Goal: Task Accomplishment & Management: Manage account settings

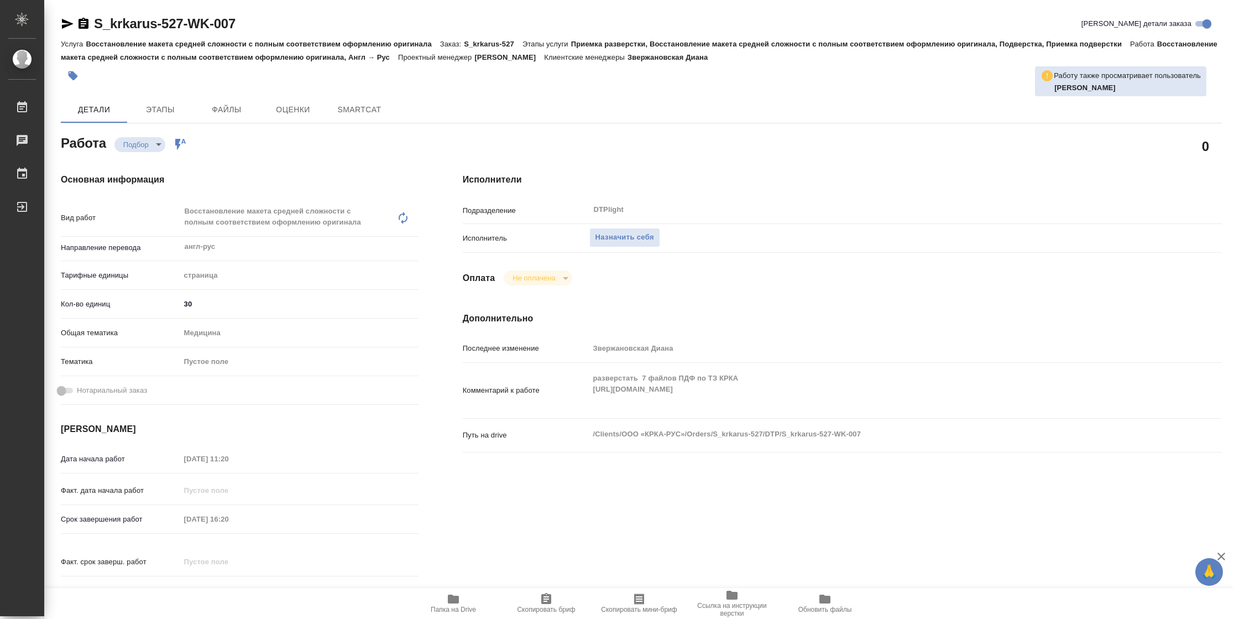
type textarea "x"
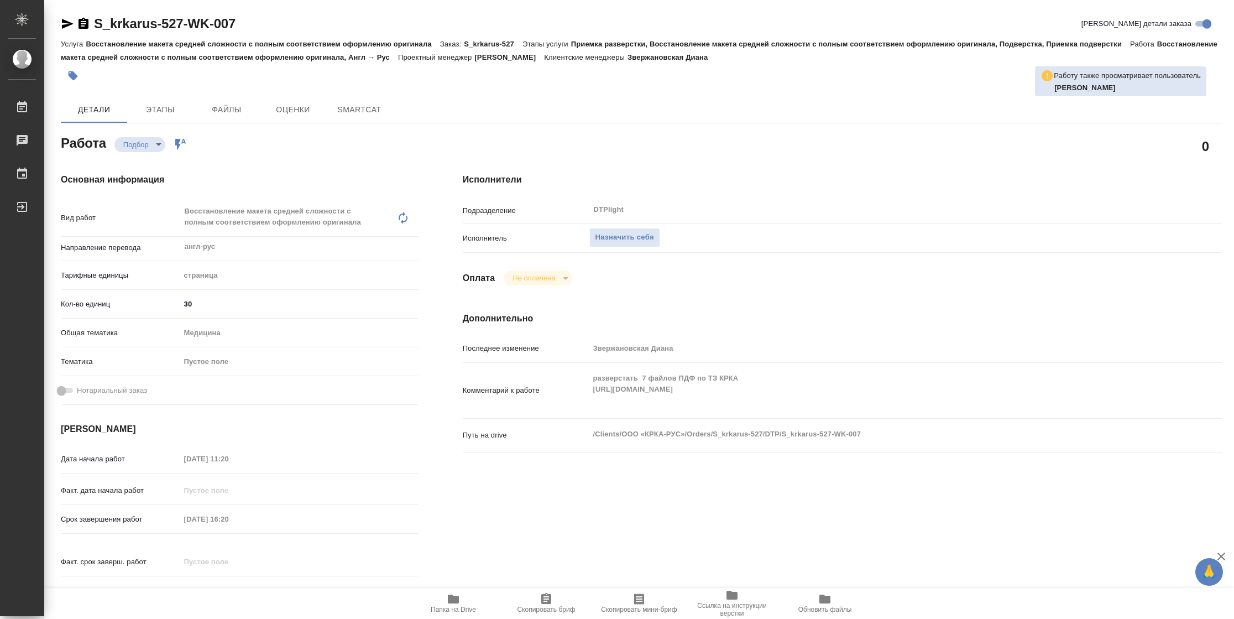
type textarea "x"
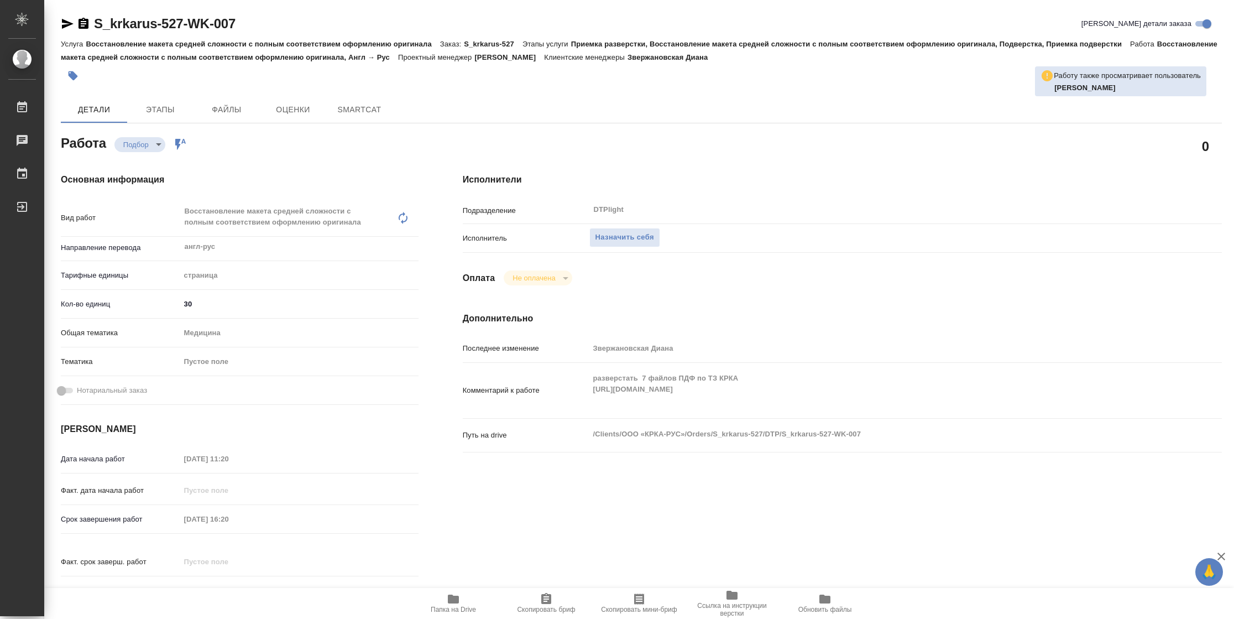
type textarea "x"
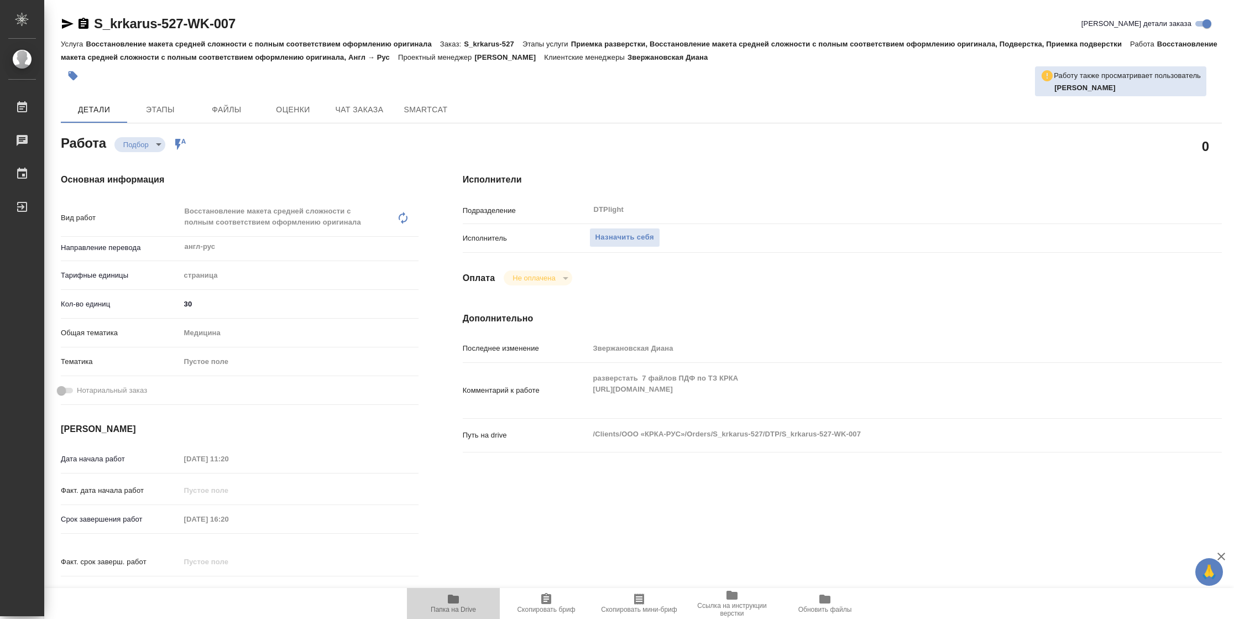
click at [459, 600] on icon "button" at bounding box center [453, 598] width 13 height 13
type textarea "x"
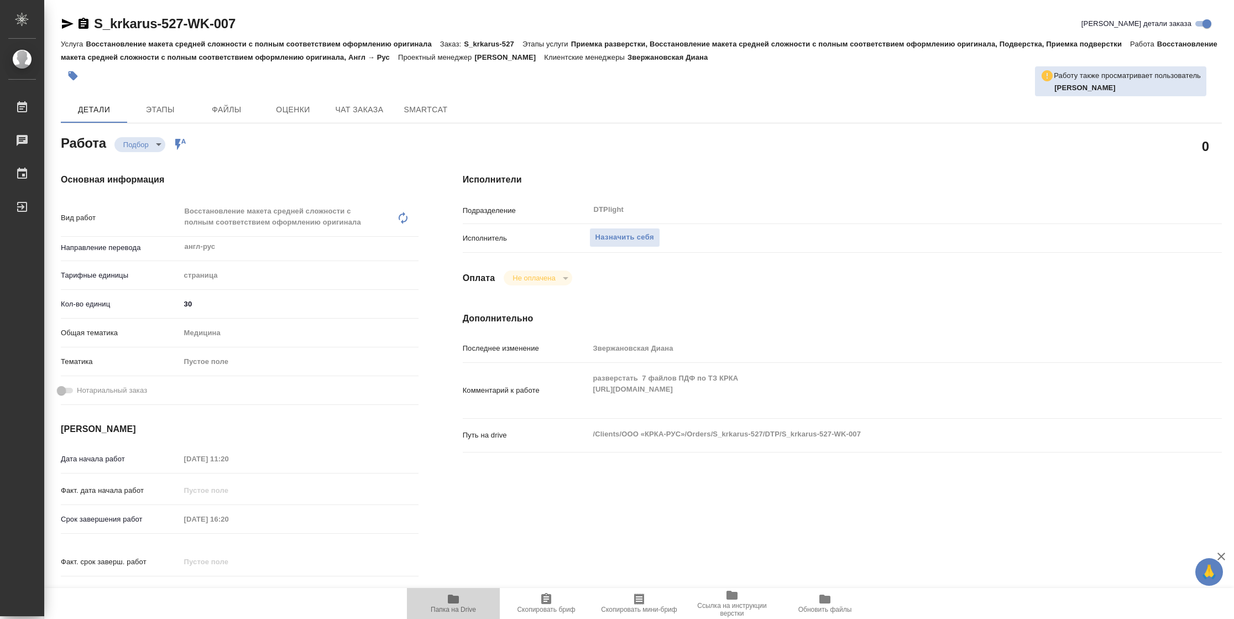
type textarea "x"
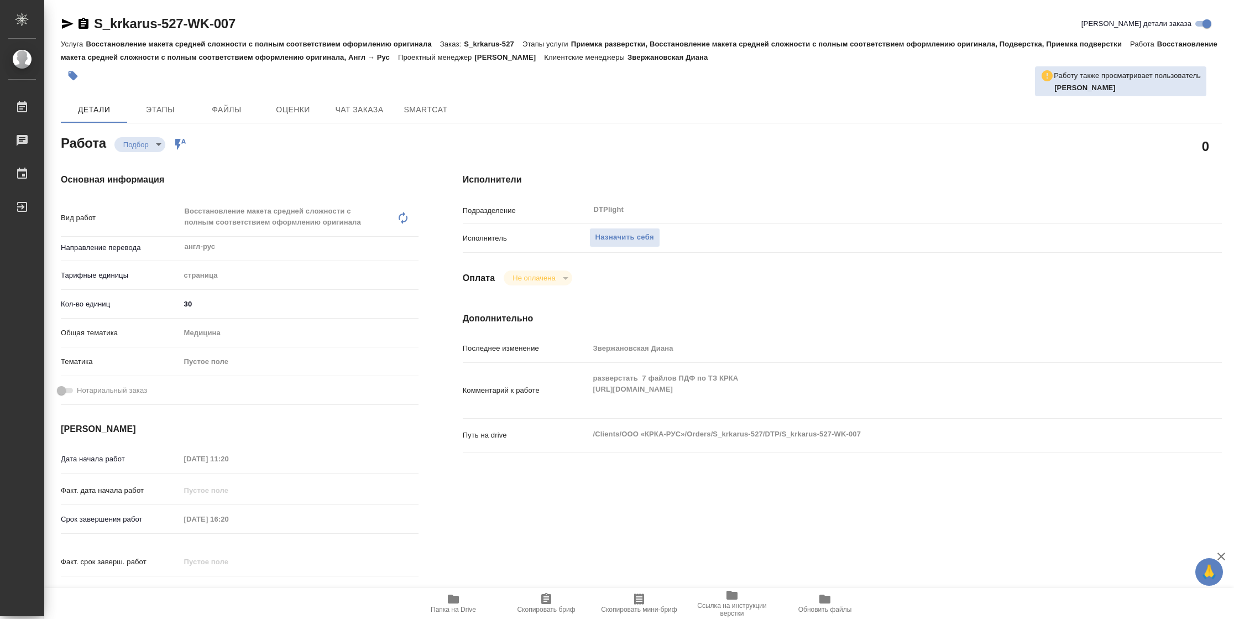
type textarea "x"
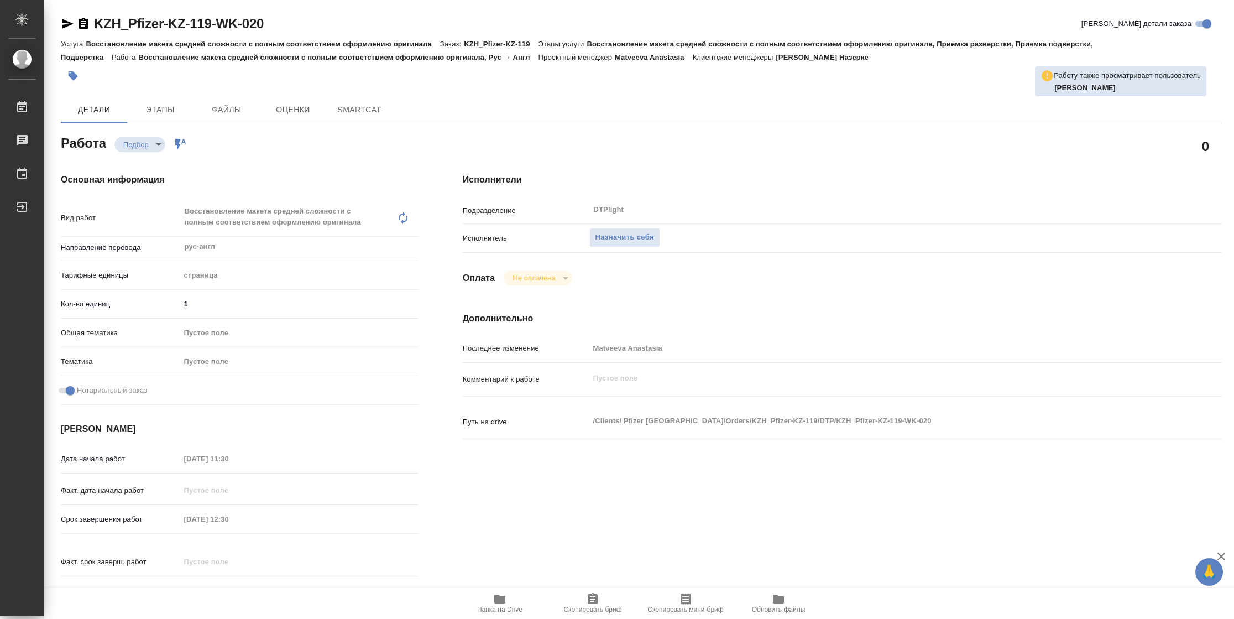
type textarea "x"
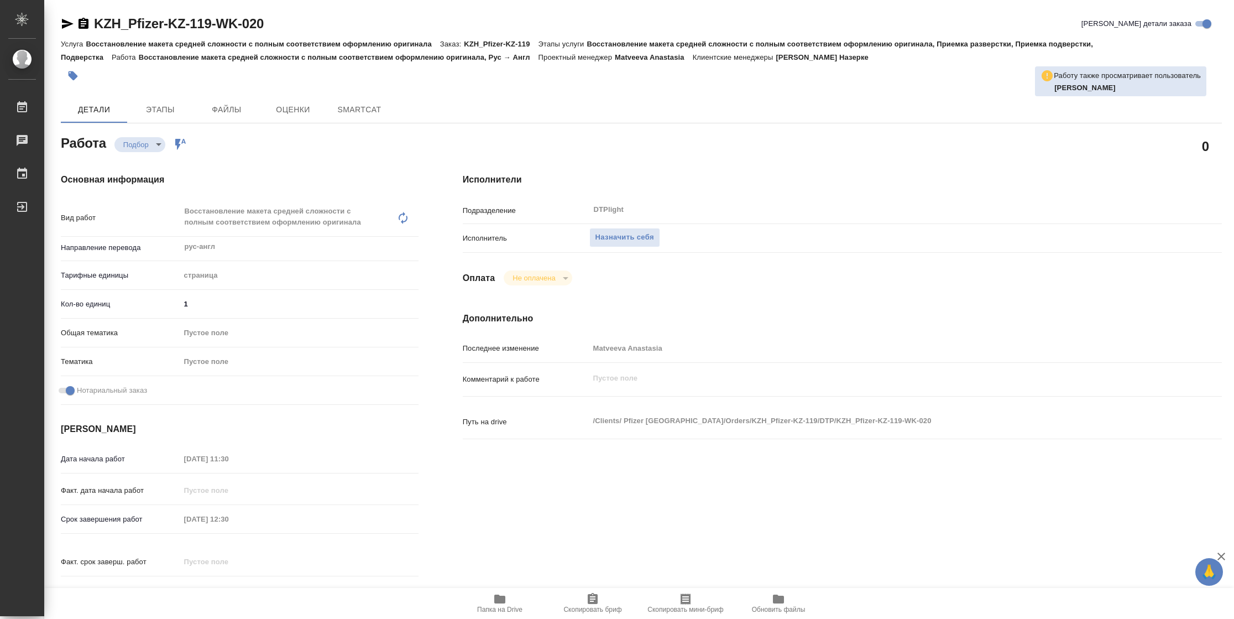
type textarea "x"
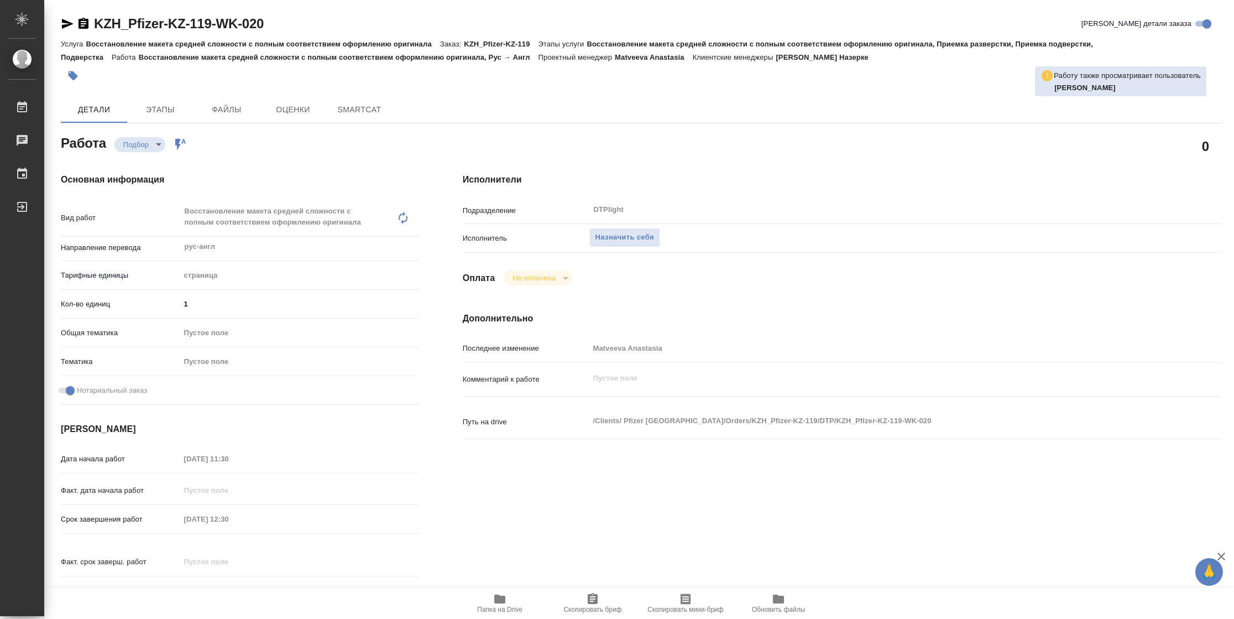
type textarea "x"
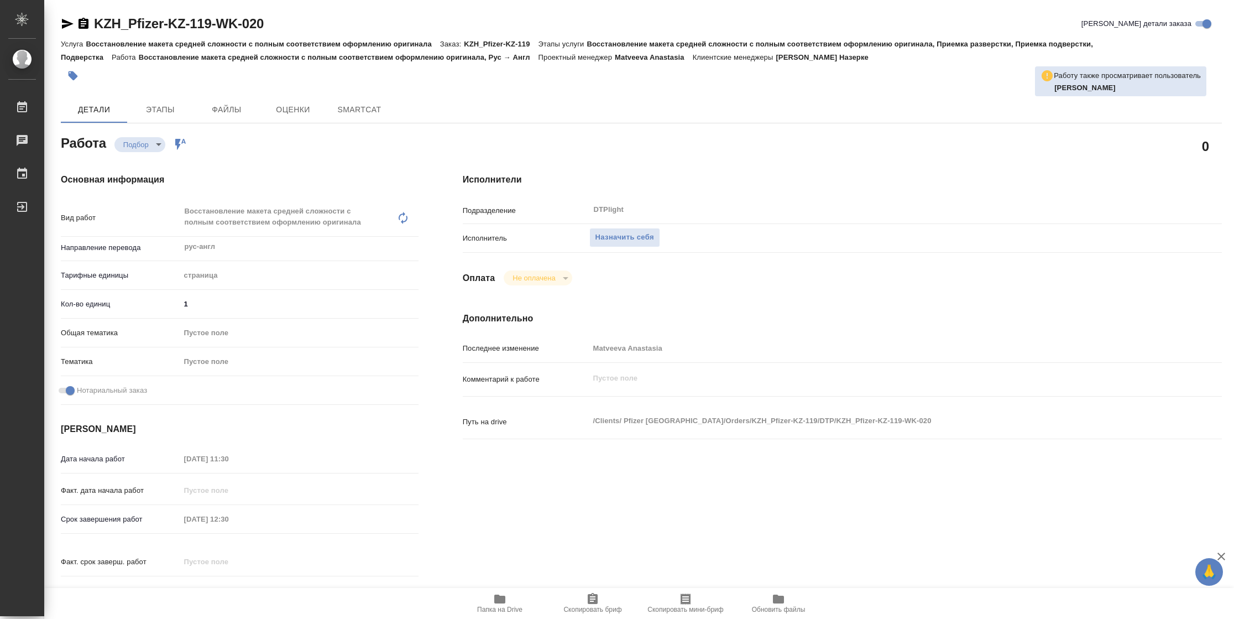
click at [505, 597] on icon "button" at bounding box center [499, 598] width 11 height 9
type textarea "x"
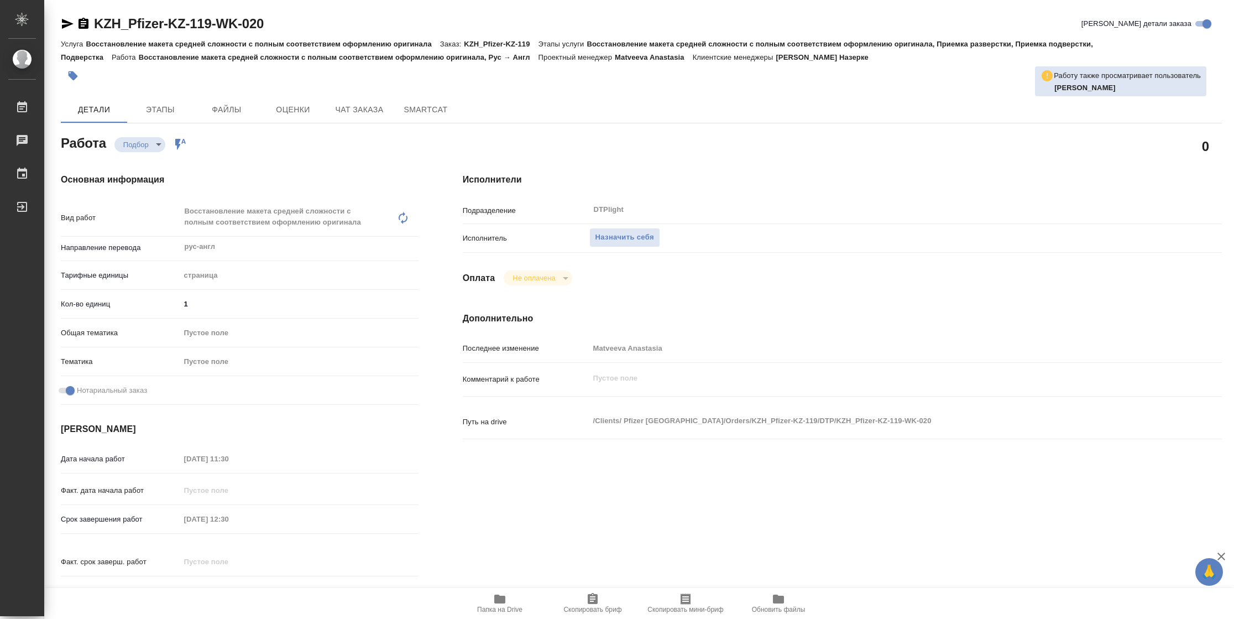
type textarea "x"
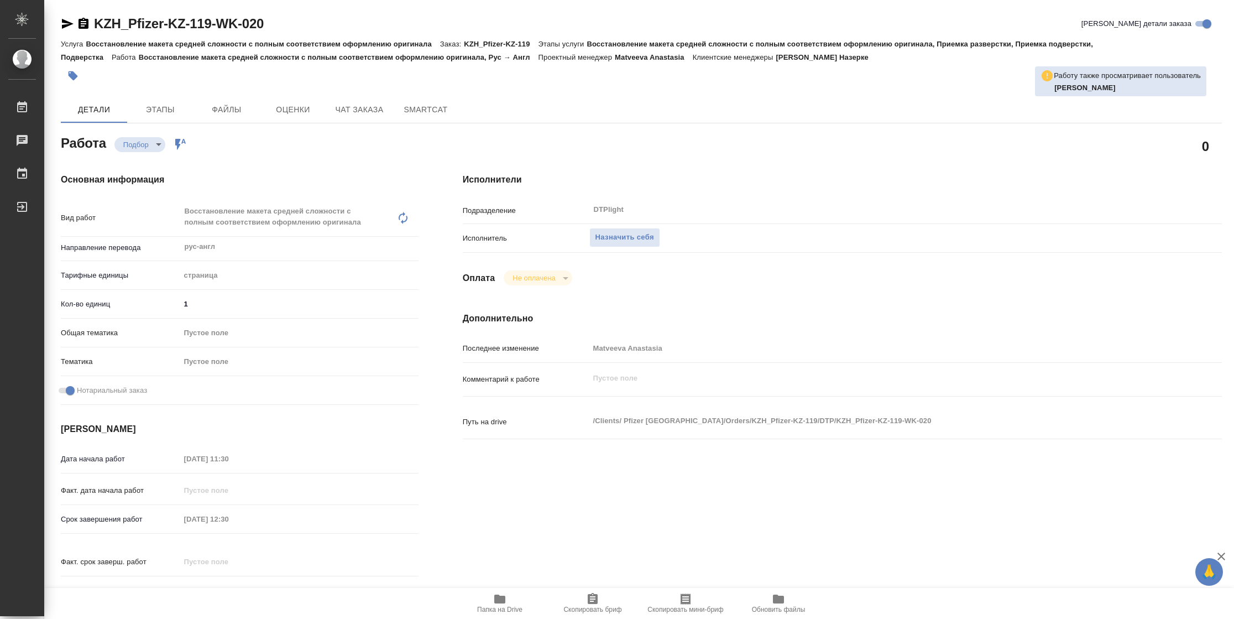
type textarea "x"
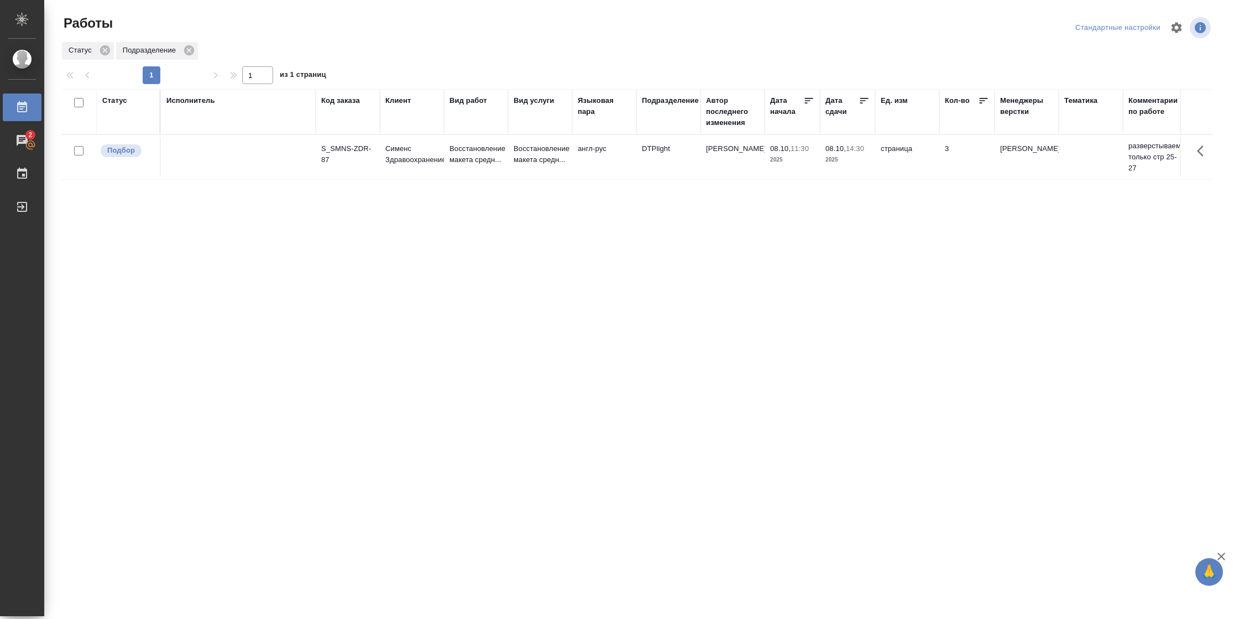
click at [902, 156] on td "страница" at bounding box center [907, 157] width 64 height 39
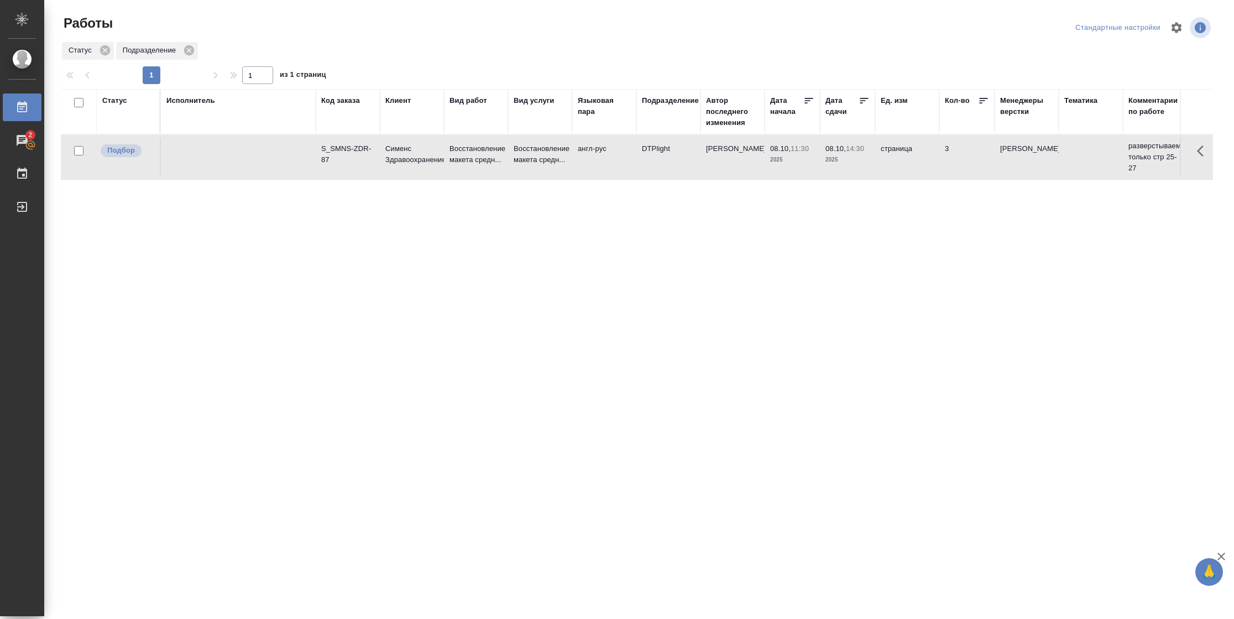
click at [902, 156] on td "страница" at bounding box center [907, 157] width 64 height 39
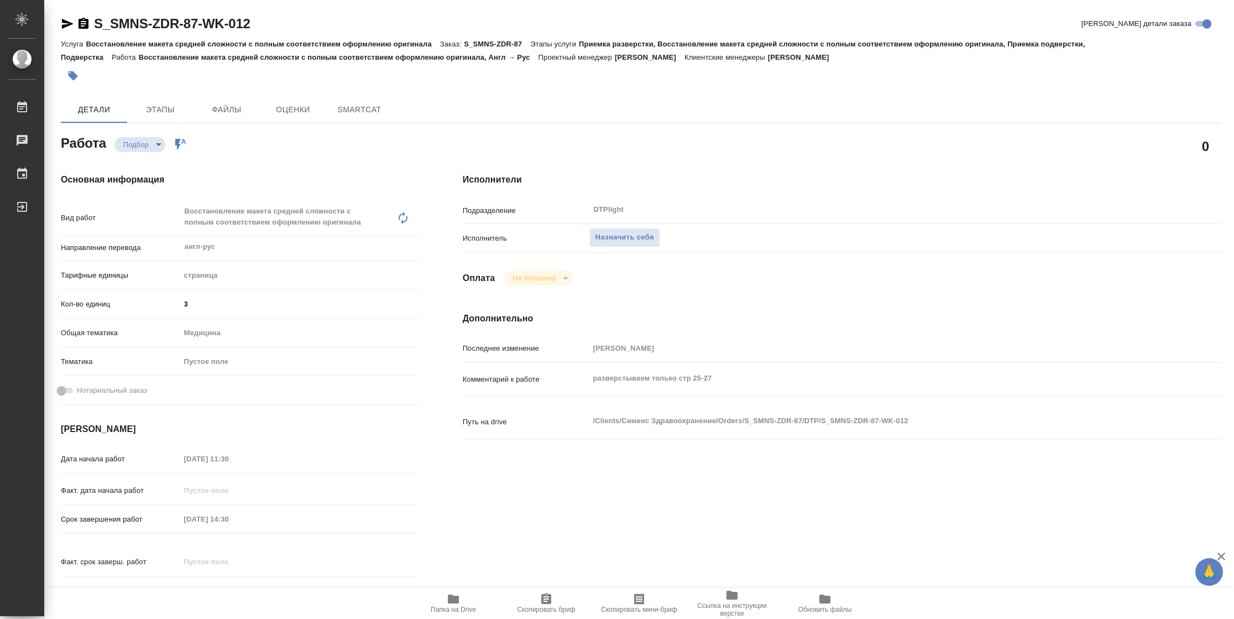
type textarea "x"
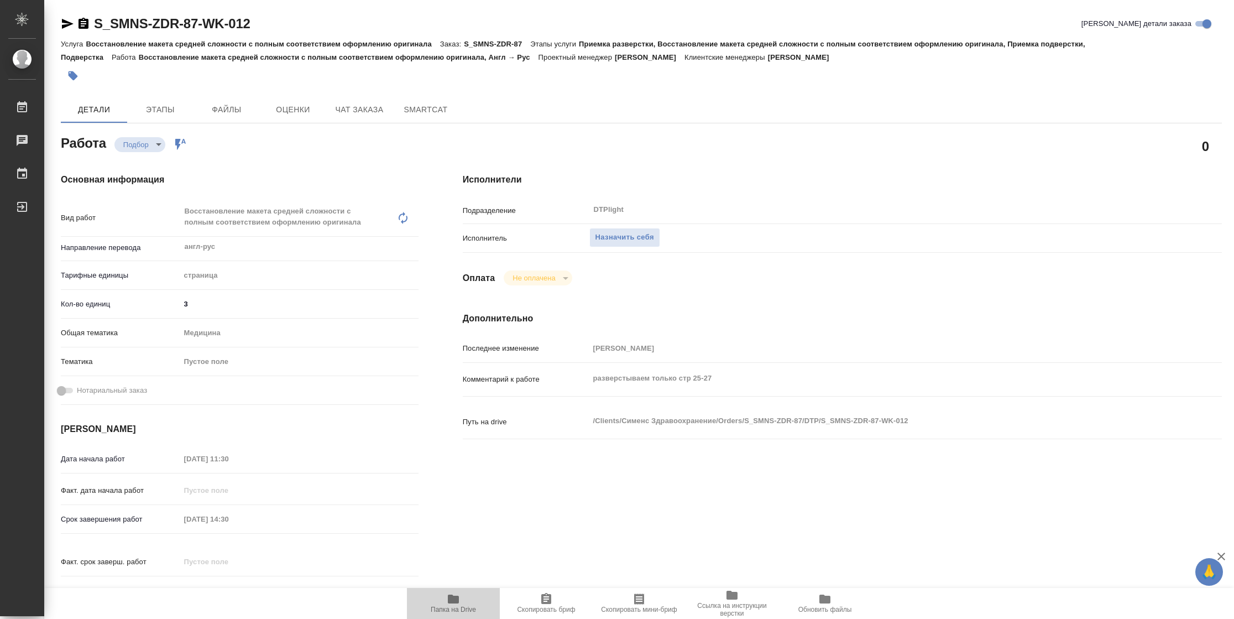
click at [449, 603] on icon "button" at bounding box center [453, 598] width 13 height 13
type textarea "x"
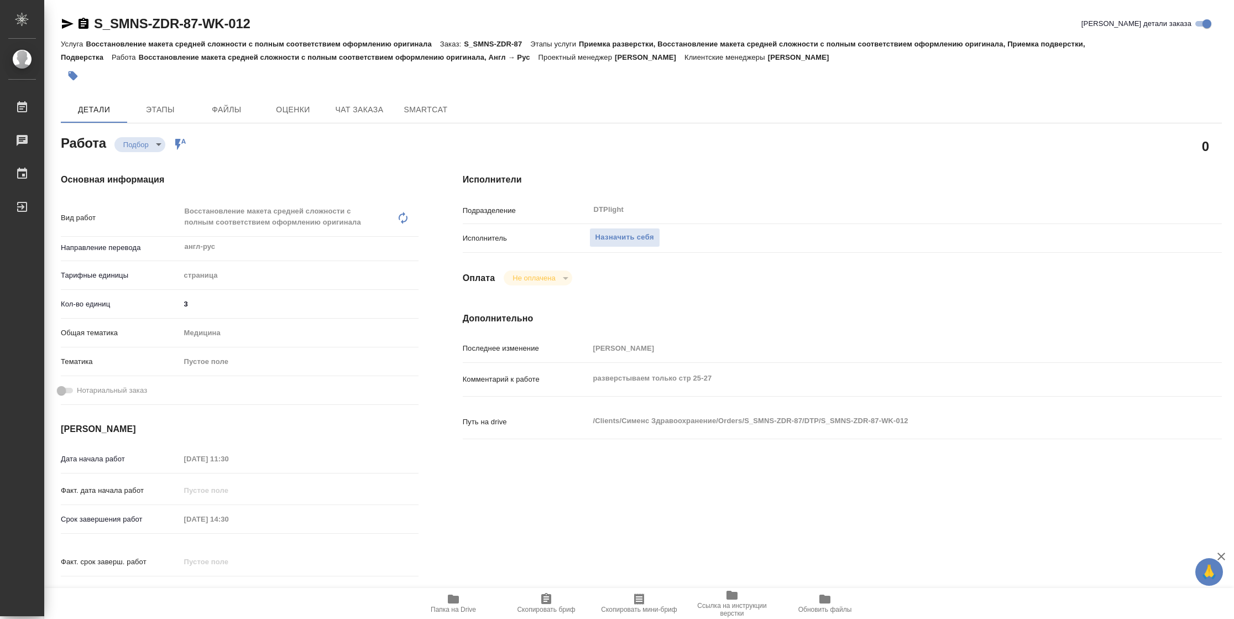
type textarea "x"
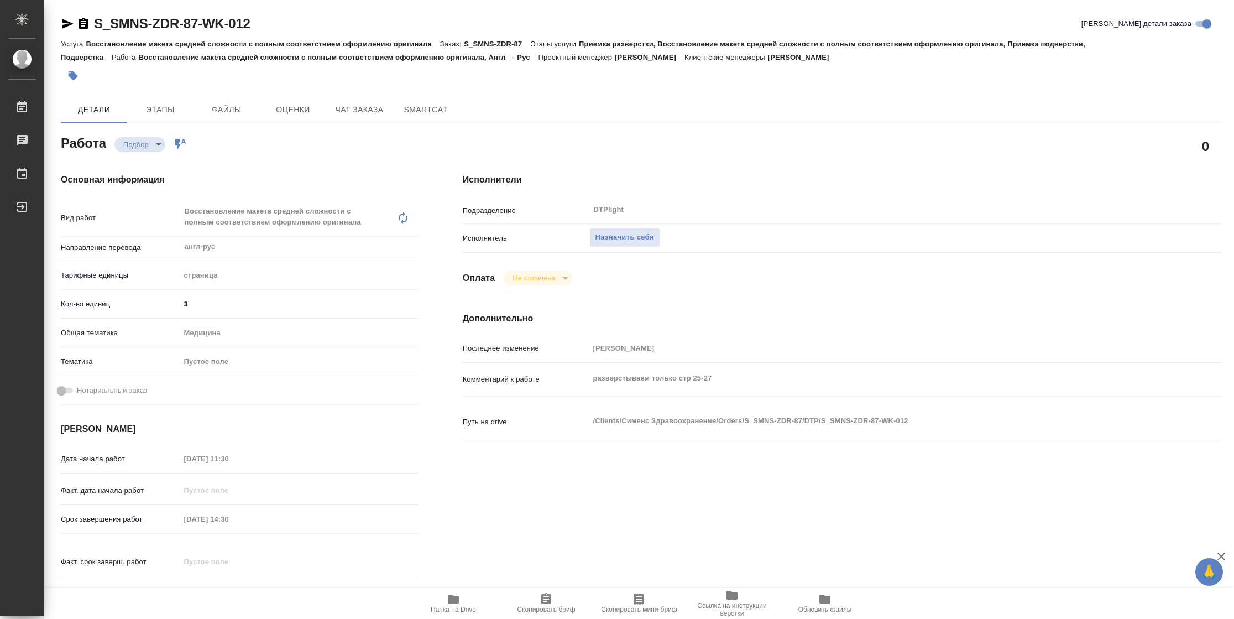
type textarea "x"
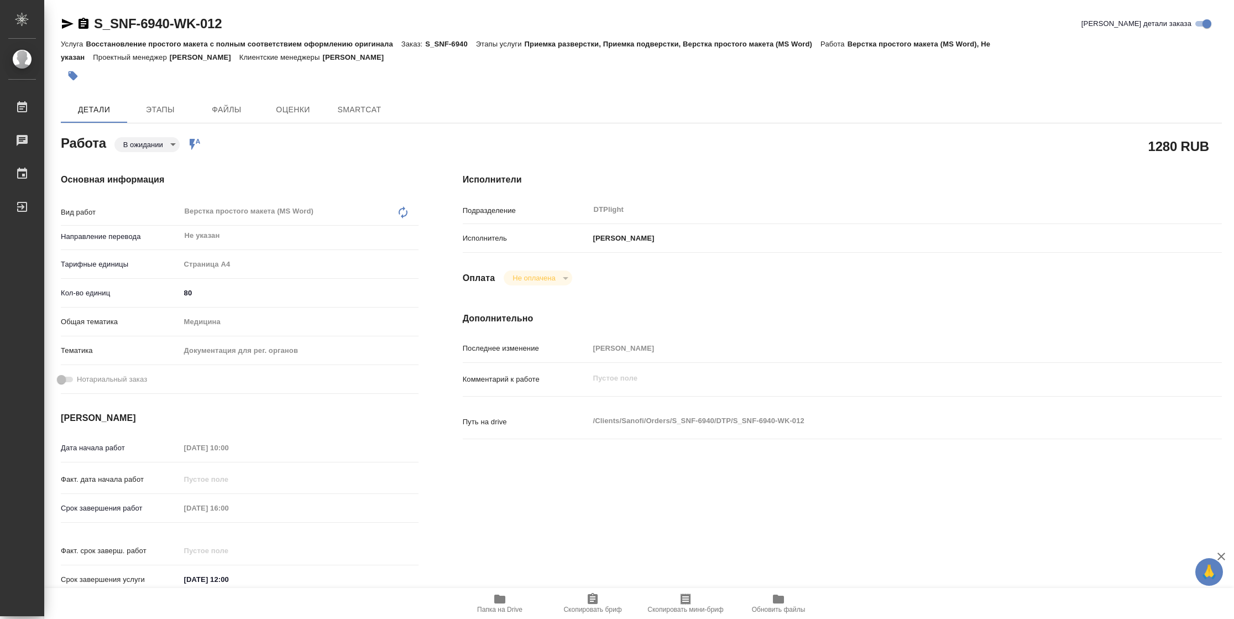
type textarea "x"
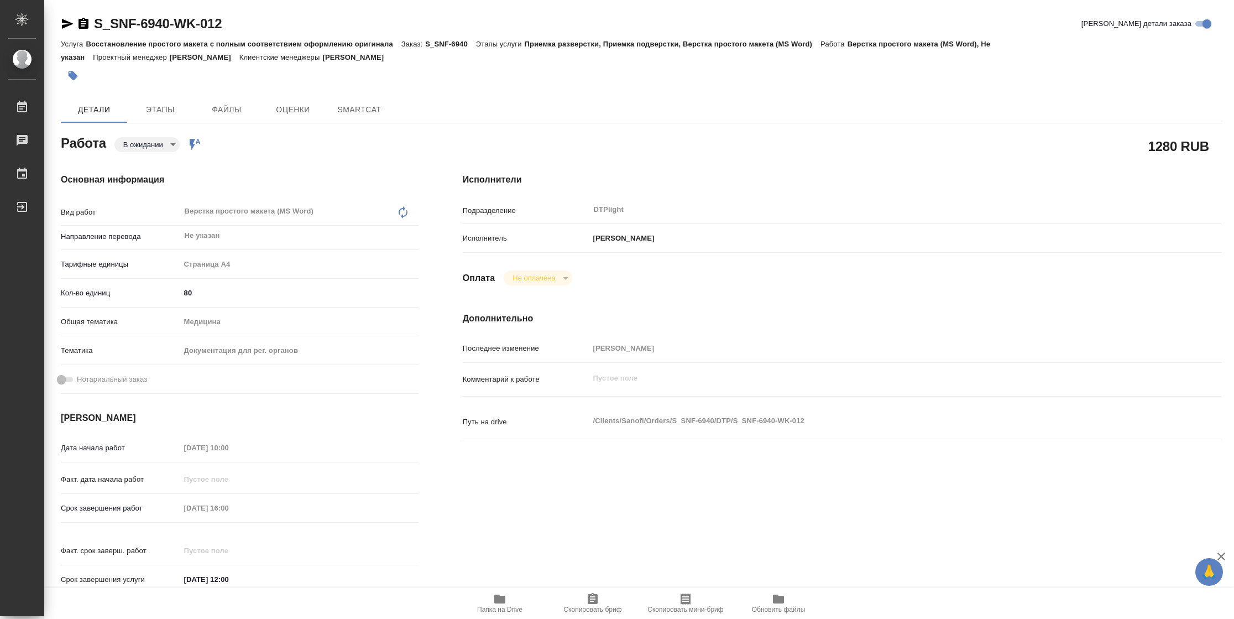
type textarea "x"
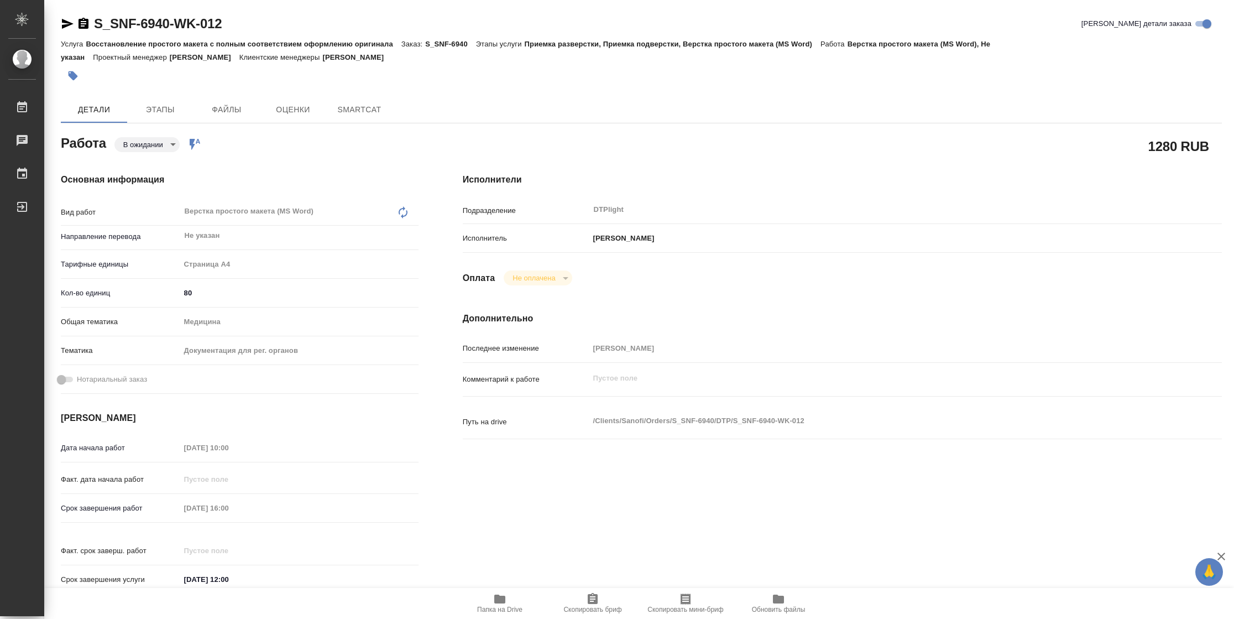
type textarea "x"
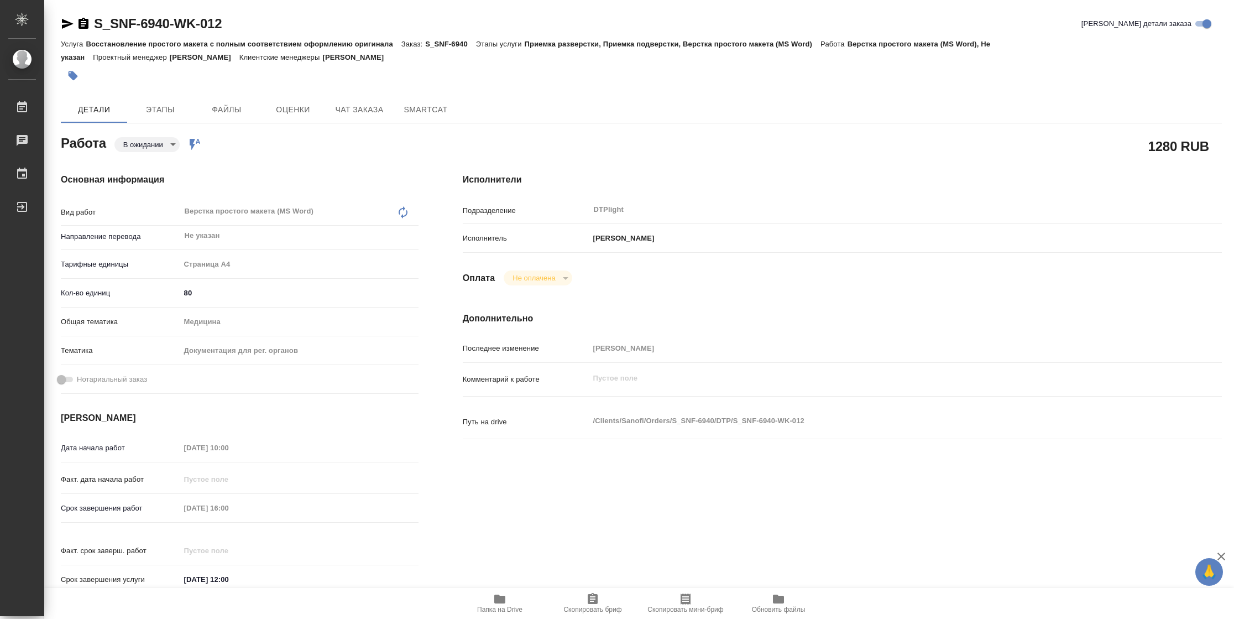
type textarea "x"
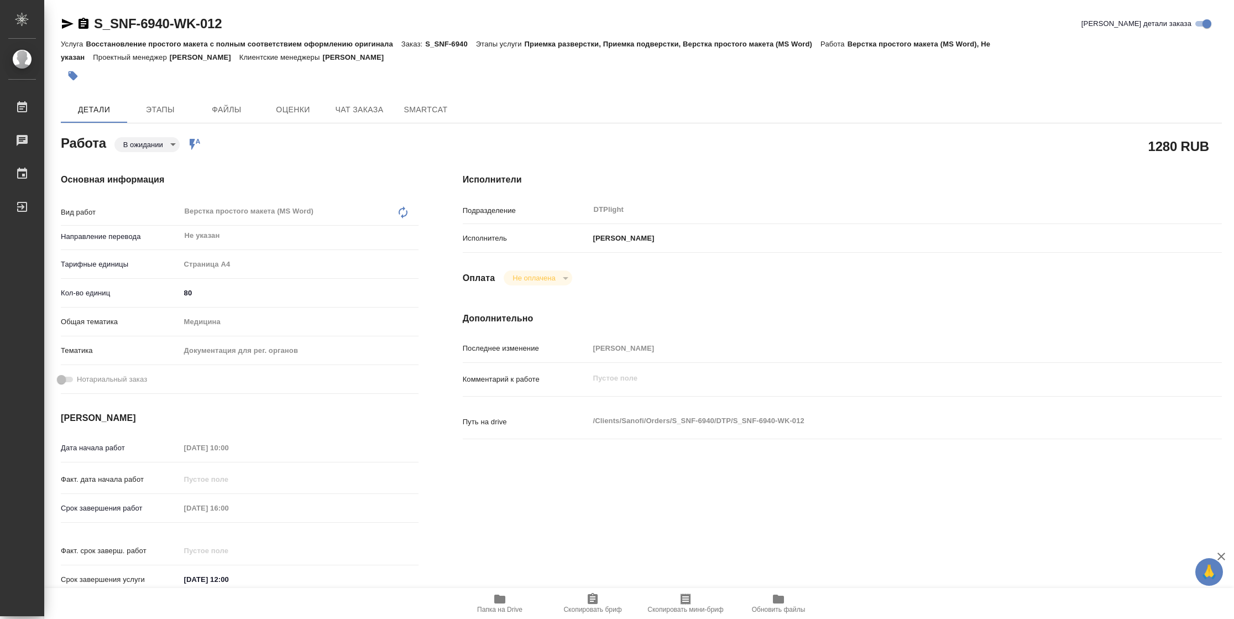
type textarea "x"
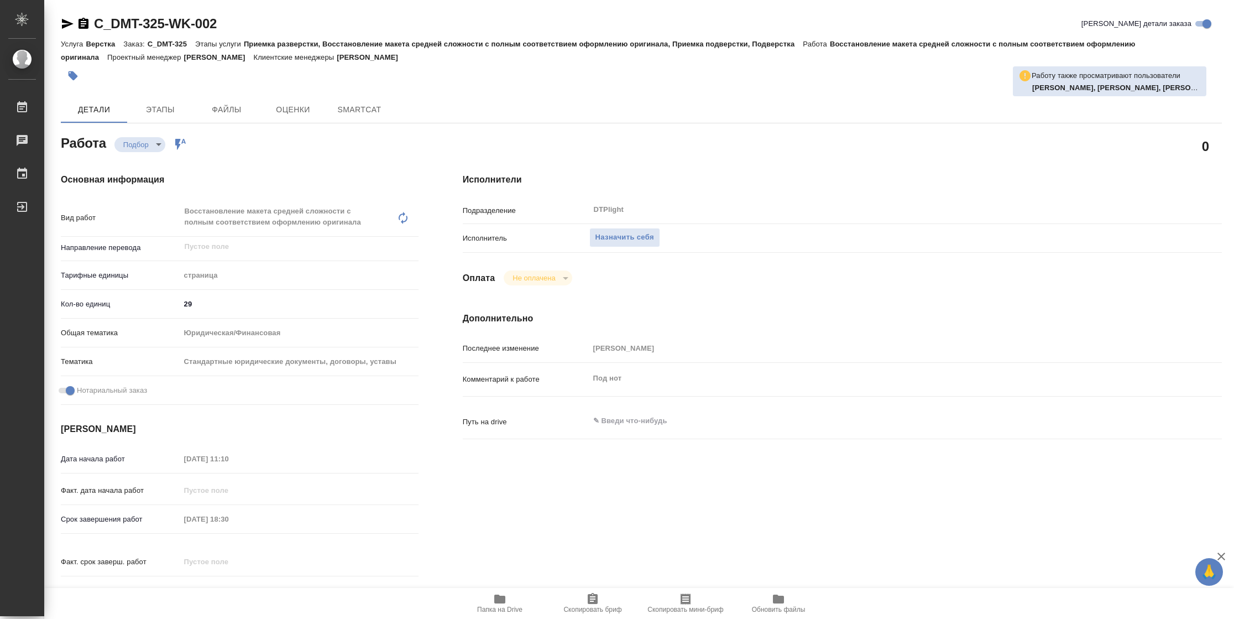
type textarea "x"
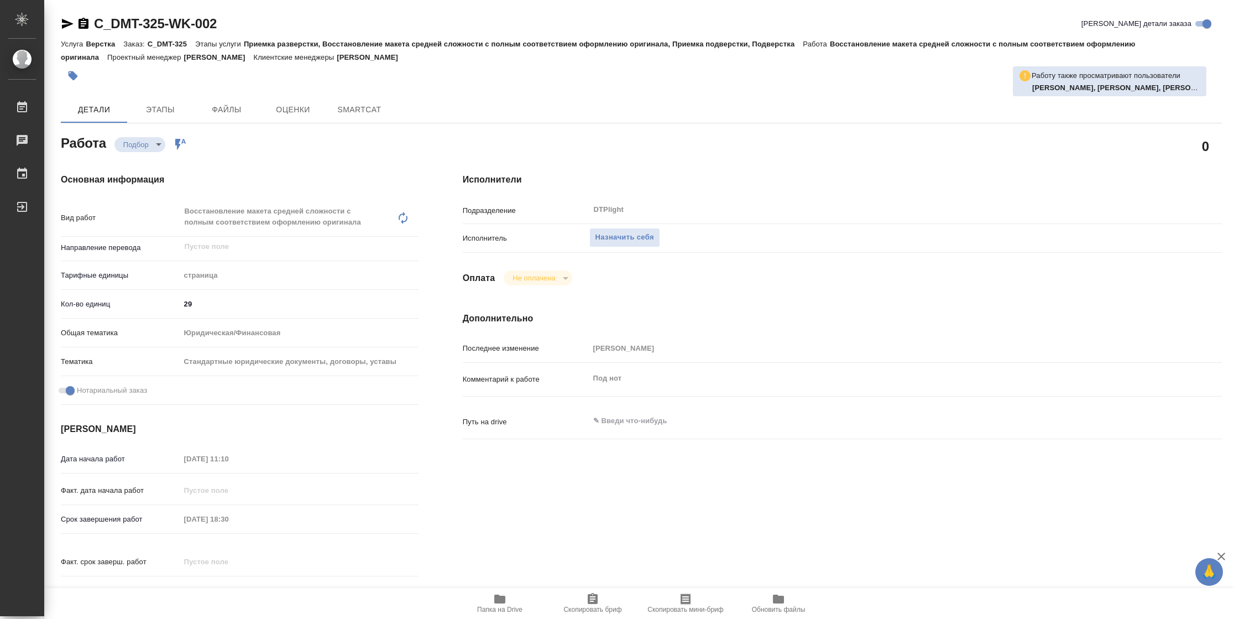
type textarea "x"
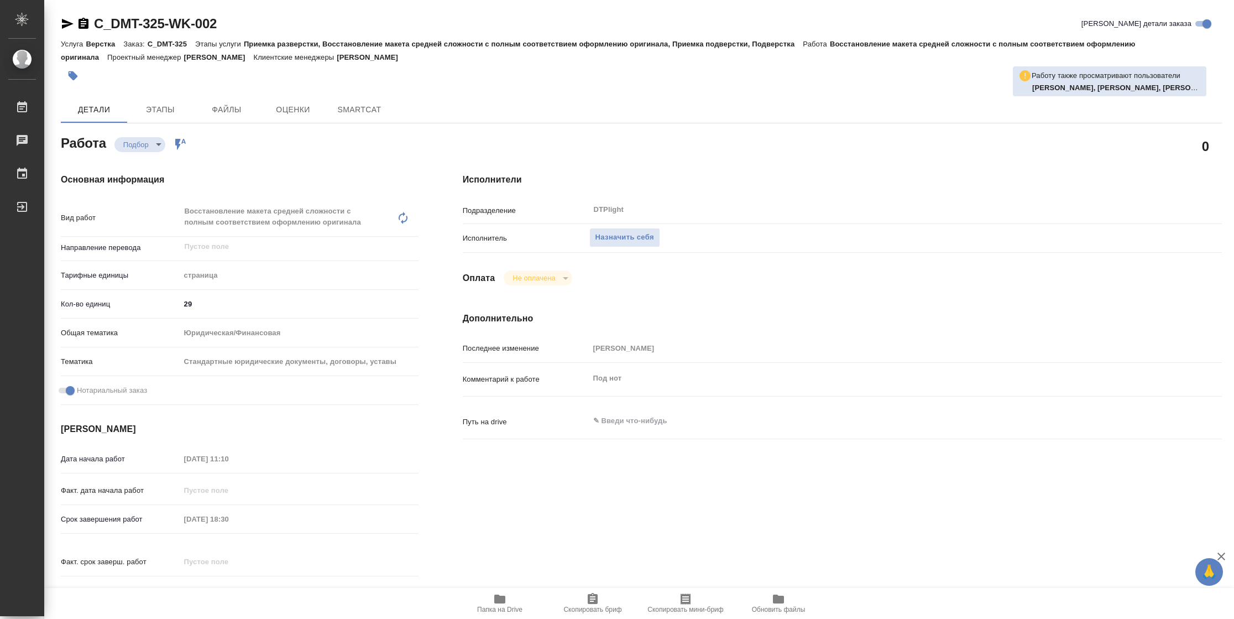
type textarea "x"
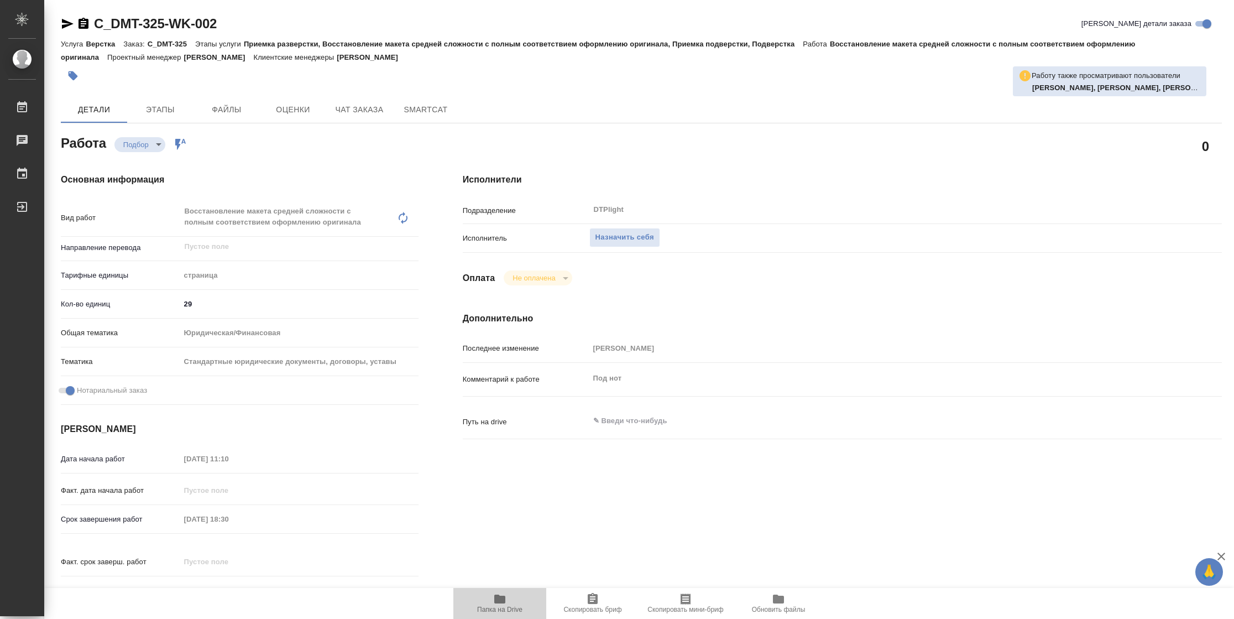
click at [493, 608] on span "Папка на Drive" at bounding box center [499, 609] width 45 height 8
type textarea "x"
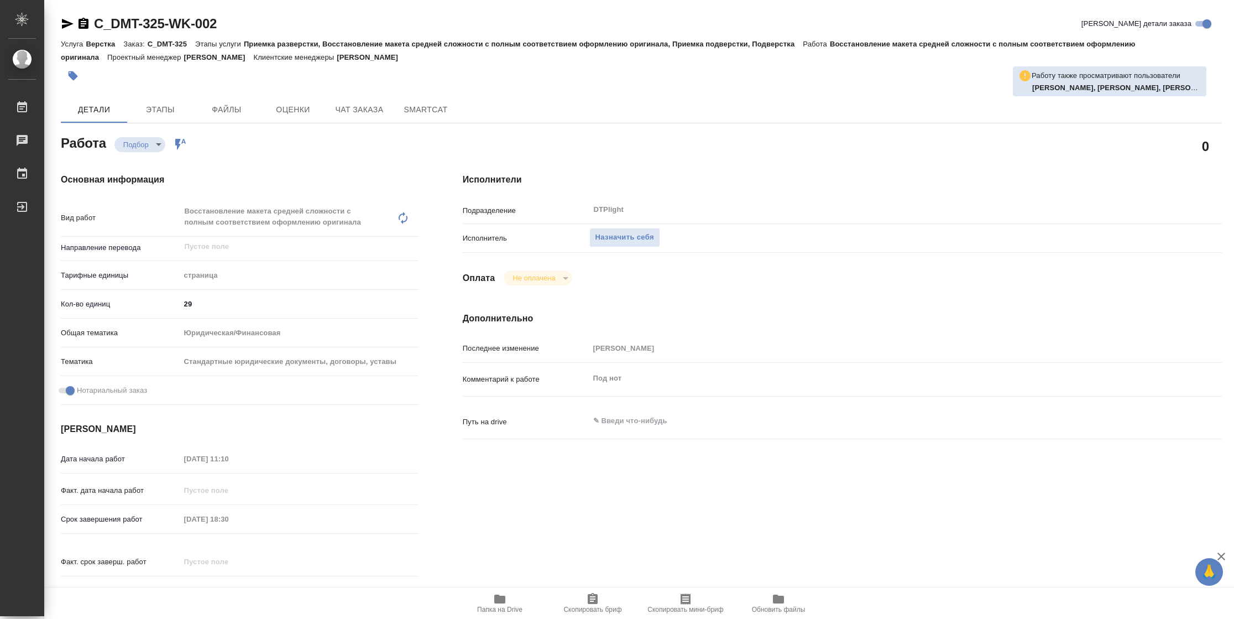
type textarea "x"
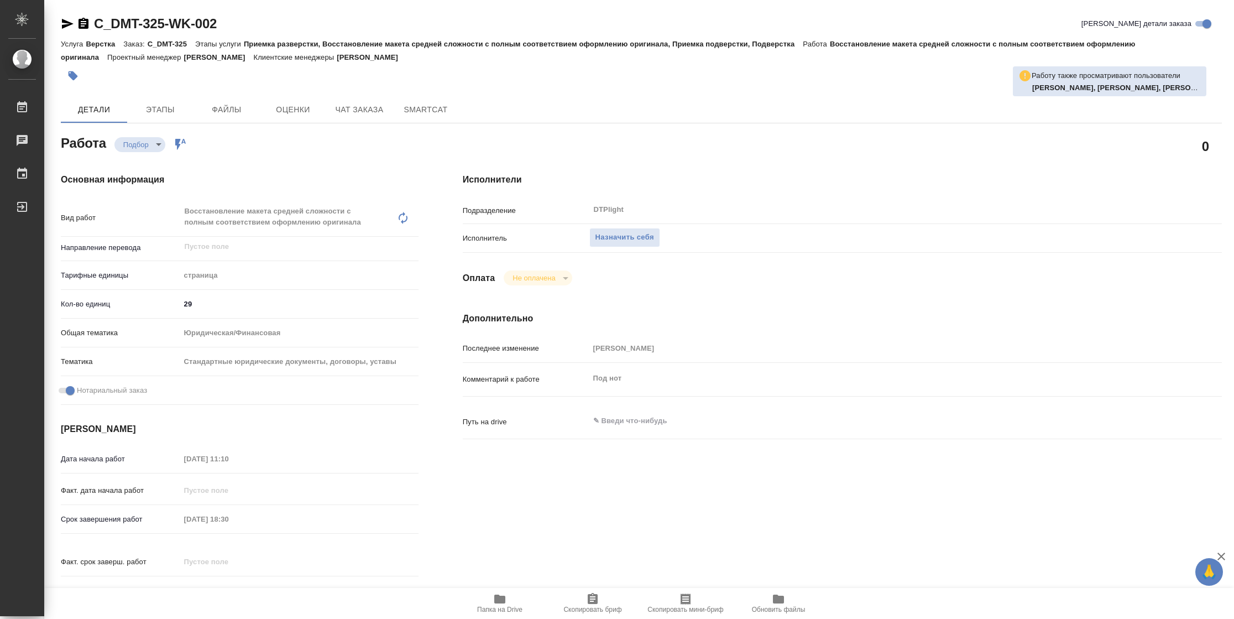
type textarea "x"
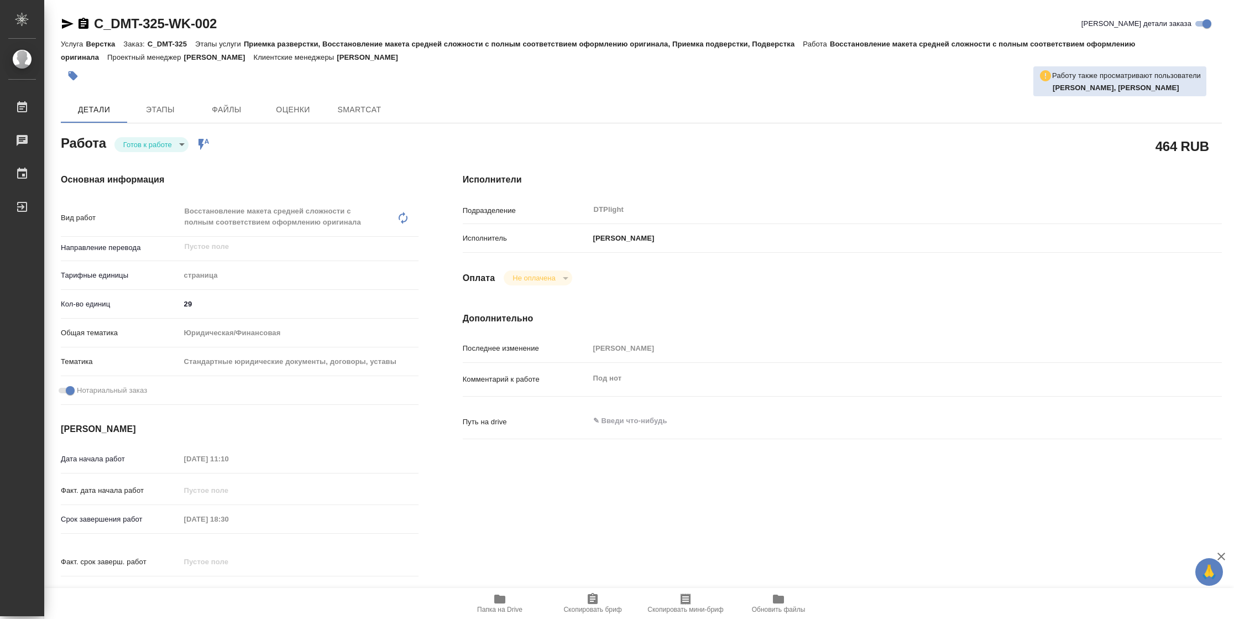
type textarea "x"
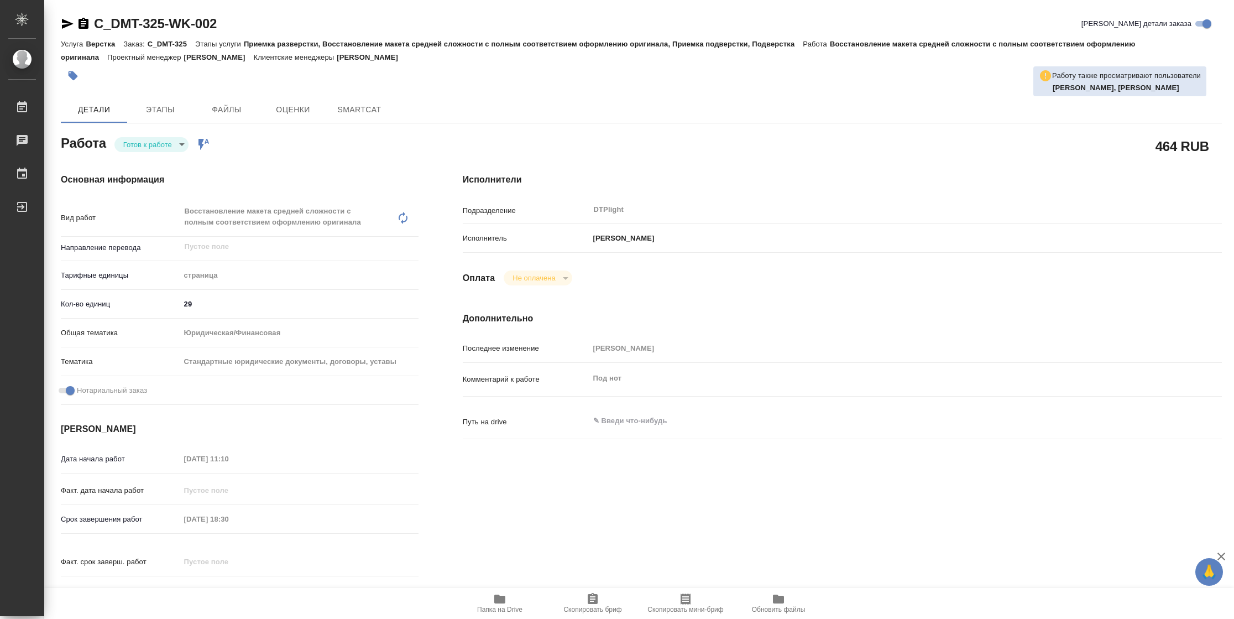
type textarea "x"
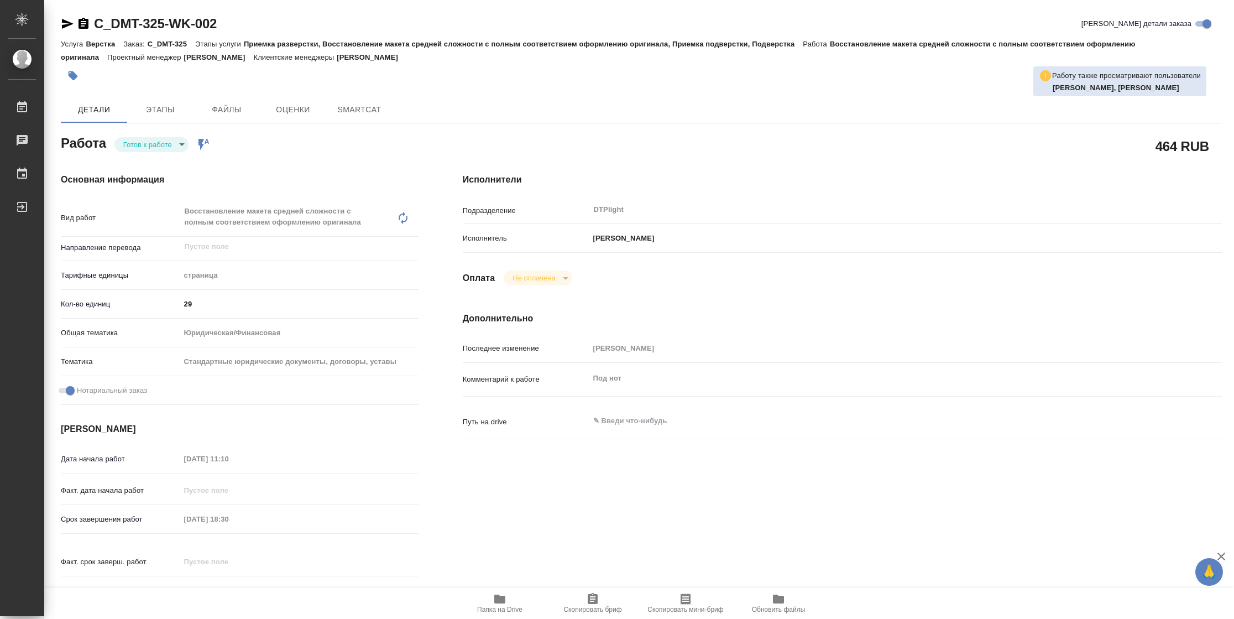
type textarea "x"
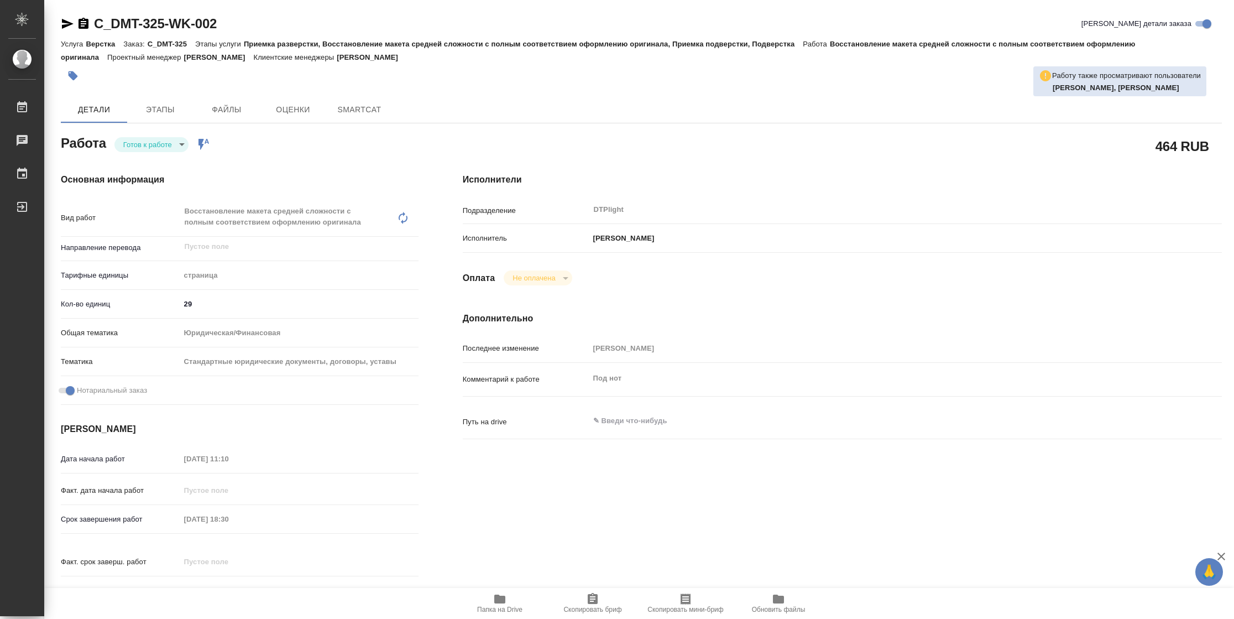
type textarea "x"
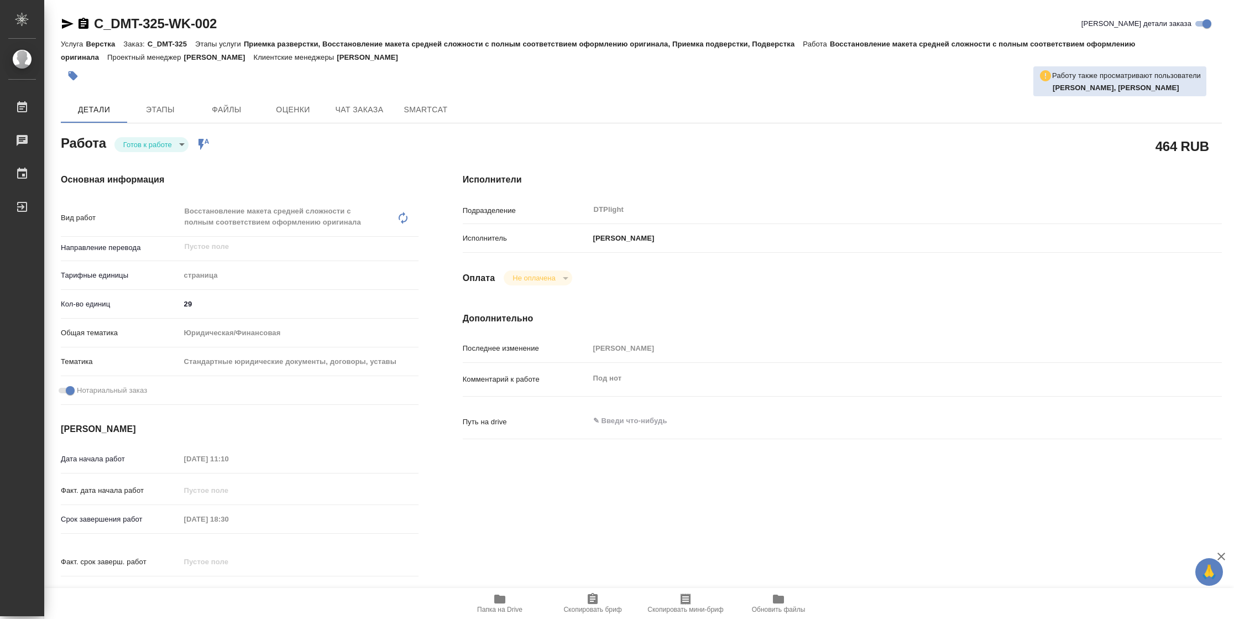
type textarea "x"
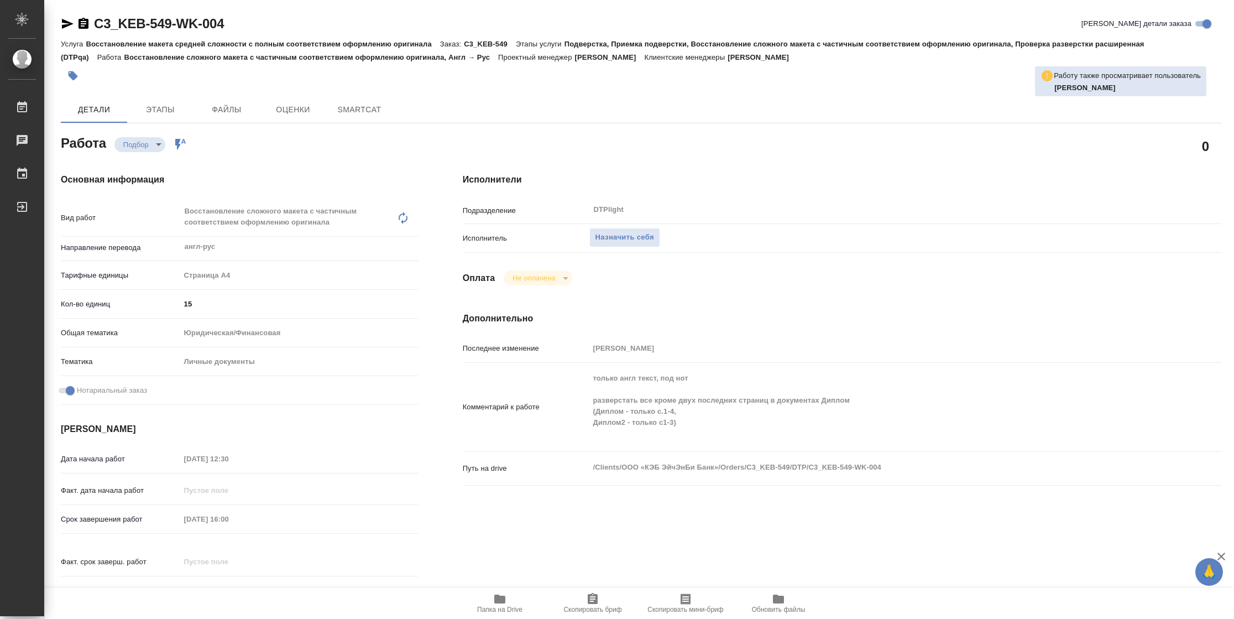
type textarea "x"
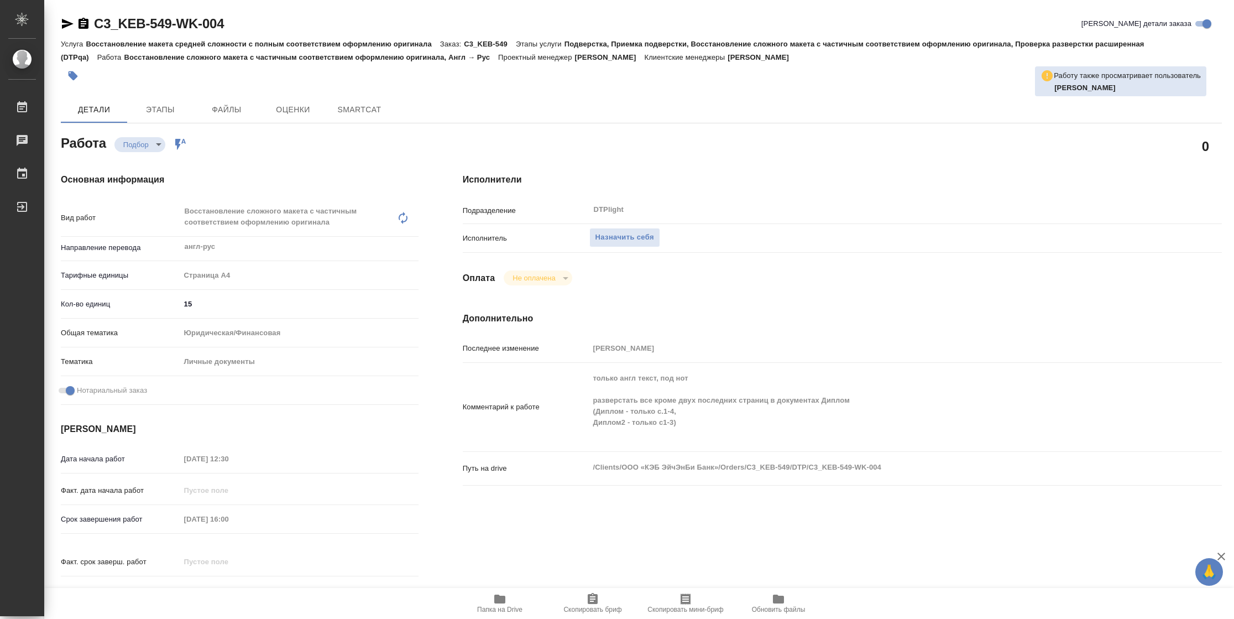
type textarea "x"
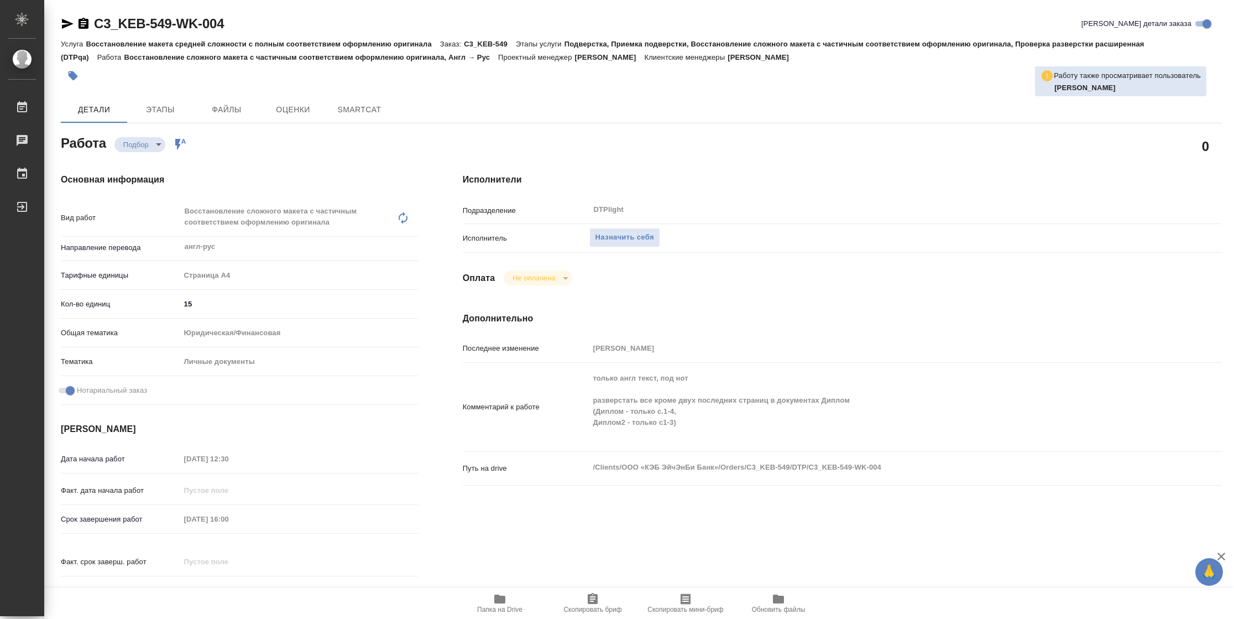
type textarea "x"
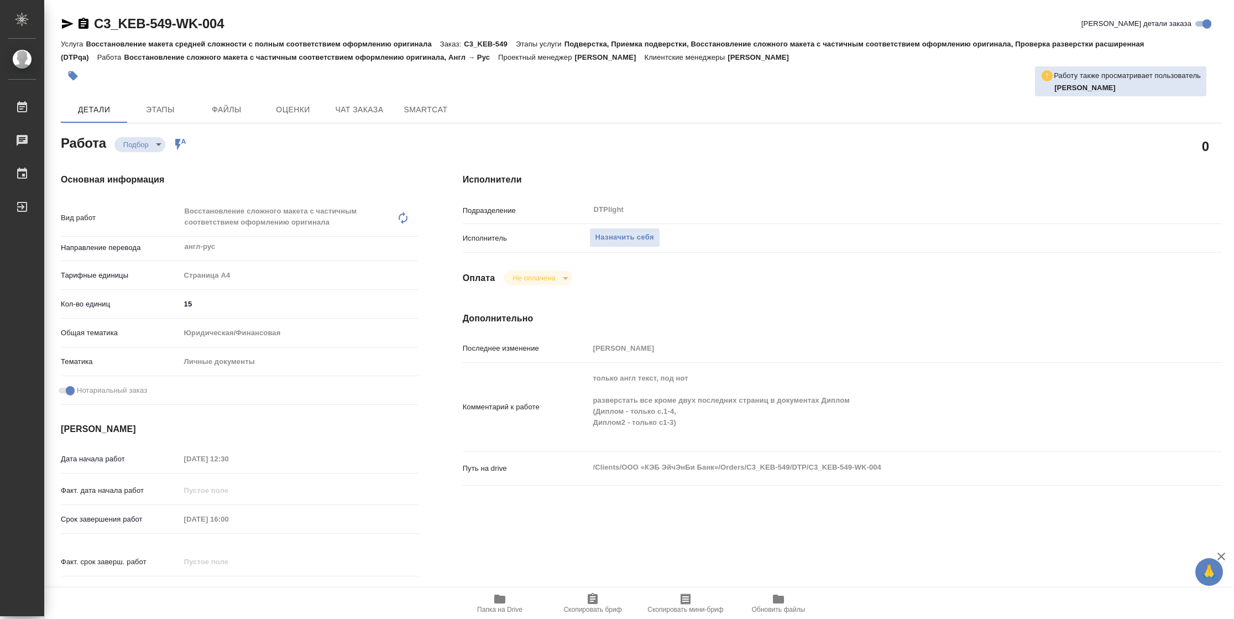
type textarea "x"
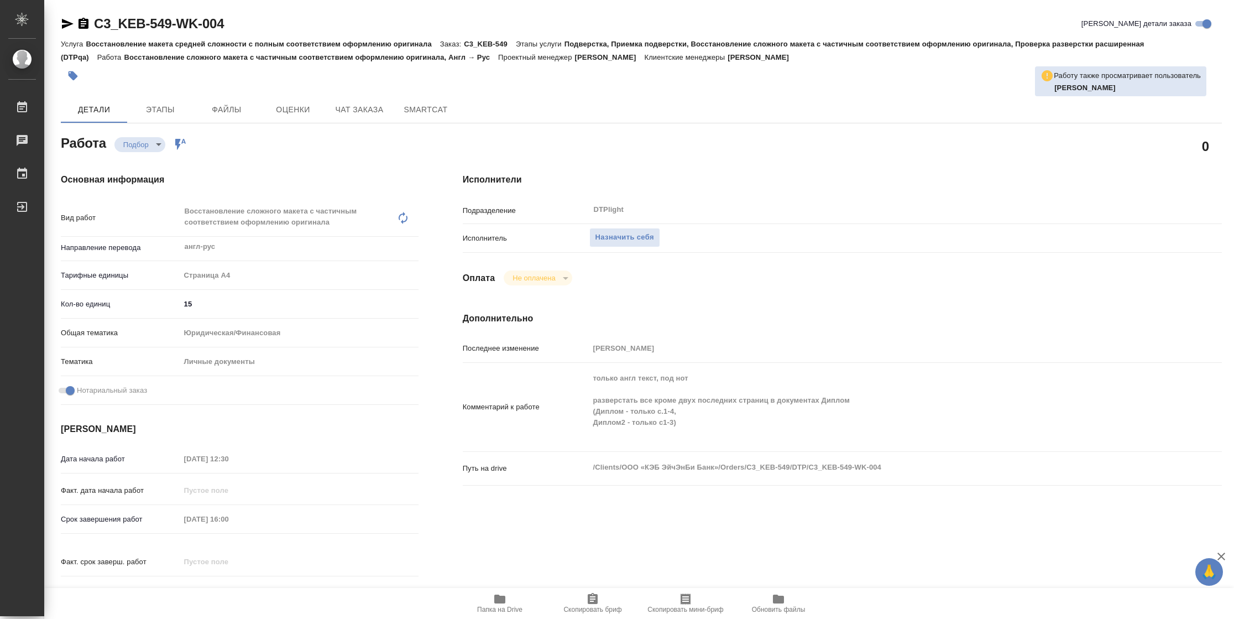
click at [489, 608] on span "Папка на Drive" at bounding box center [499, 609] width 45 height 8
type textarea "x"
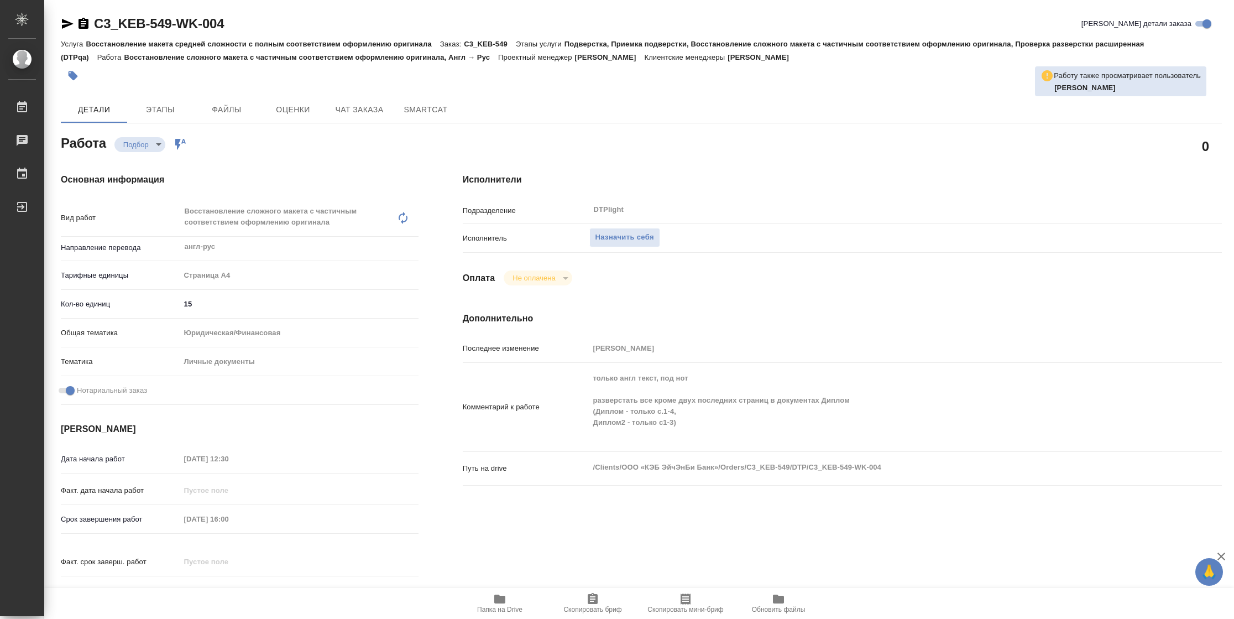
type textarea "x"
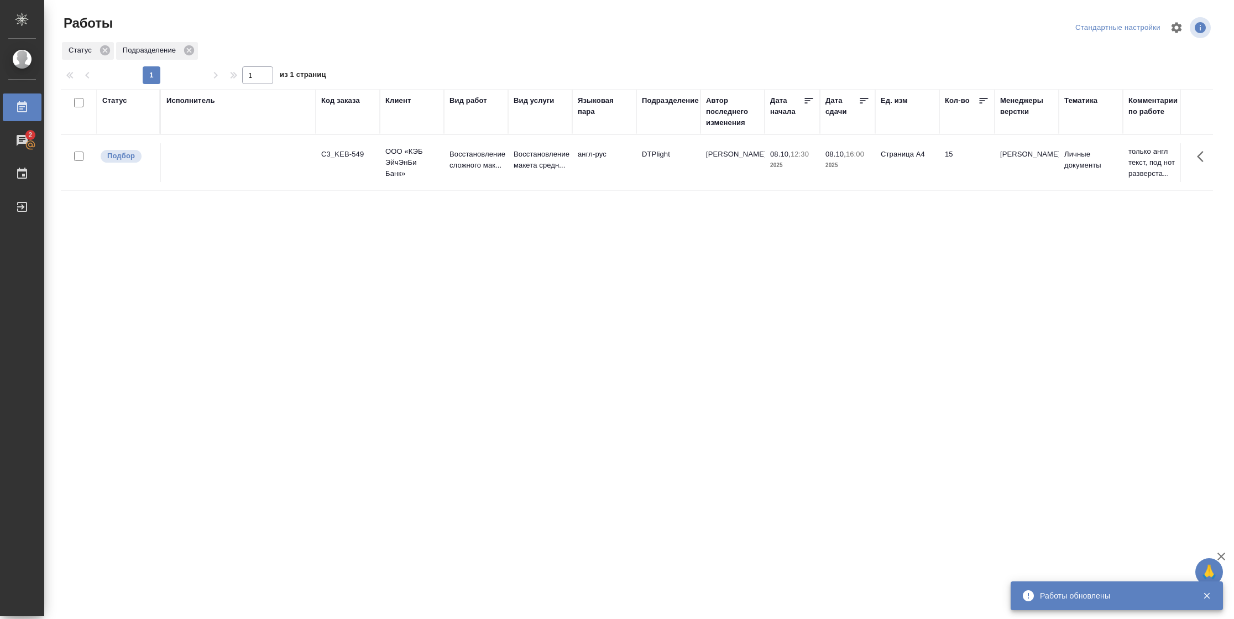
click at [687, 101] on div "Подразделение" at bounding box center [670, 100] width 57 height 11
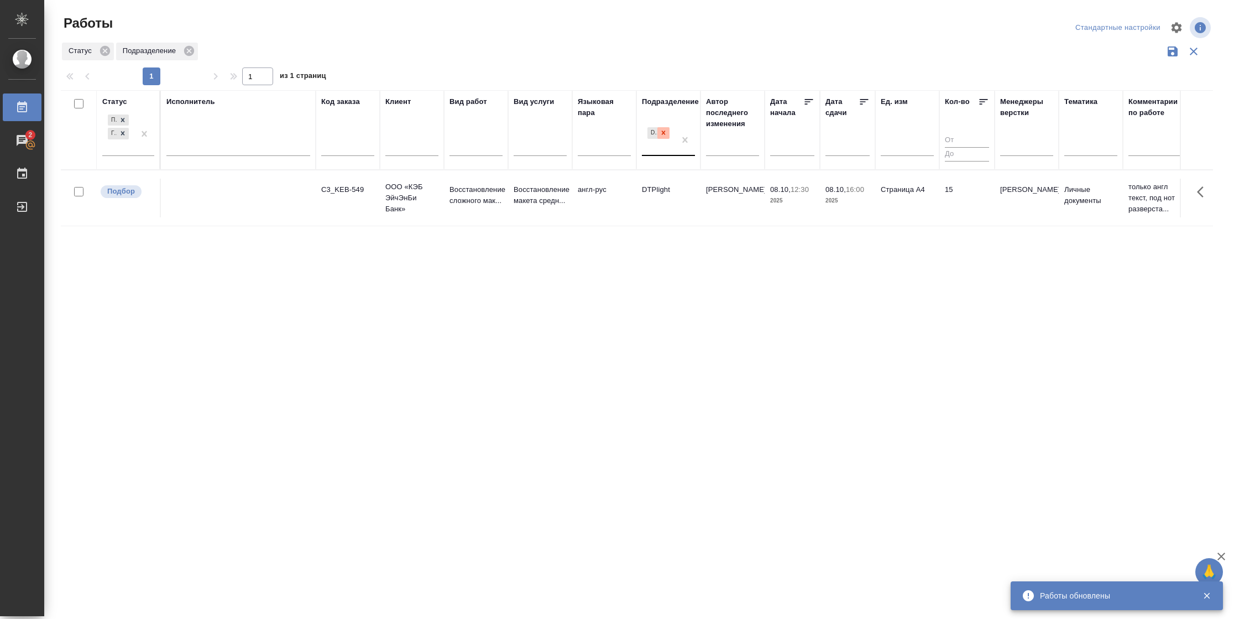
click at [664, 135] on icon at bounding box center [664, 133] width 8 height 8
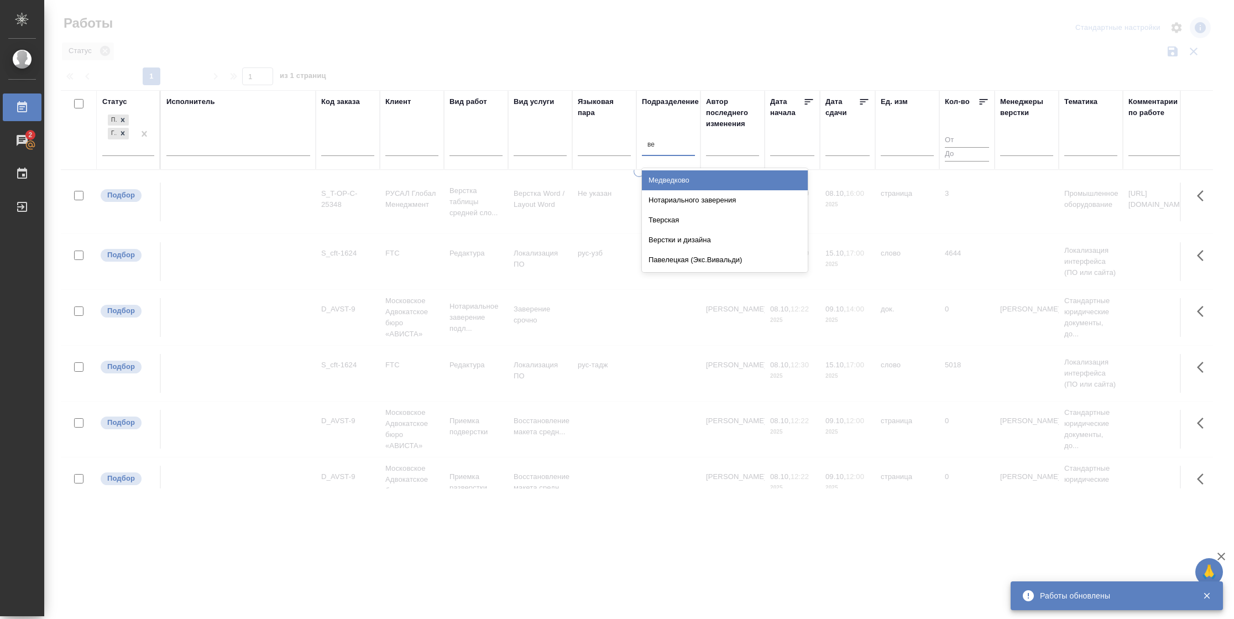
type input "вер"
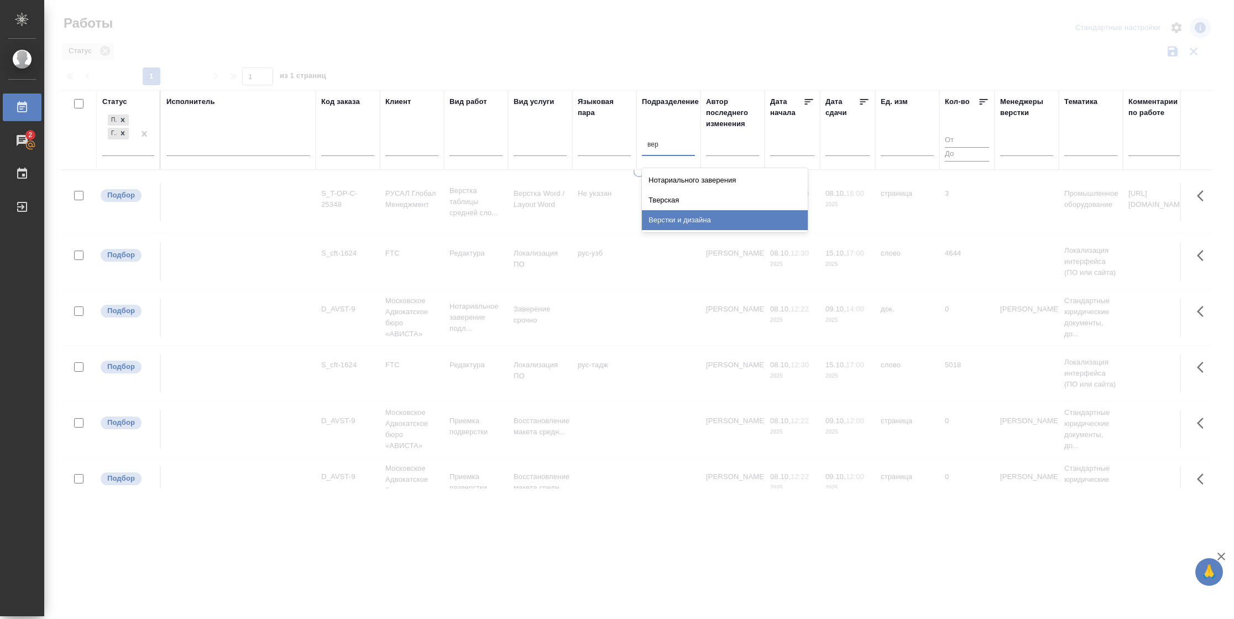
click at [666, 221] on div "Верстки и дизайна" at bounding box center [725, 220] width 166 height 20
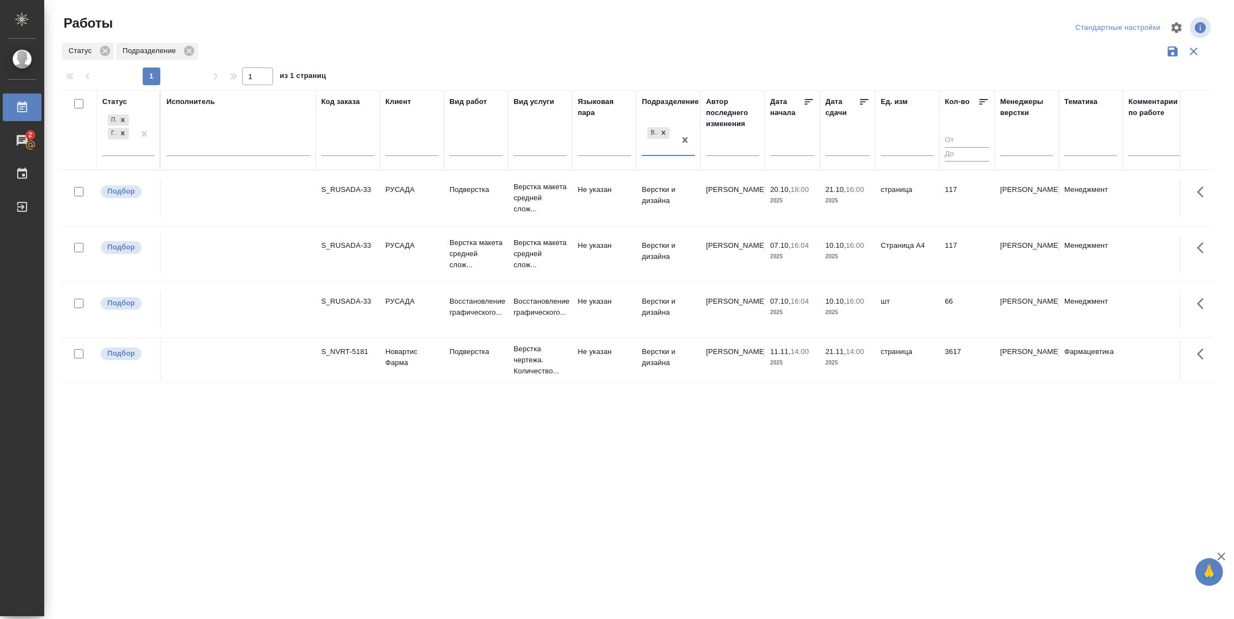
click at [863, 105] on icon at bounding box center [864, 101] width 11 height 11
click at [599, 238] on td "Не указан" at bounding box center [604, 253] width 64 height 39
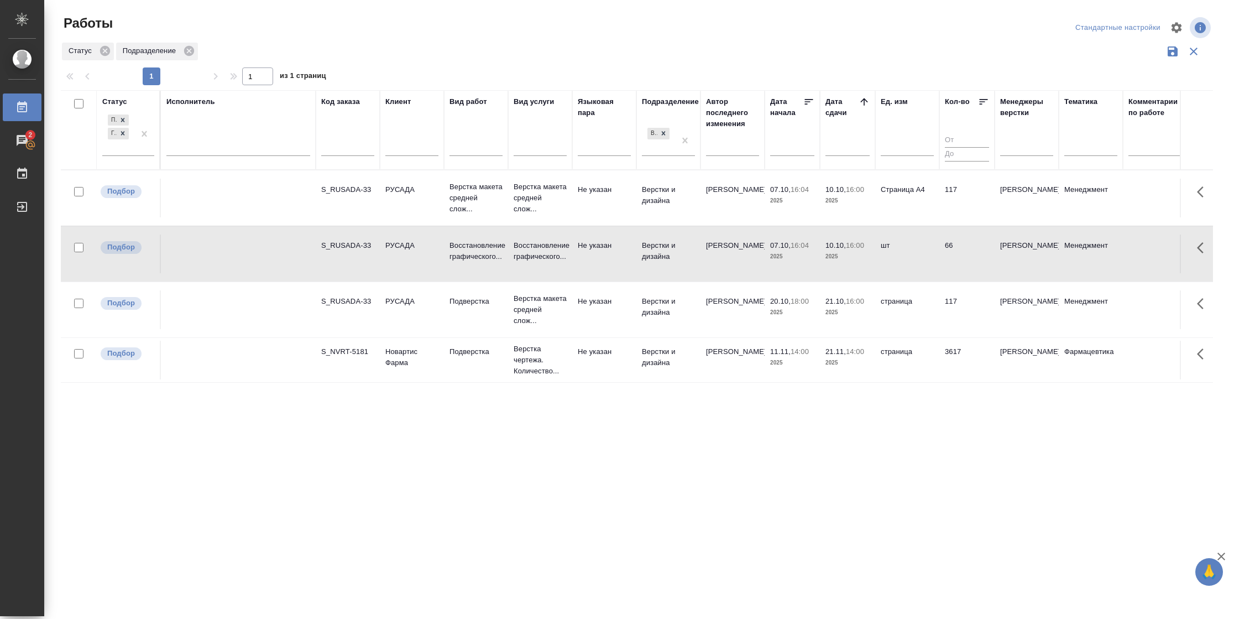
click at [599, 238] on td "Не указан" at bounding box center [604, 253] width 64 height 39
click at [526, 207] on p "Верстка макета средней слож..." at bounding box center [540, 197] width 53 height 33
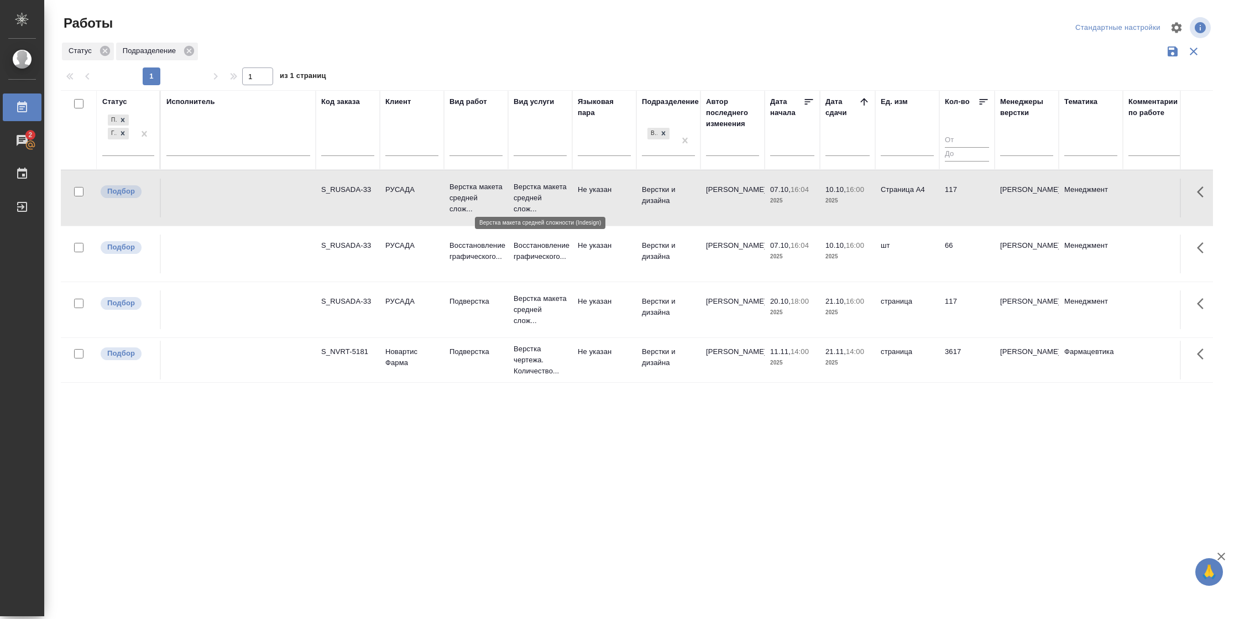
click at [526, 207] on p "Верстка макета средней слож..." at bounding box center [540, 197] width 53 height 33
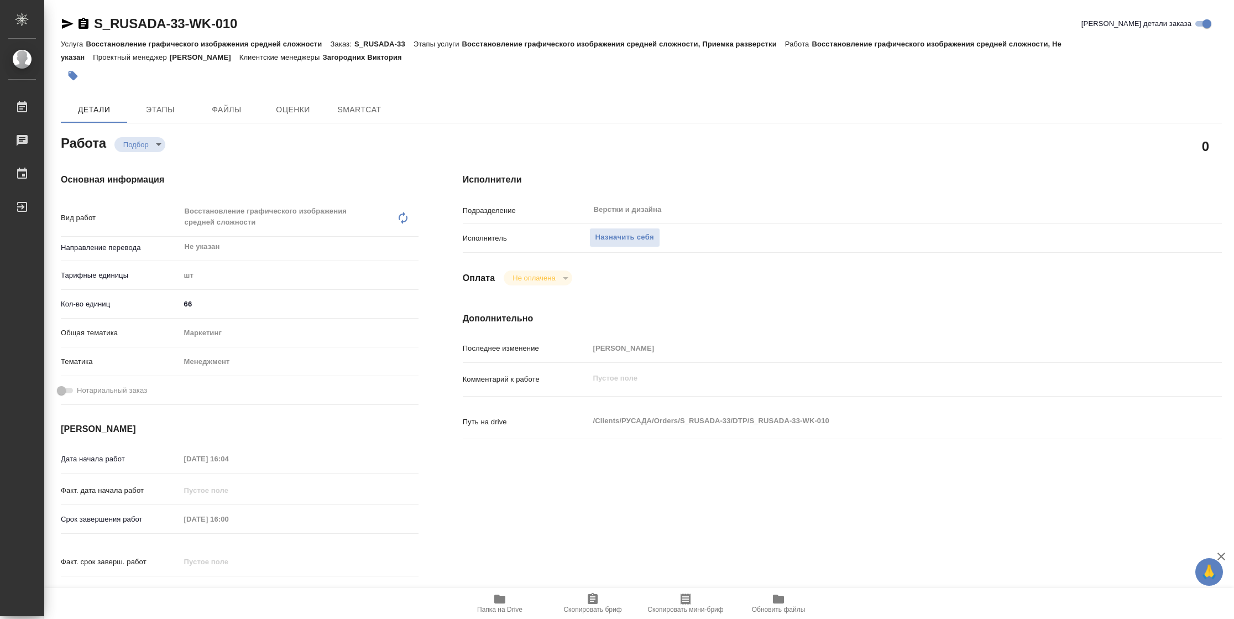
type textarea "x"
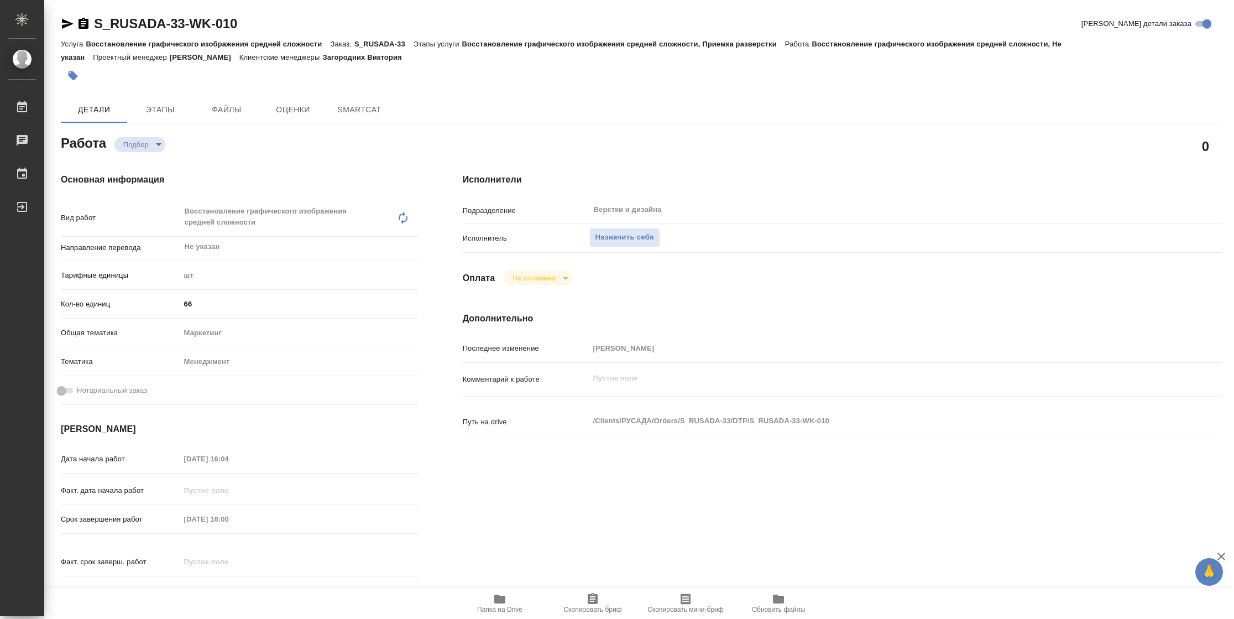
type textarea "x"
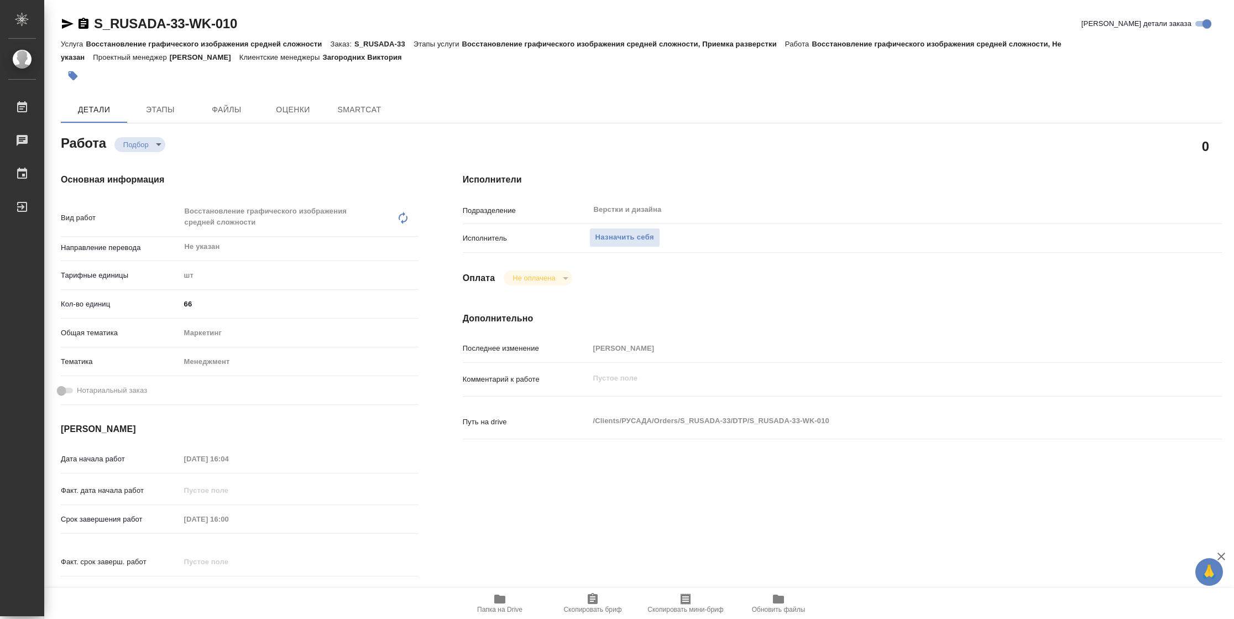
type textarea "x"
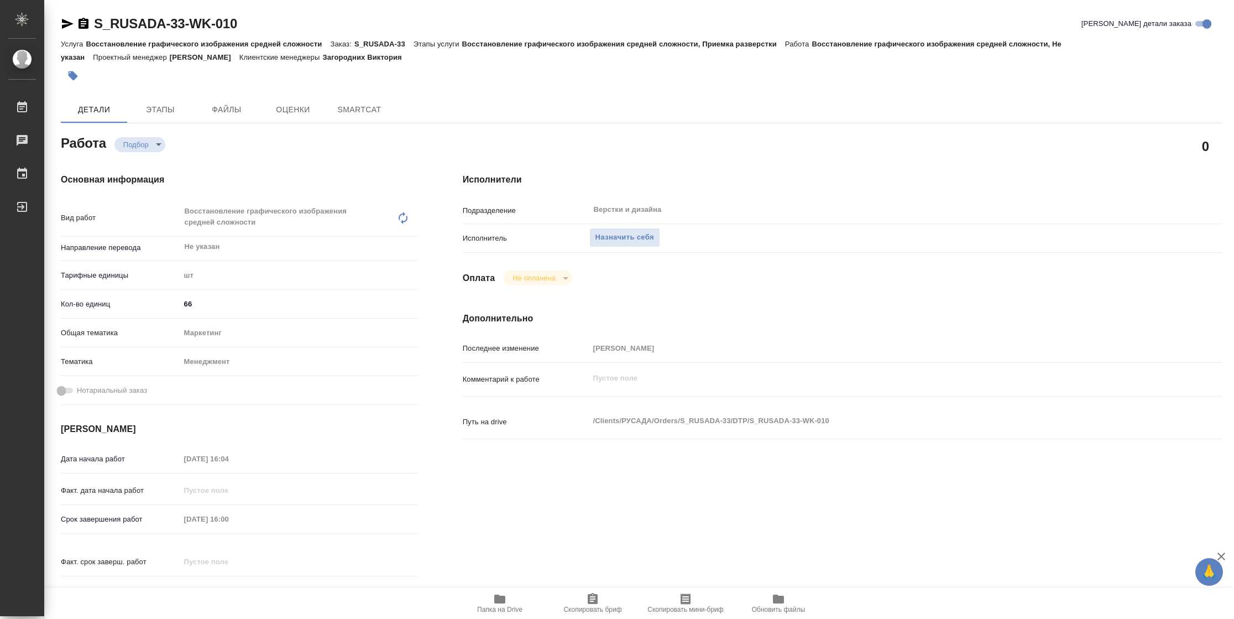
type textarea "x"
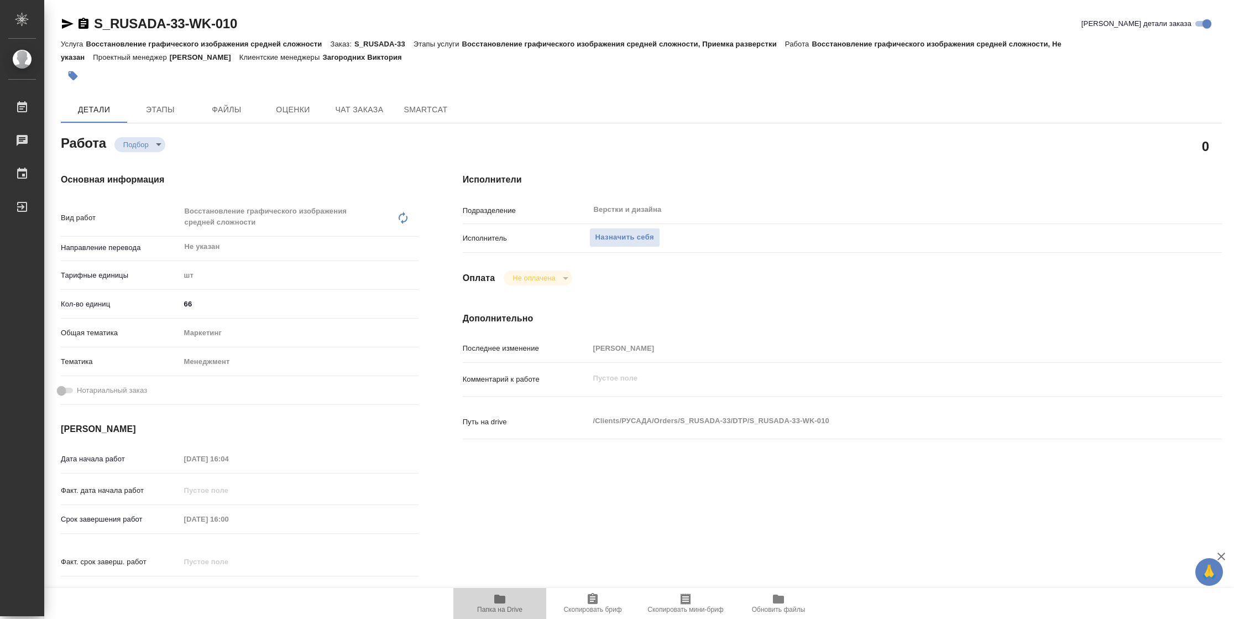
click at [500, 601] on icon "button" at bounding box center [499, 598] width 11 height 9
type textarea "x"
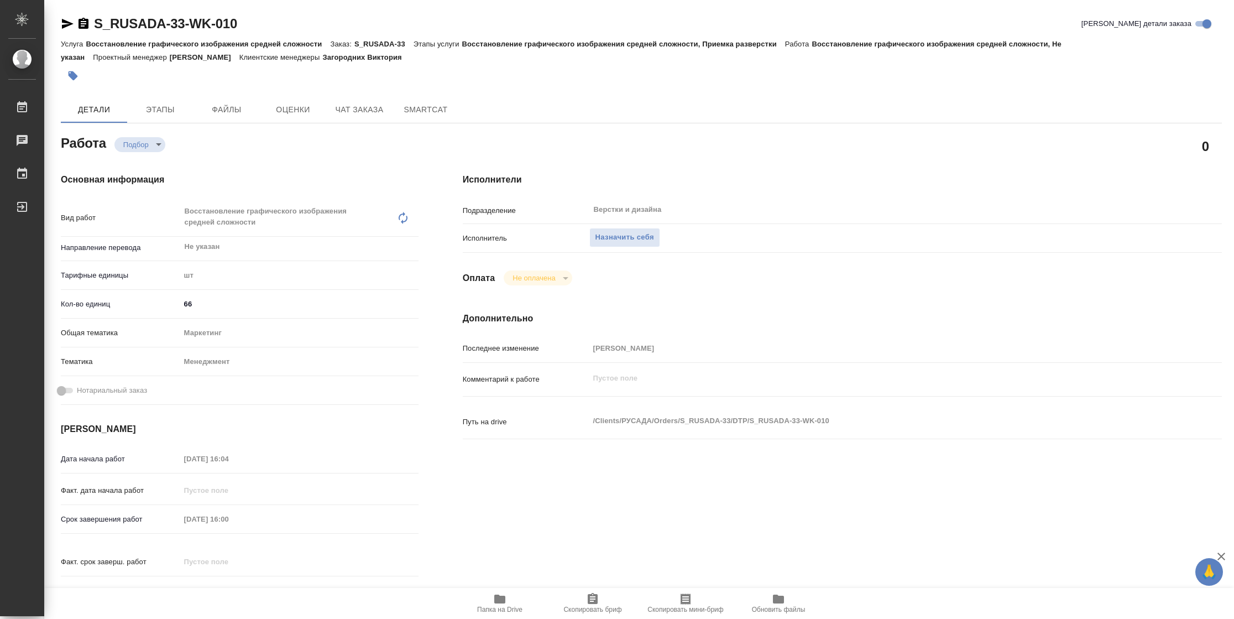
type textarea "x"
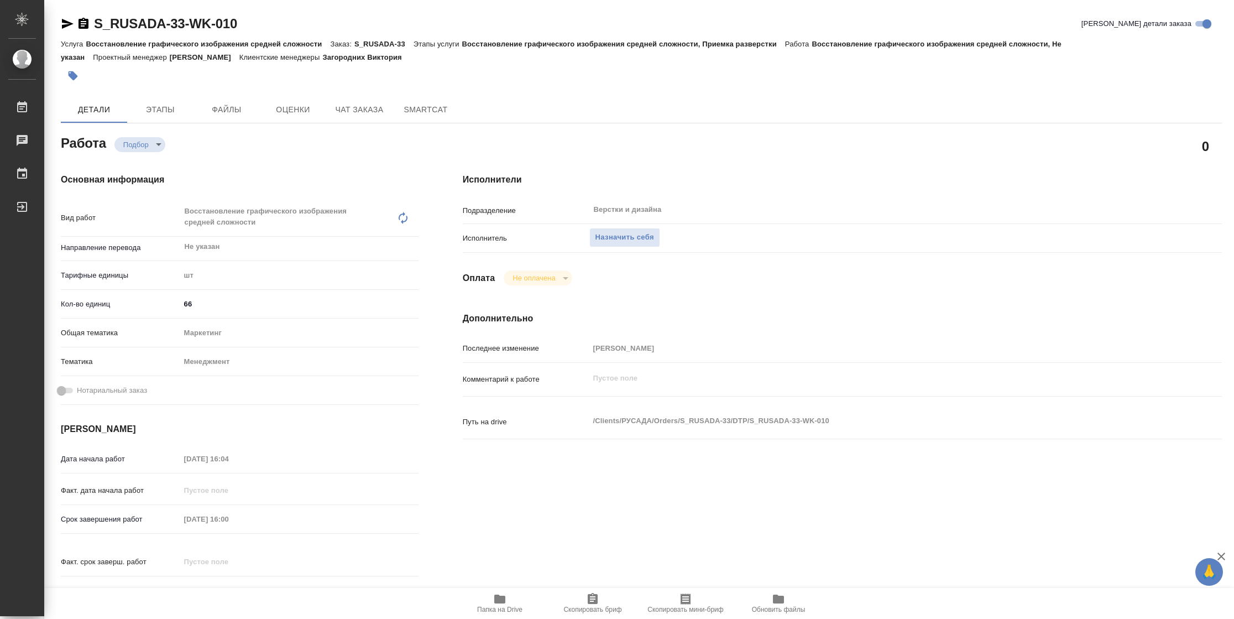
type textarea "x"
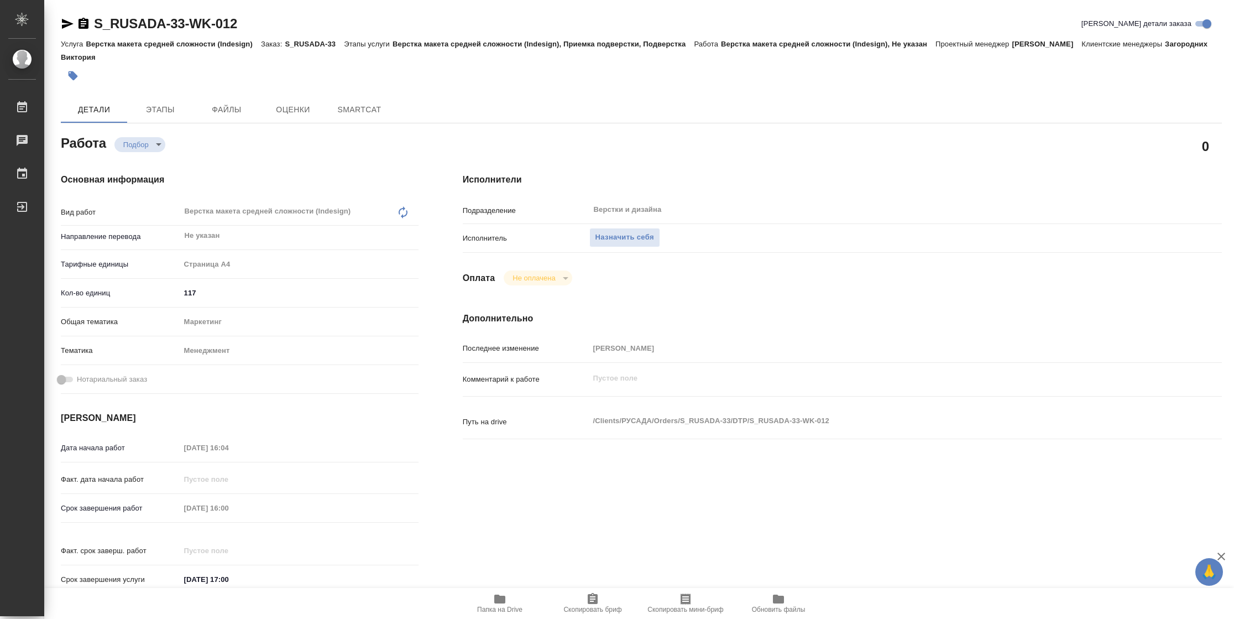
type textarea "x"
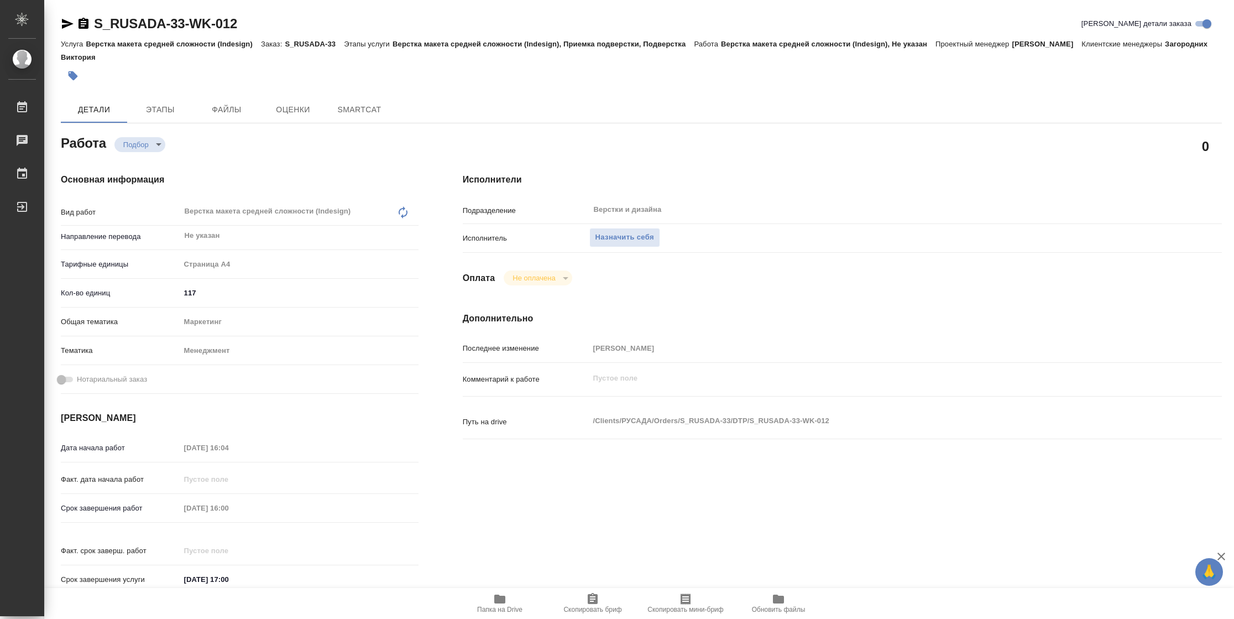
type textarea "x"
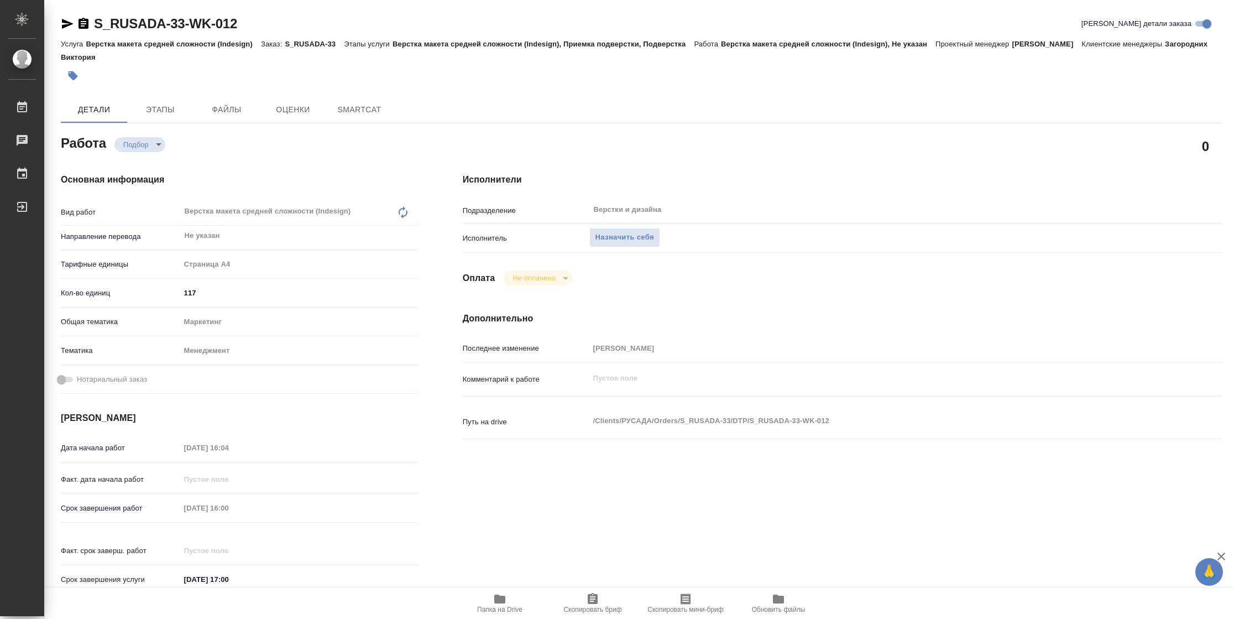
type textarea "x"
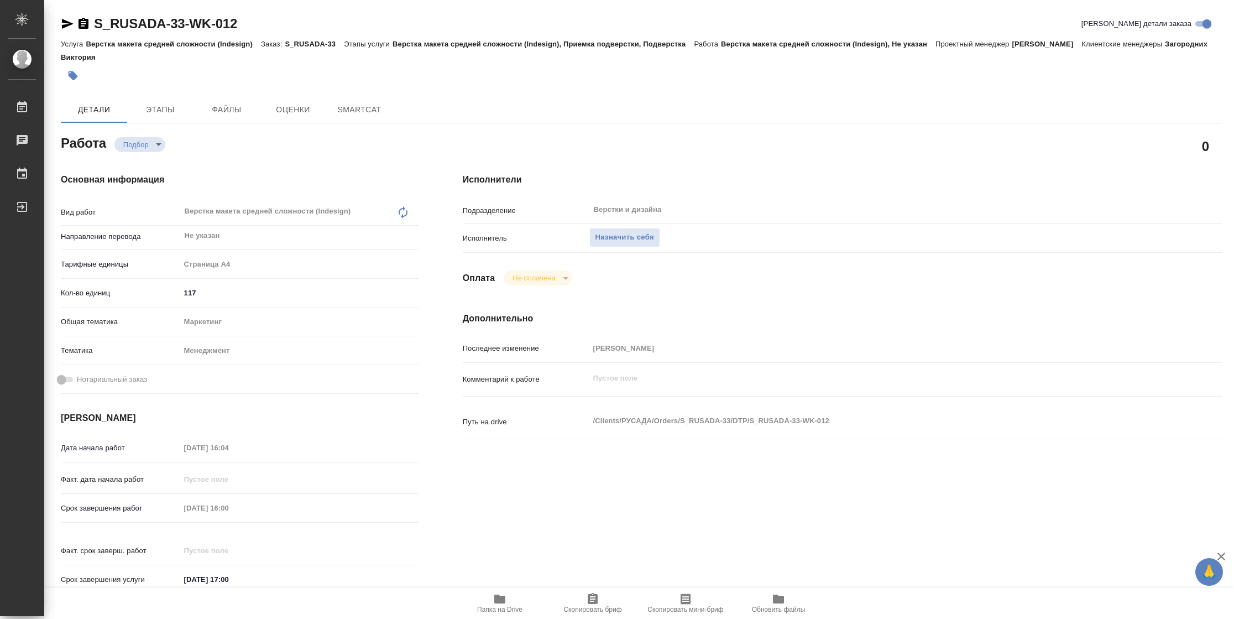
type textarea "x"
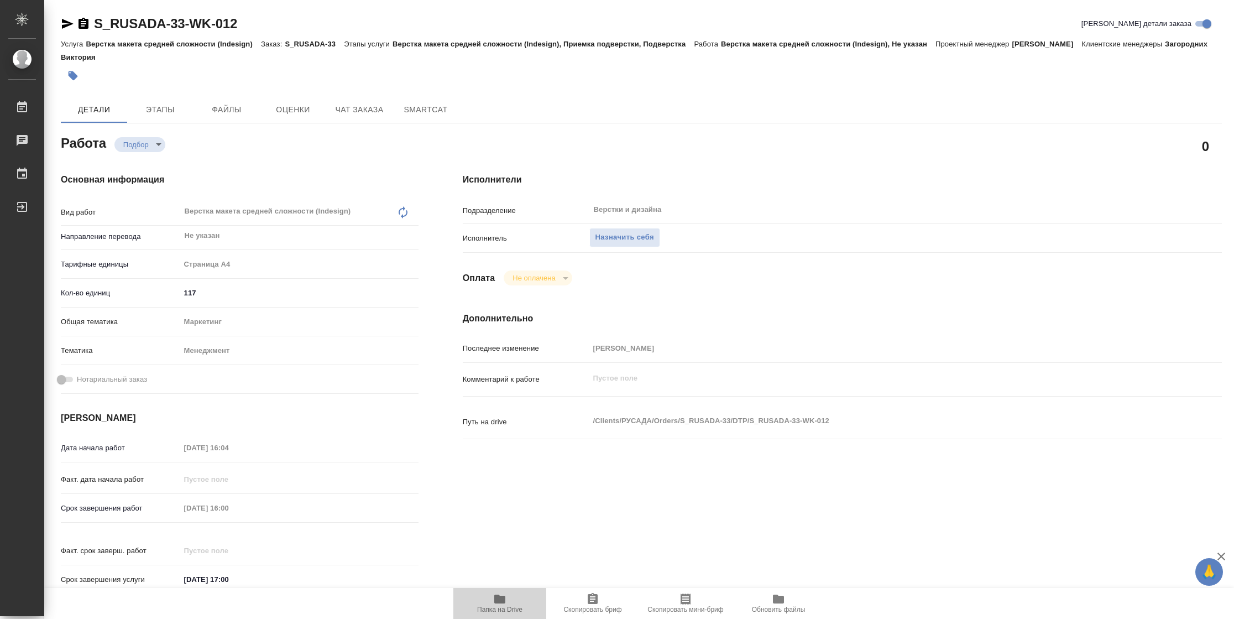
click at [503, 598] on icon "button" at bounding box center [499, 598] width 11 height 9
type textarea "x"
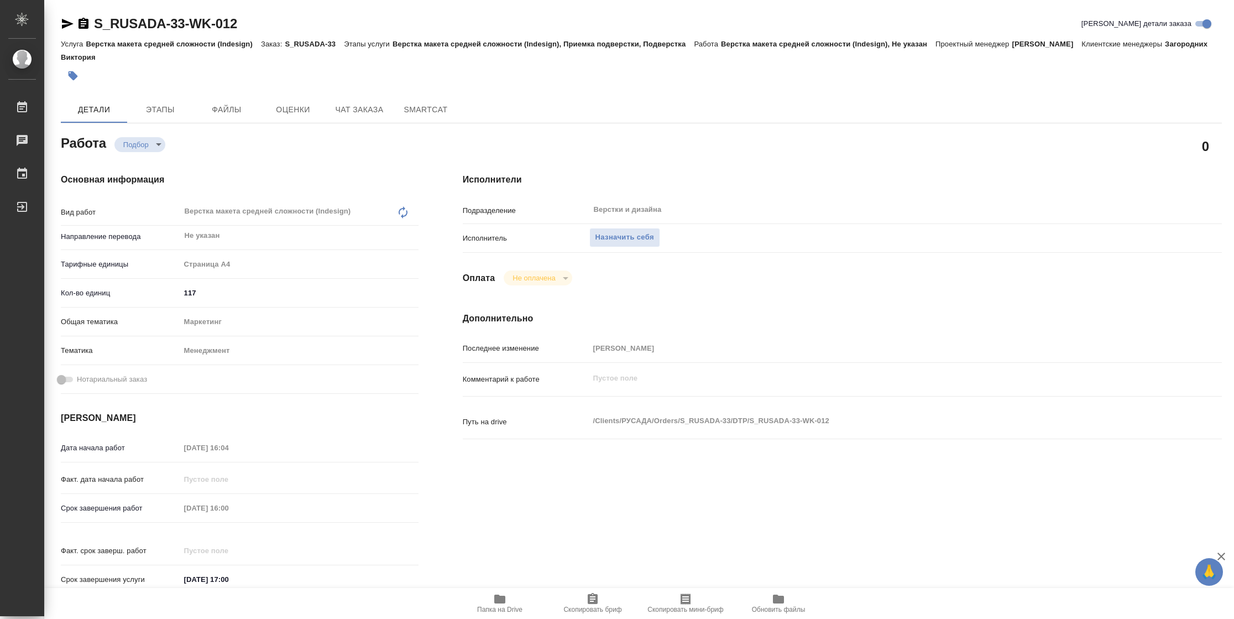
type textarea "x"
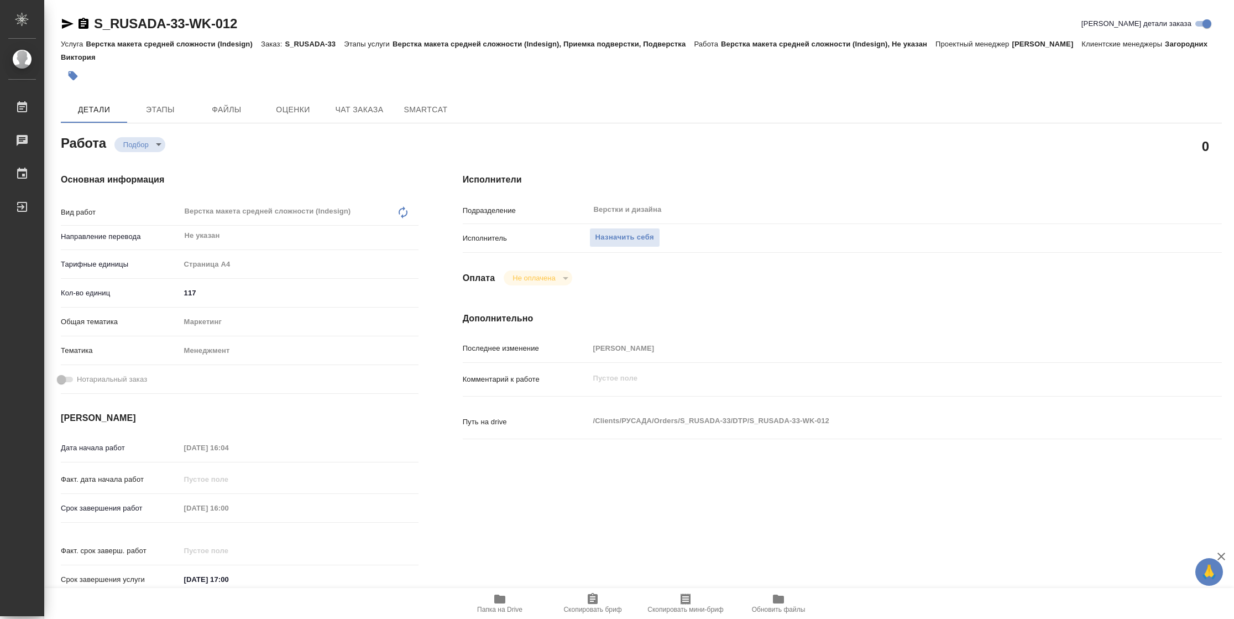
type textarea "x"
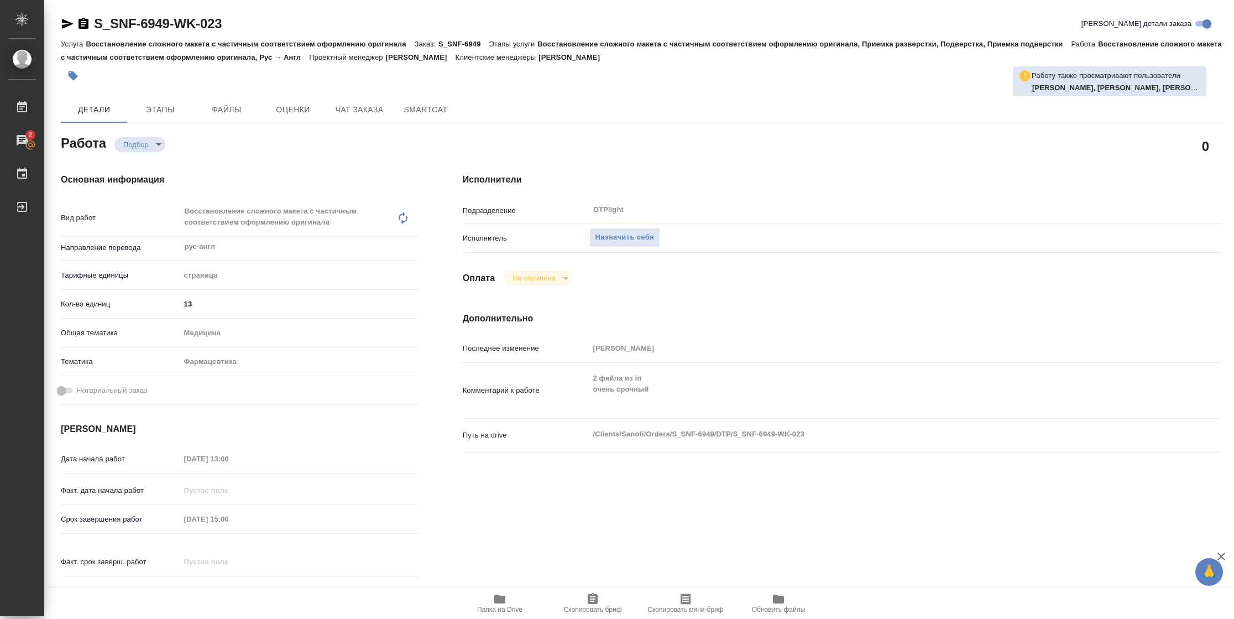
type textarea "x"
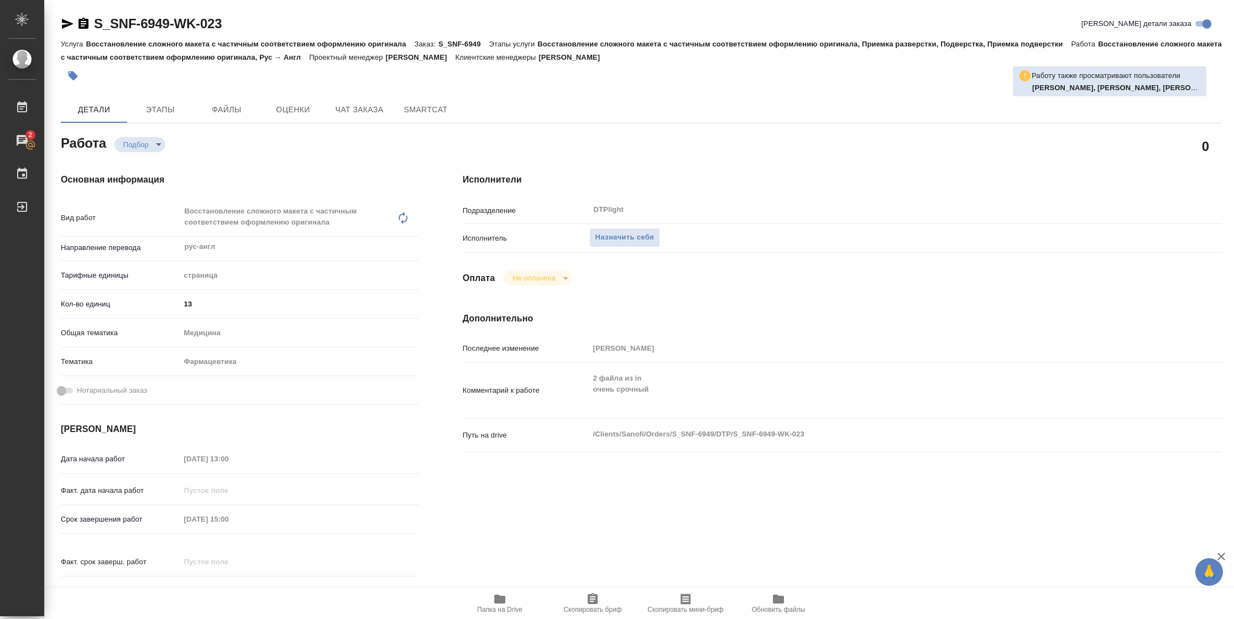
type textarea "x"
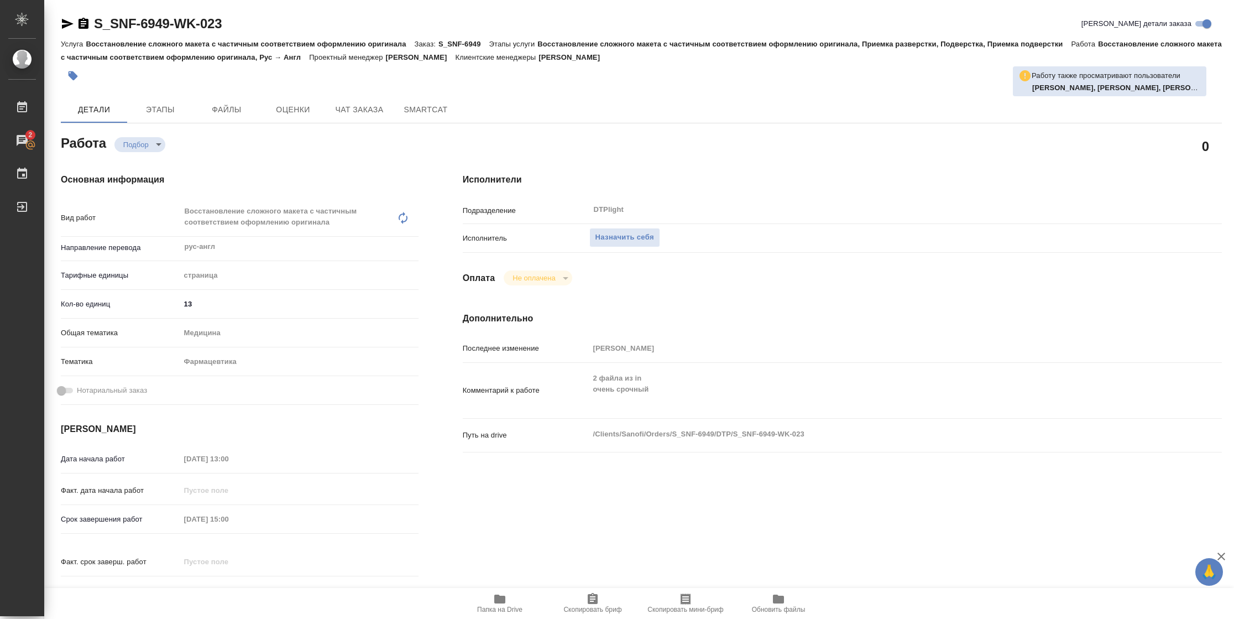
type textarea "x"
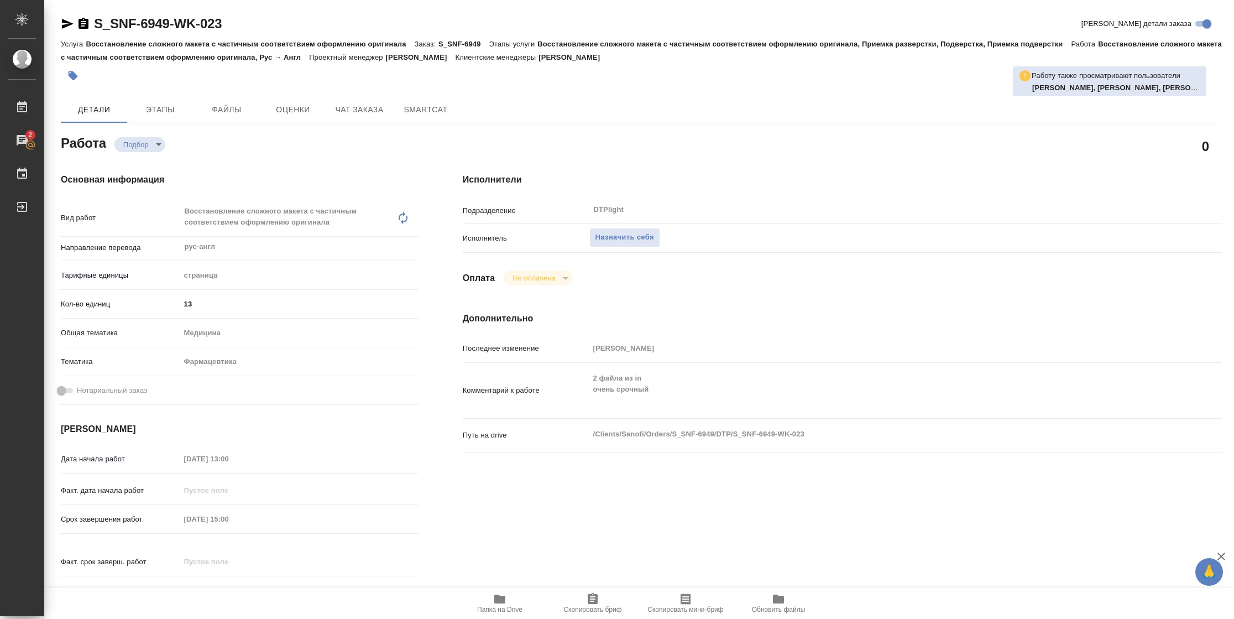
type textarea "x"
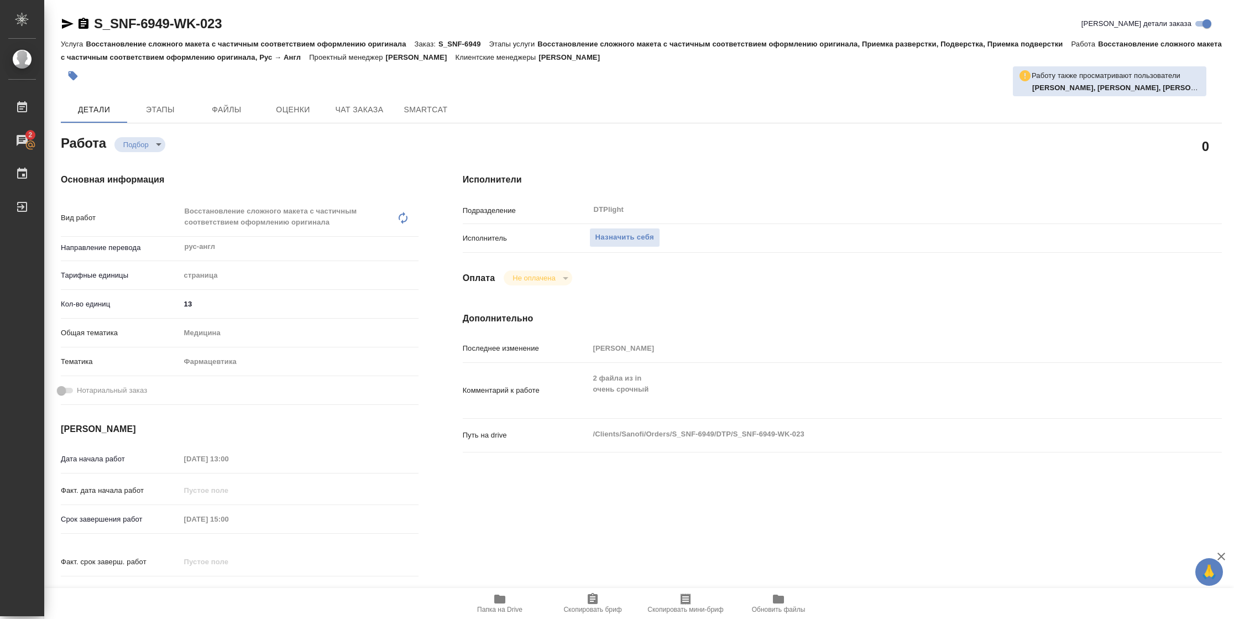
type textarea "x"
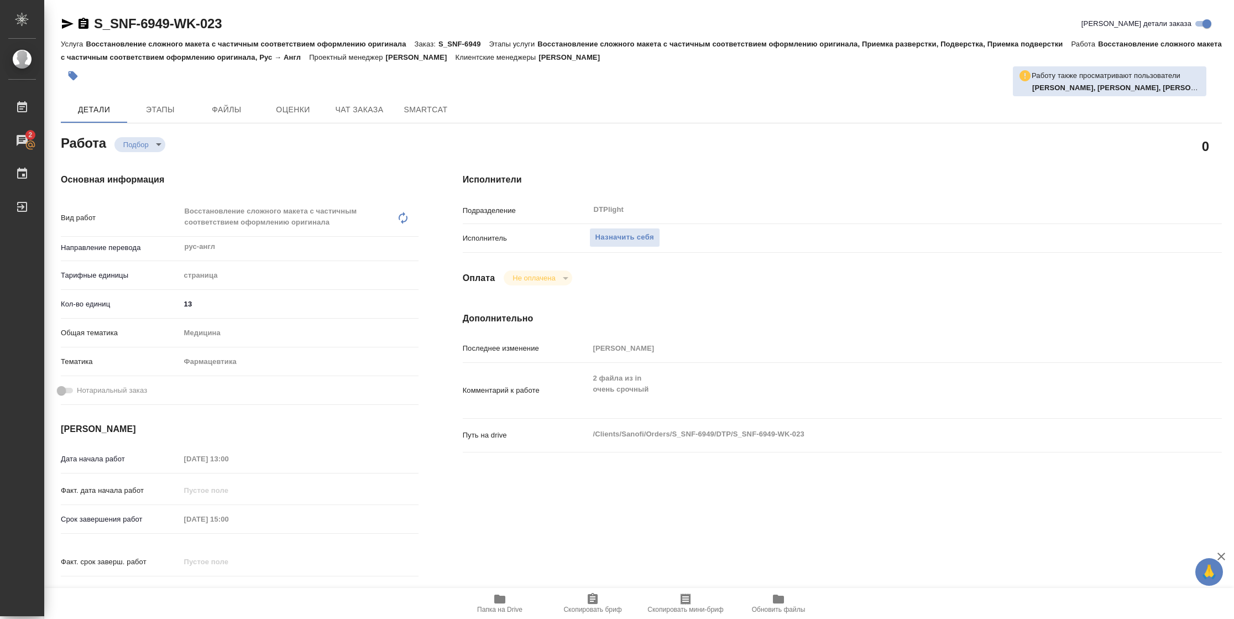
click at [506, 600] on icon "button" at bounding box center [499, 598] width 13 height 13
type textarea "x"
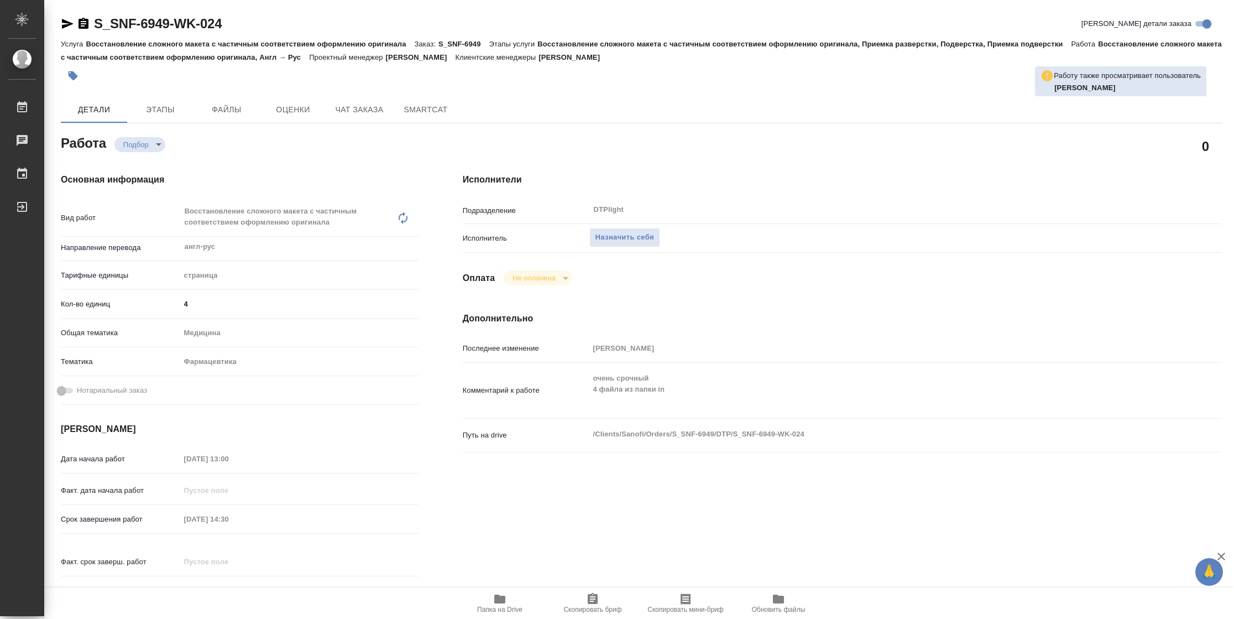
type textarea "x"
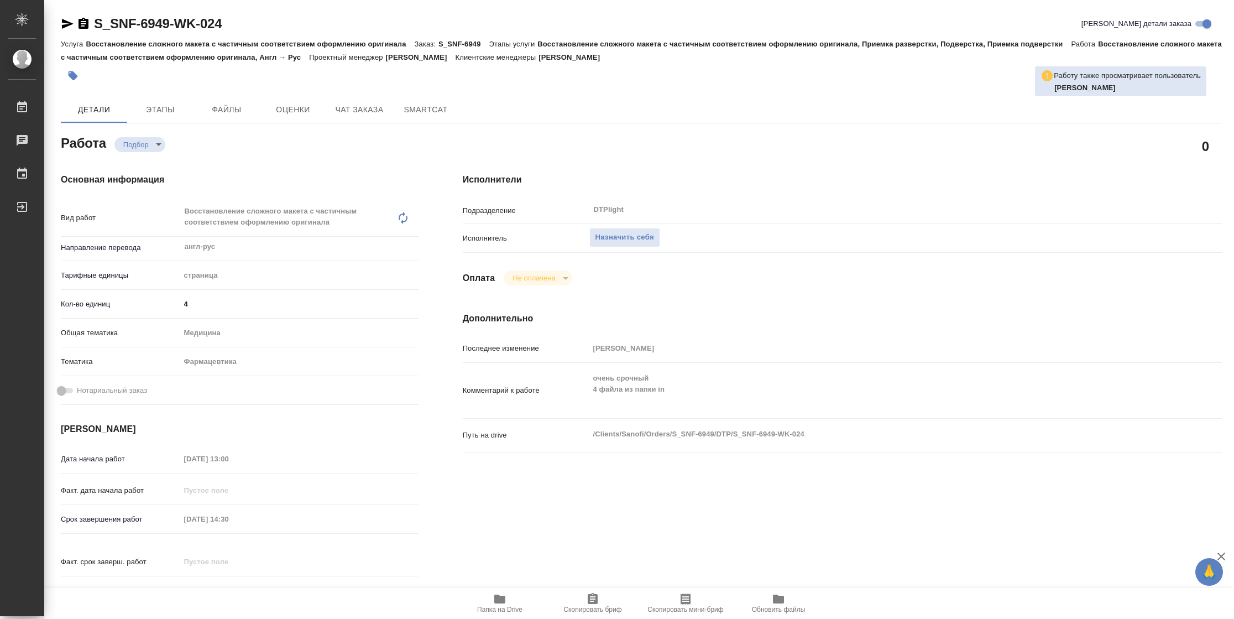
type textarea "x"
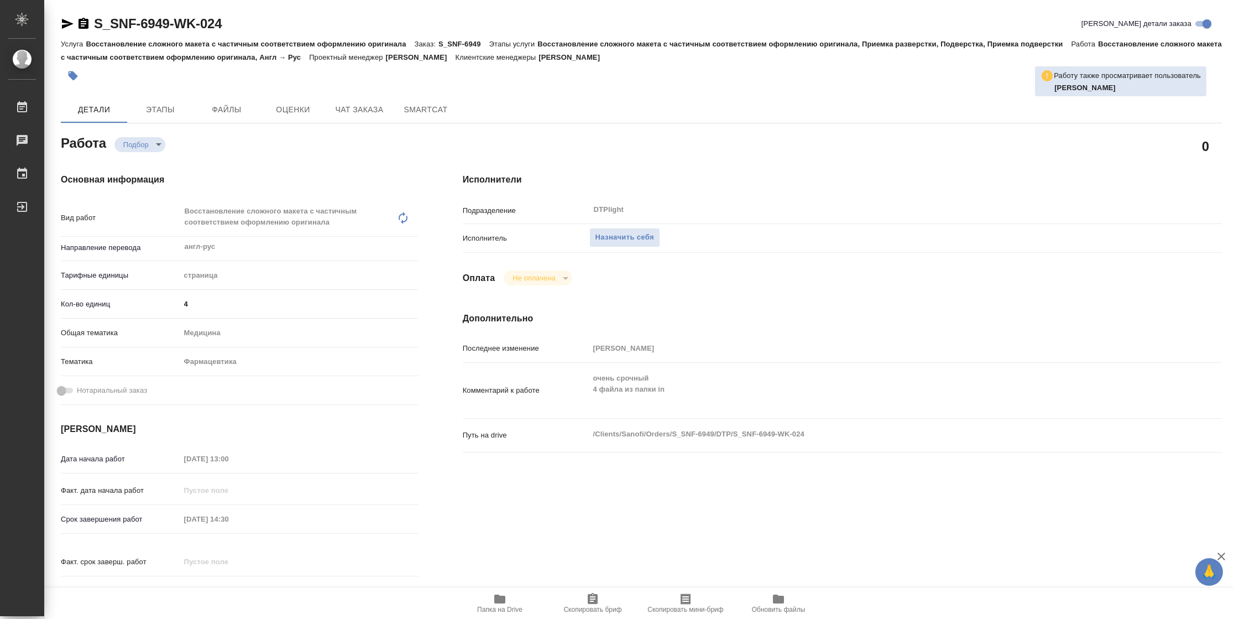
type textarea "x"
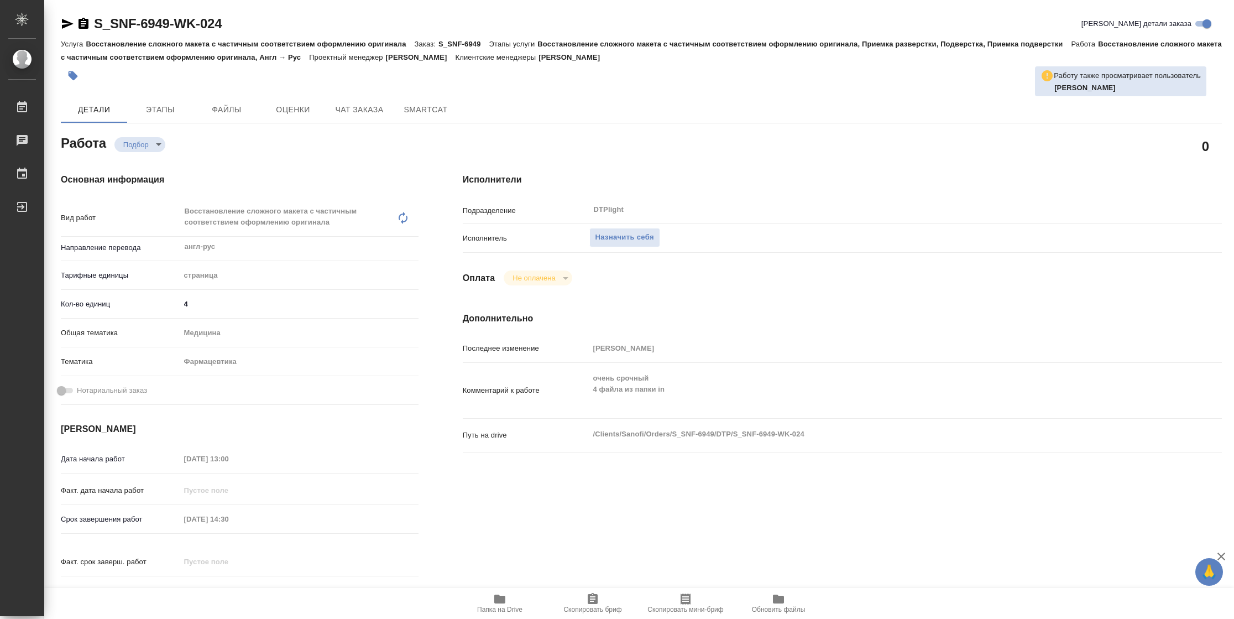
type textarea "x"
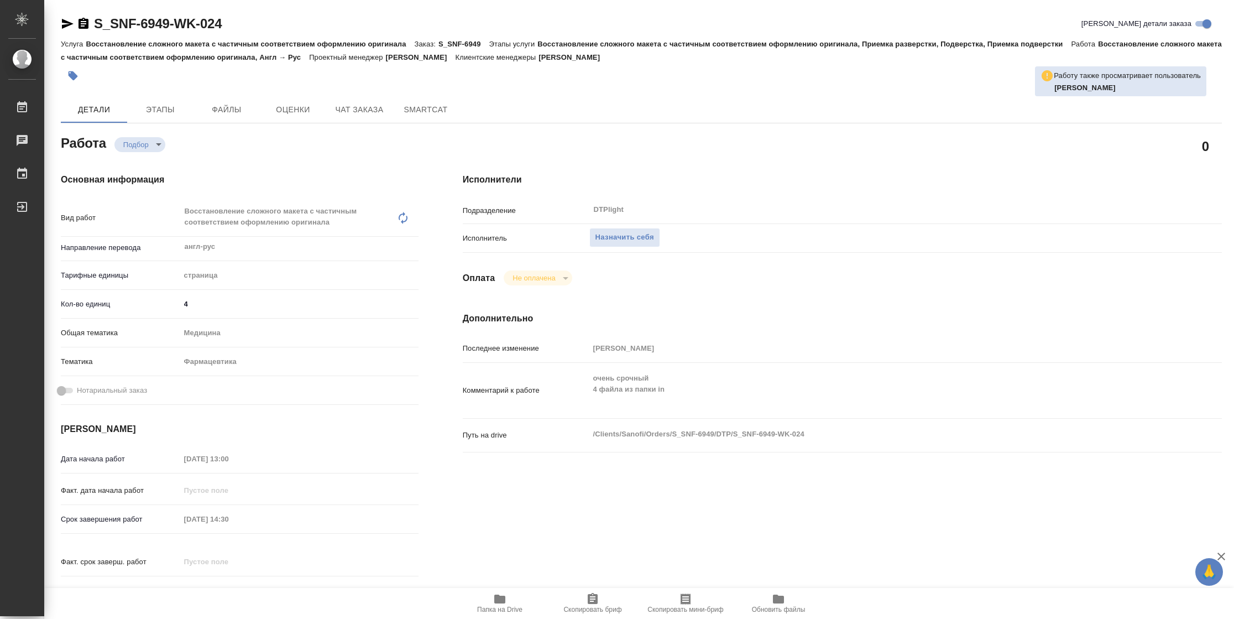
type textarea "x"
click at [503, 610] on span "Папка на Drive" at bounding box center [499, 609] width 45 height 8
type textarea "x"
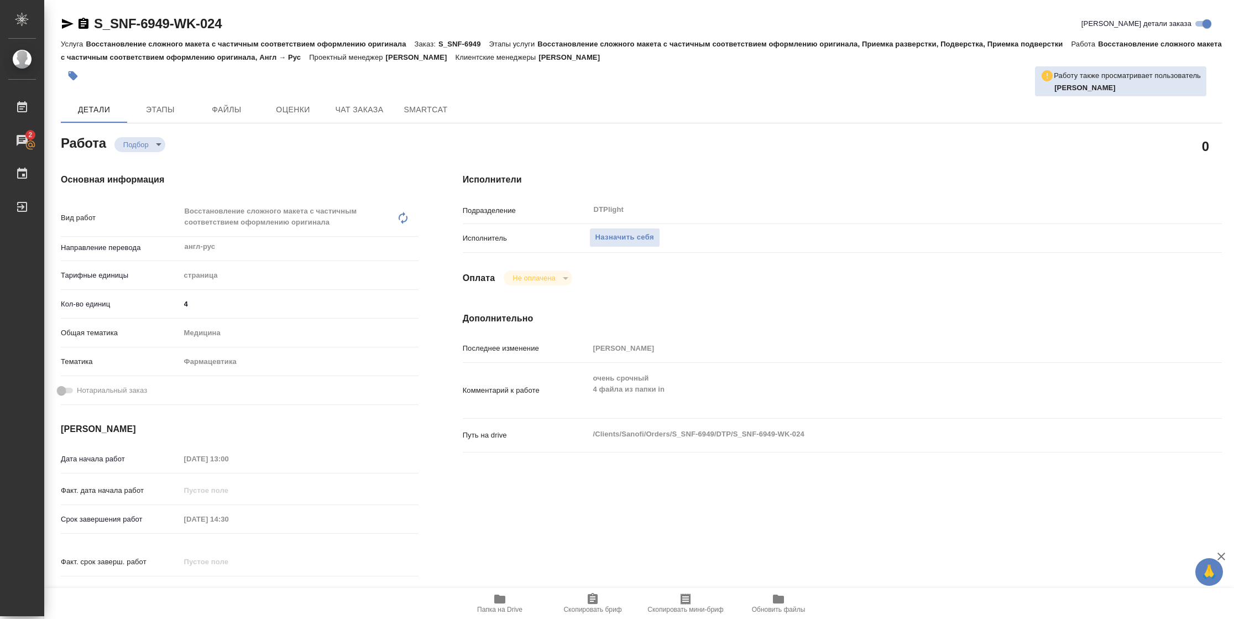
type textarea "x"
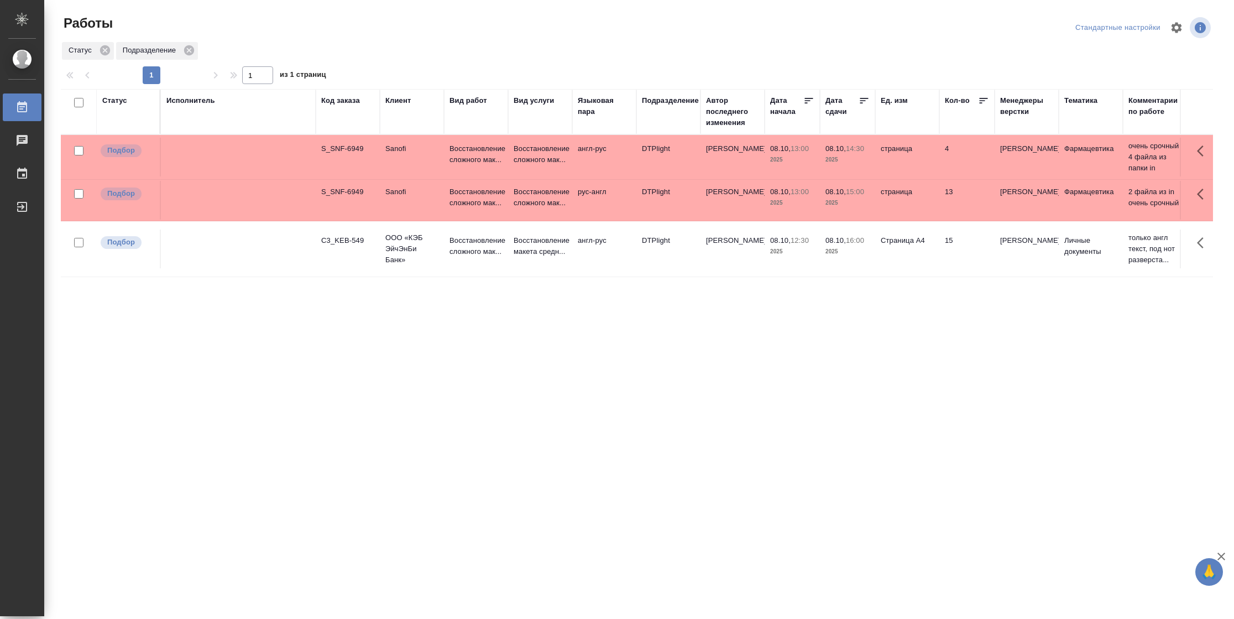
click at [861, 100] on icon at bounding box center [864, 100] width 11 height 11
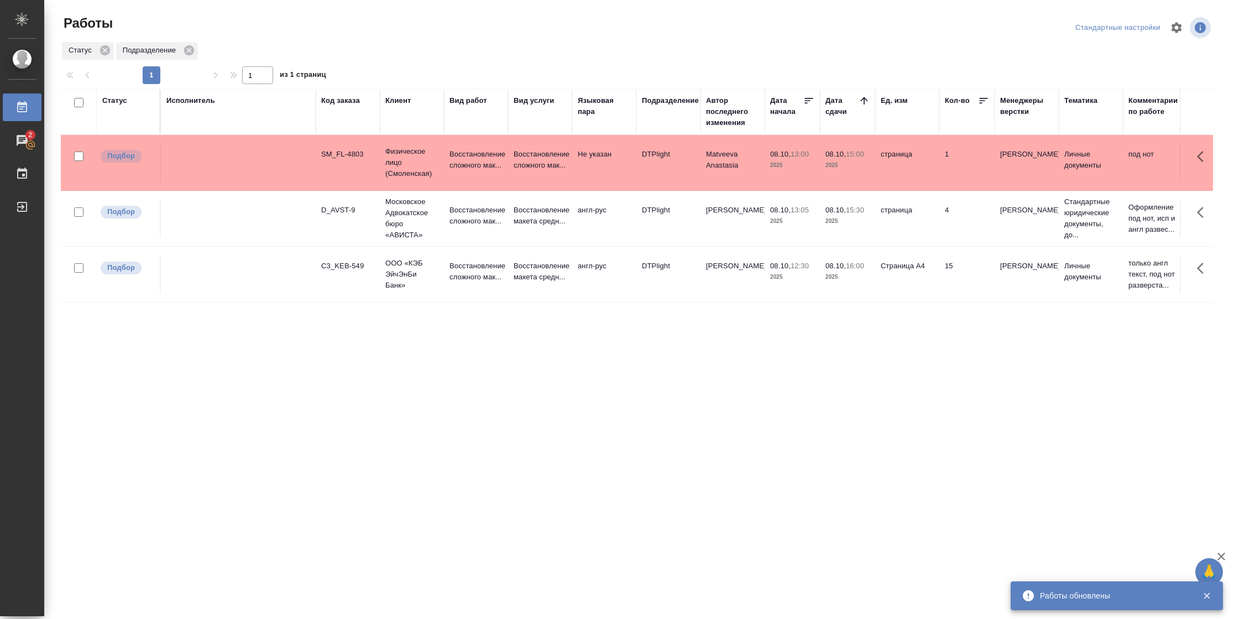
click at [935, 170] on td "страница" at bounding box center [907, 162] width 64 height 39
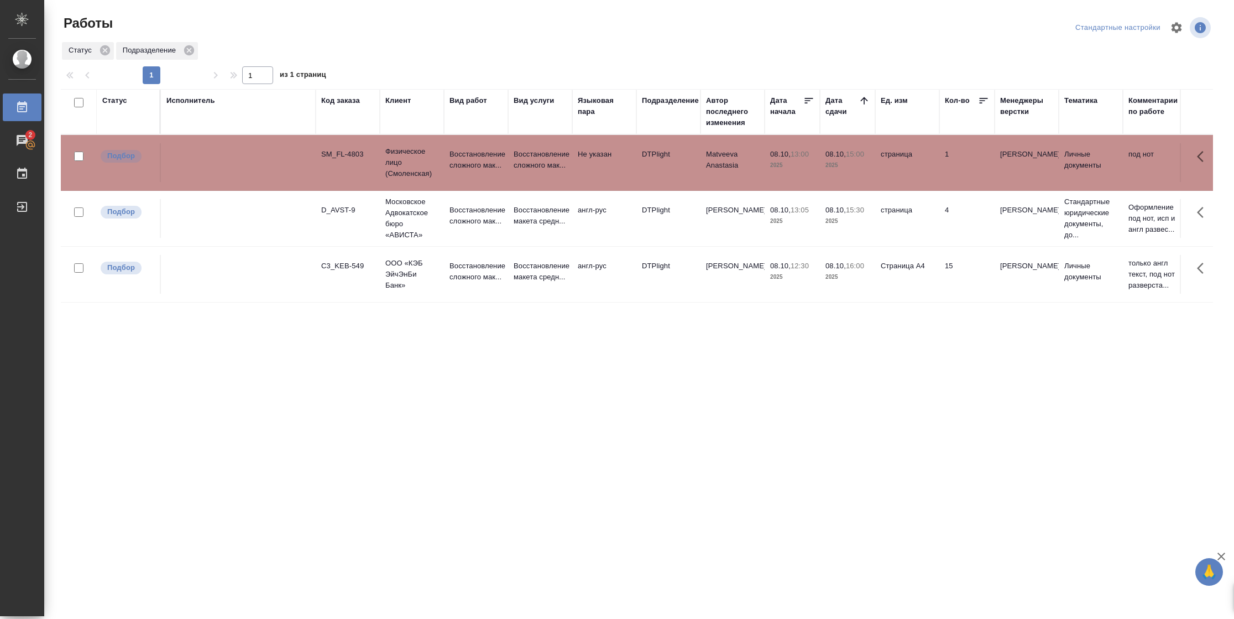
click at [935, 170] on td "страница" at bounding box center [907, 162] width 64 height 39
click at [904, 215] on td "страница" at bounding box center [907, 218] width 64 height 39
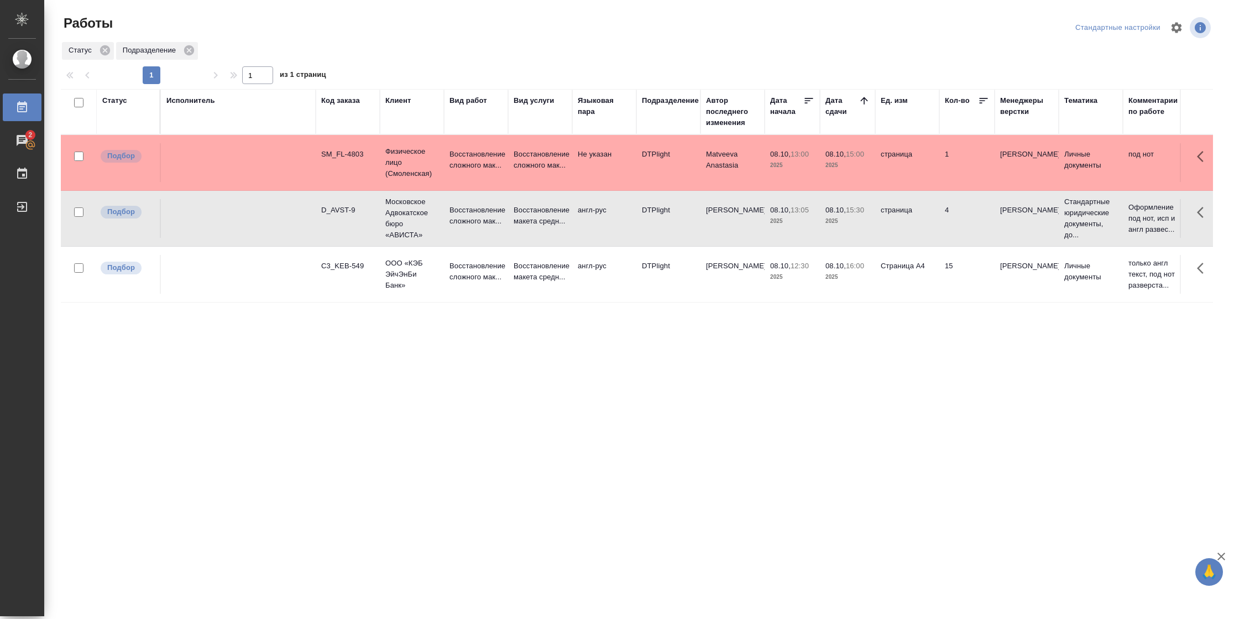
click at [593, 163] on td "Не указан" at bounding box center [604, 162] width 64 height 39
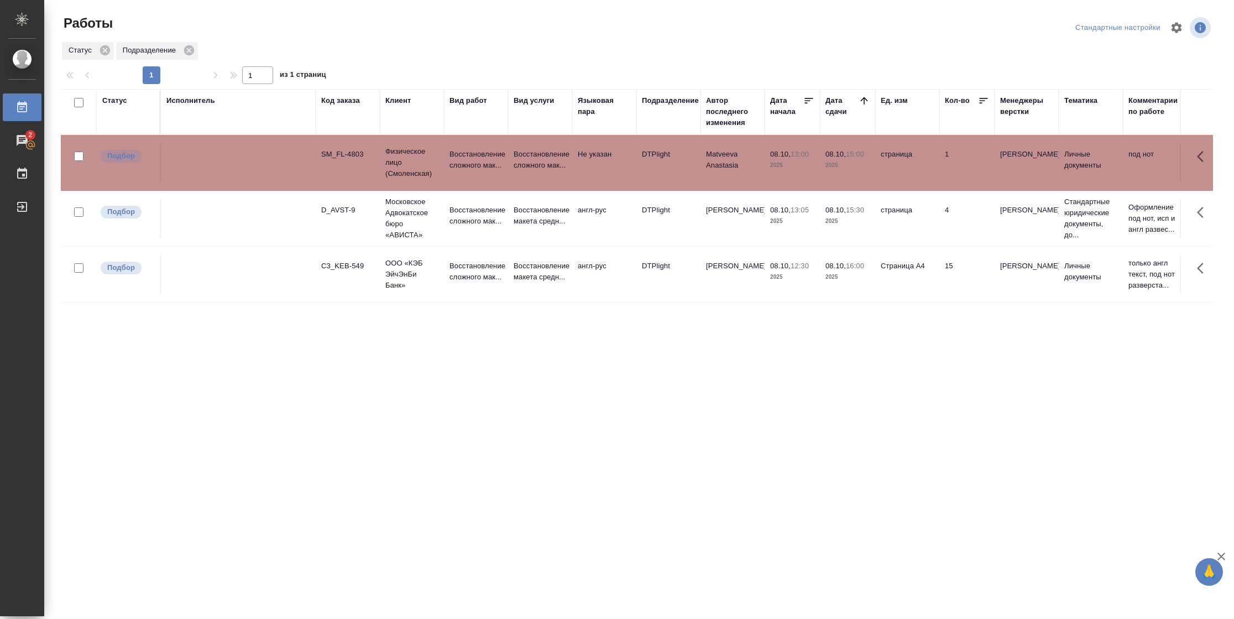
click at [593, 163] on td "Не указан" at bounding box center [604, 162] width 64 height 39
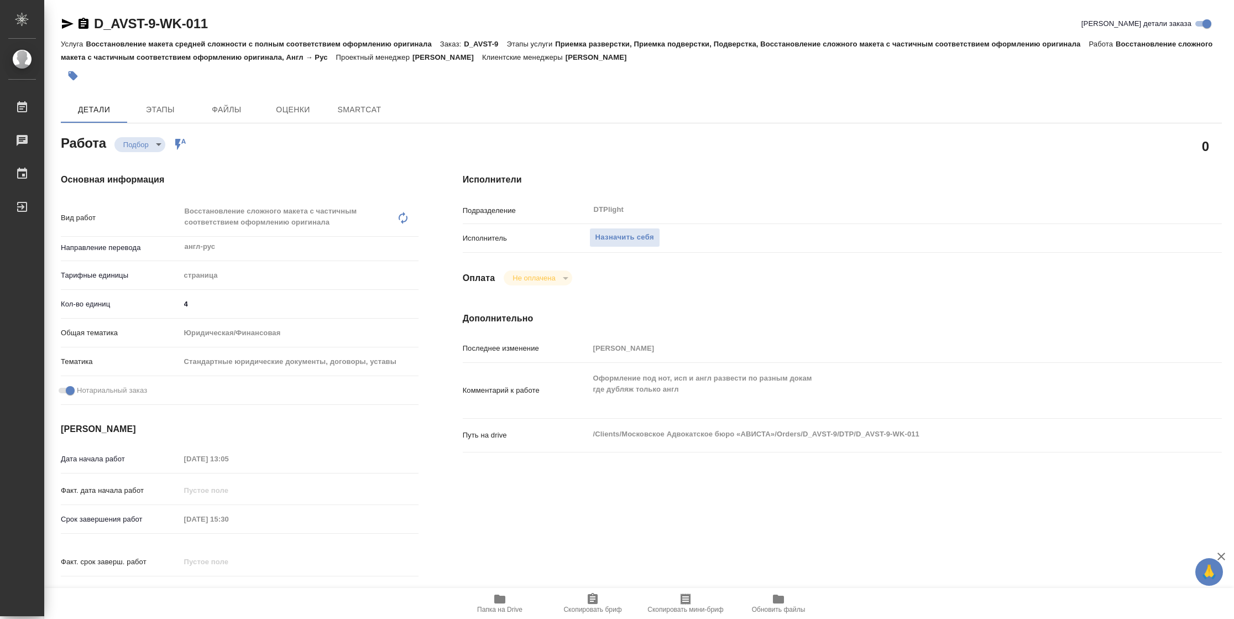
type textarea "x"
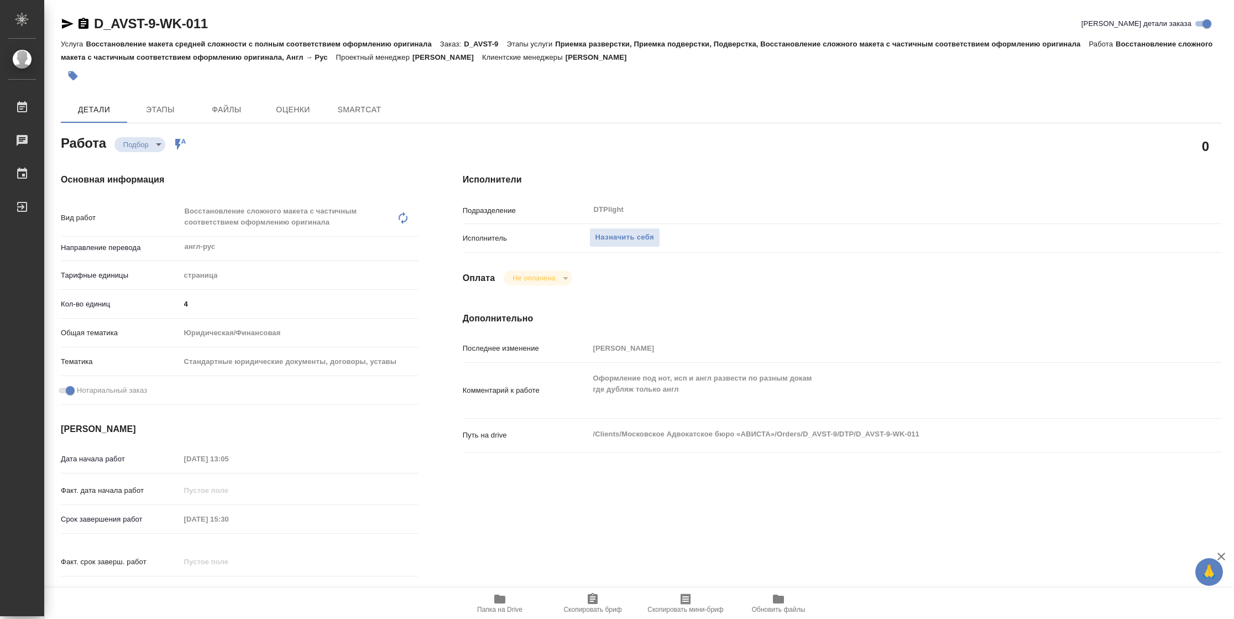
type textarea "x"
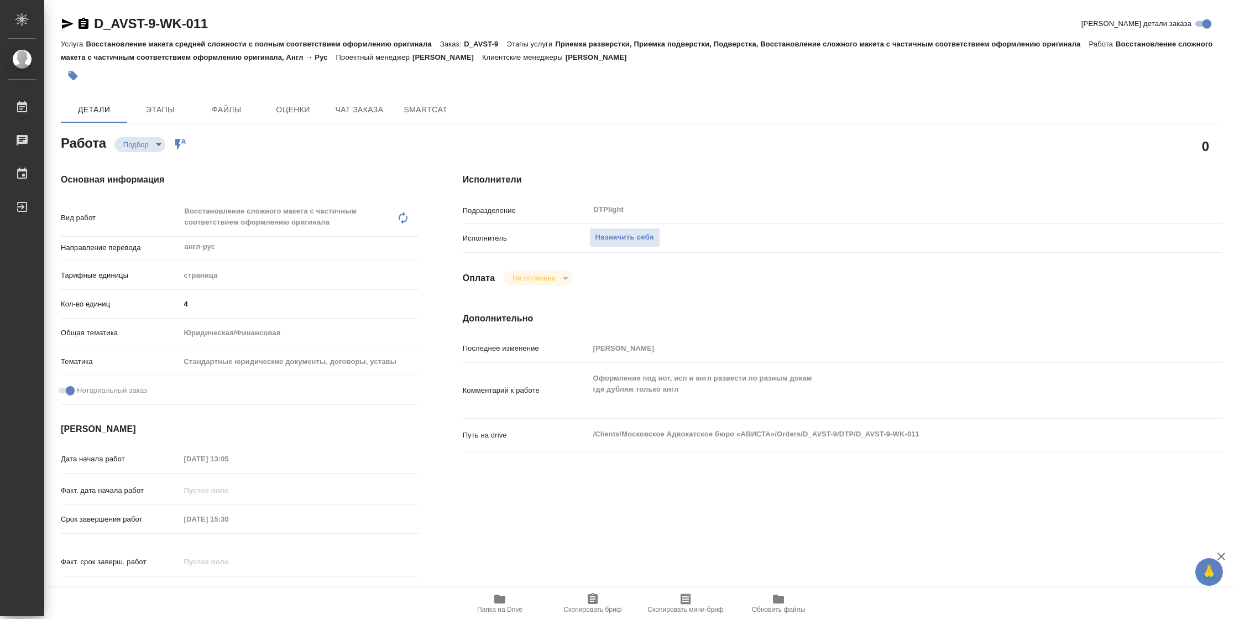
type textarea "x"
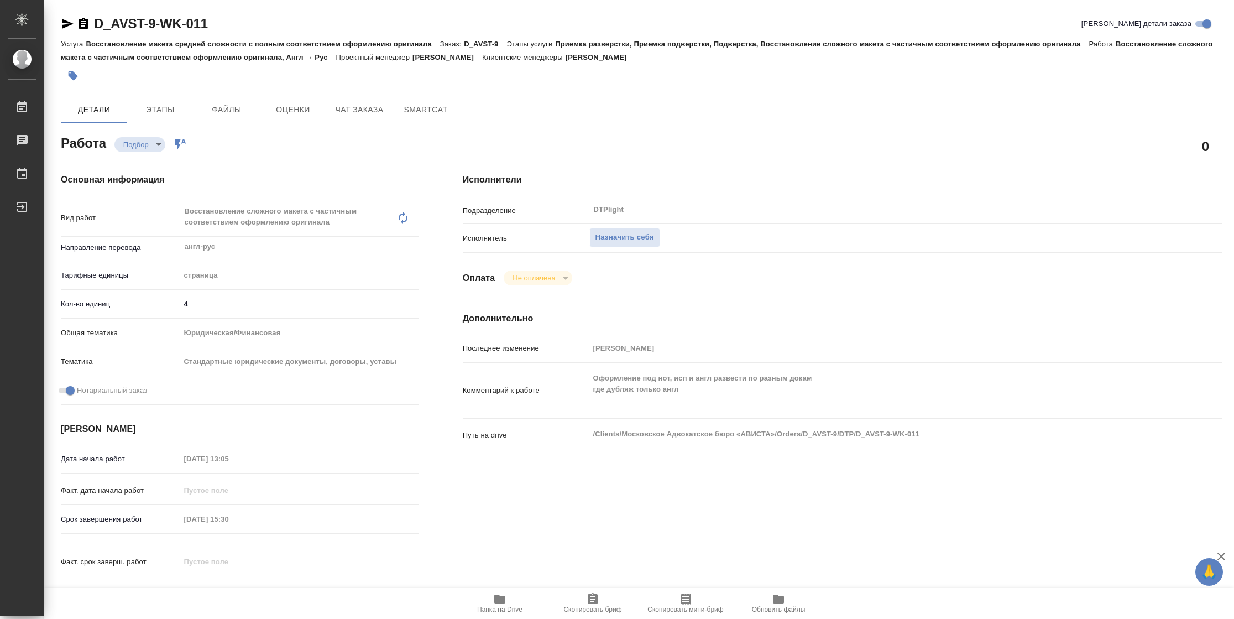
type textarea "x"
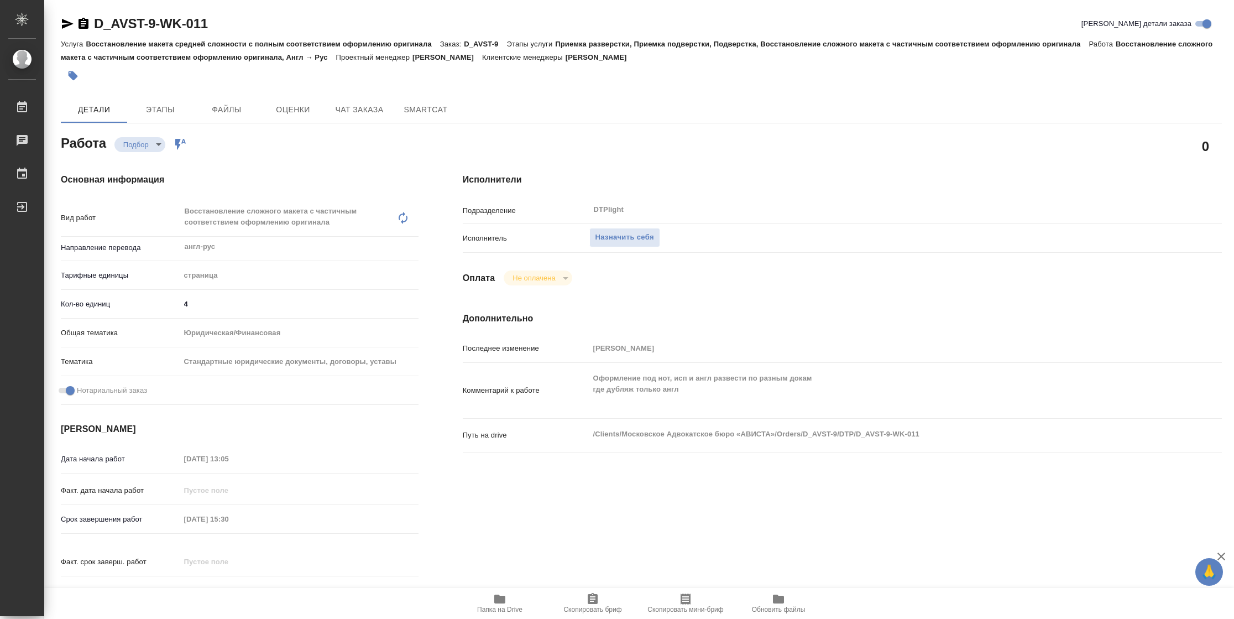
click at [510, 603] on span "Папка на Drive" at bounding box center [500, 602] width 80 height 21
type textarea "x"
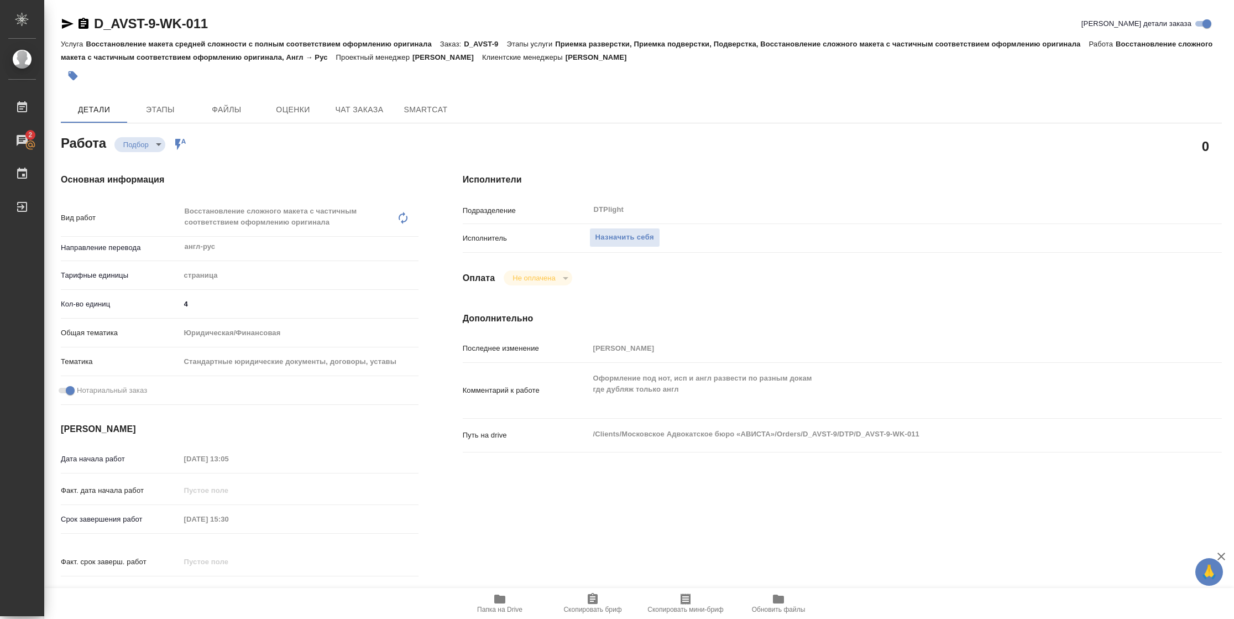
type textarea "x"
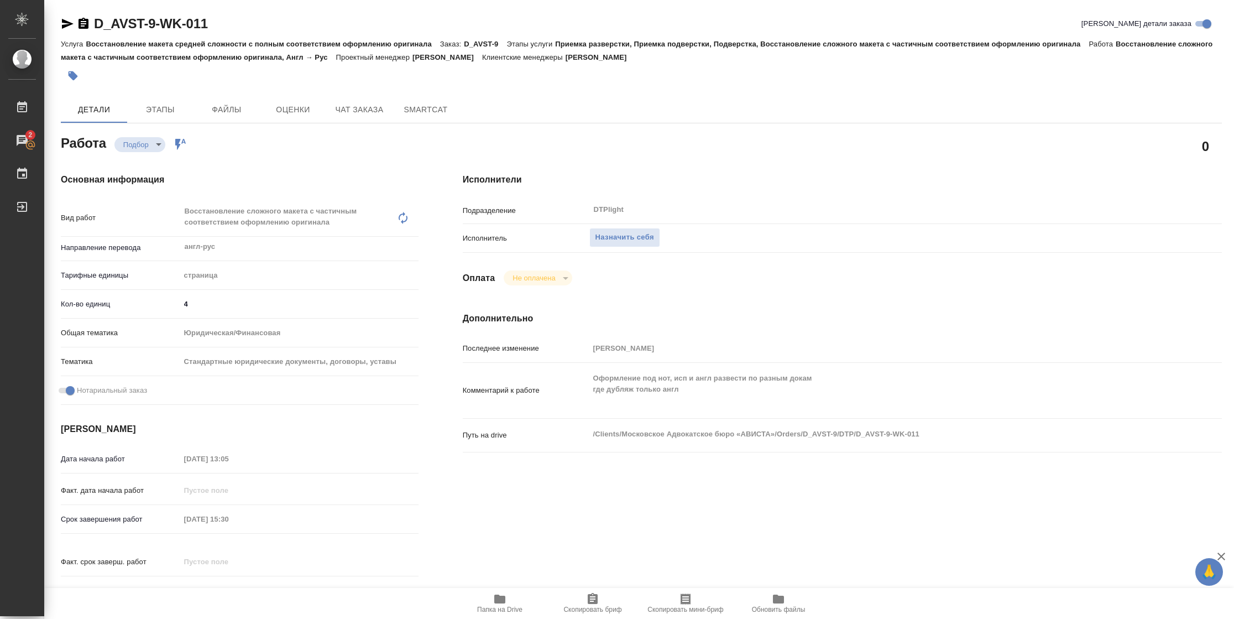
type textarea "x"
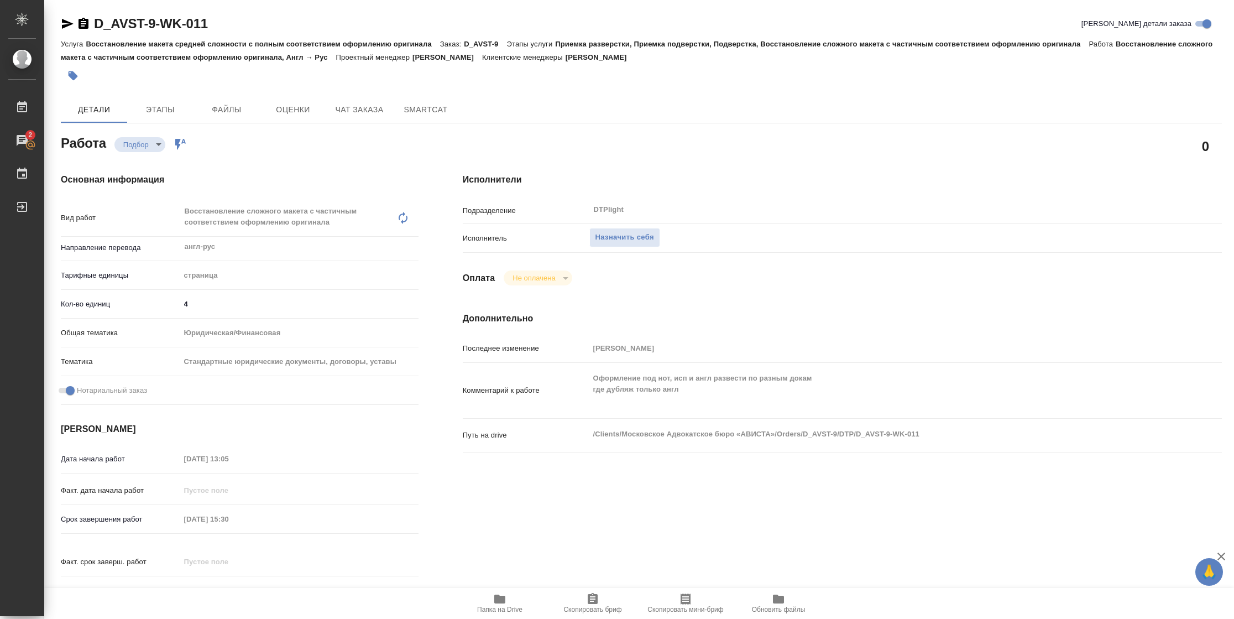
type textarea "x"
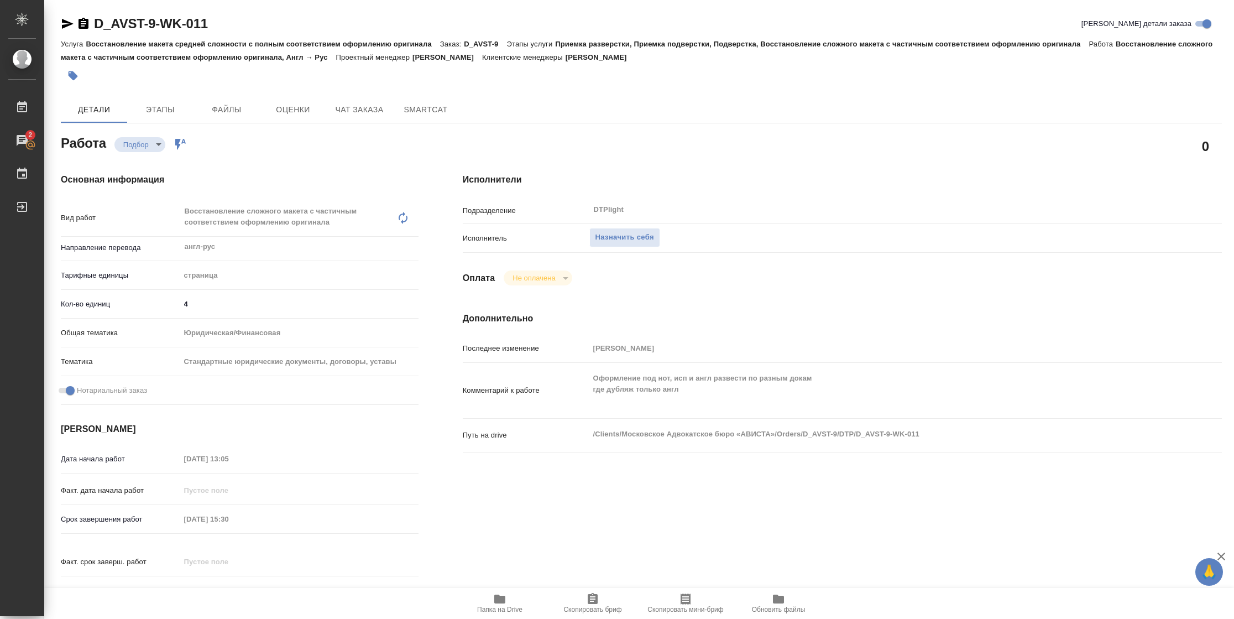
type textarea "x"
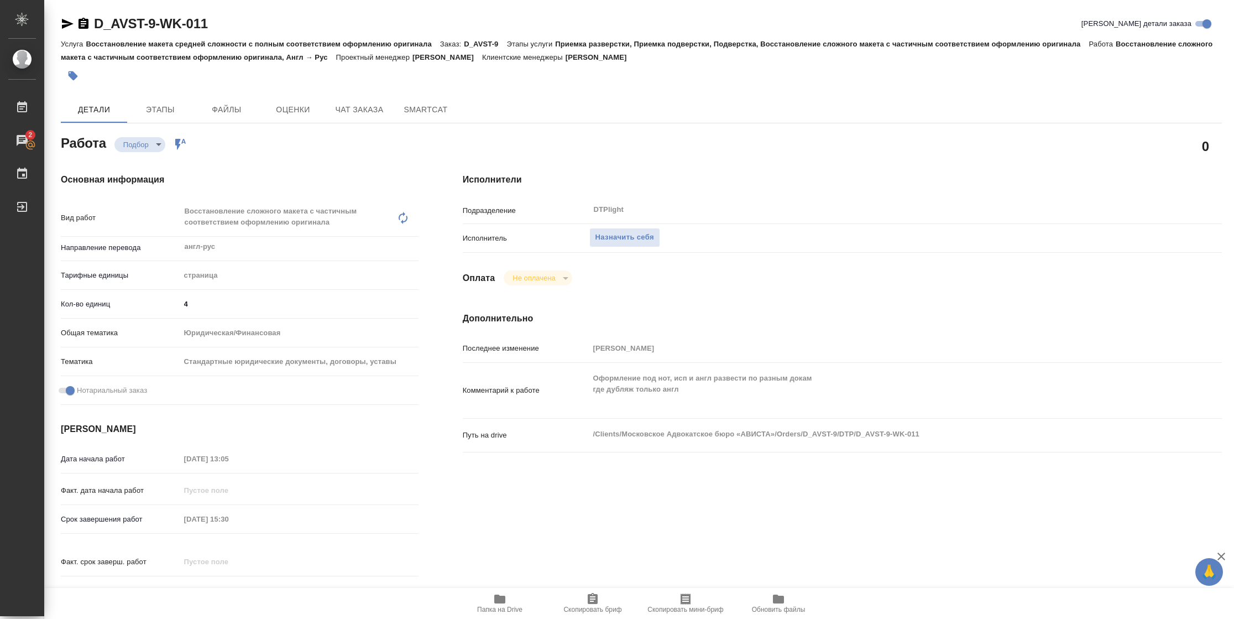
type textarea "x"
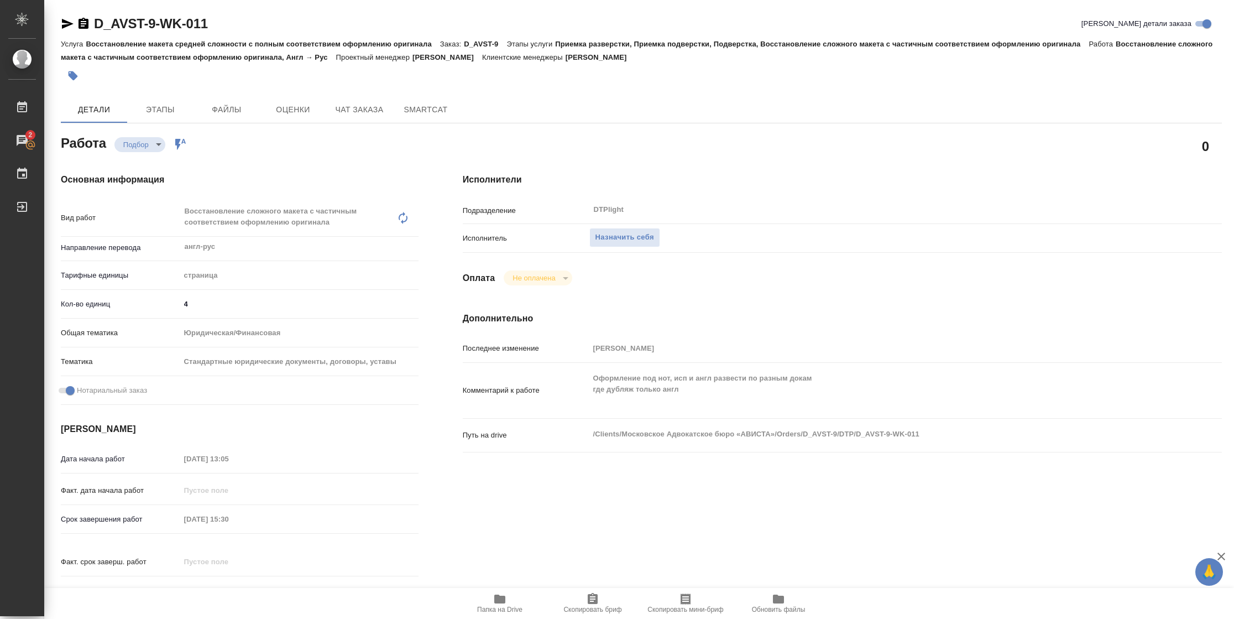
type textarea "x"
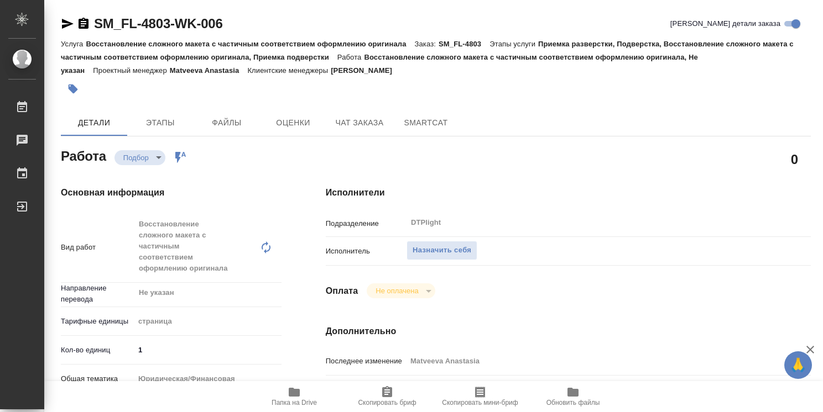
type textarea "x"
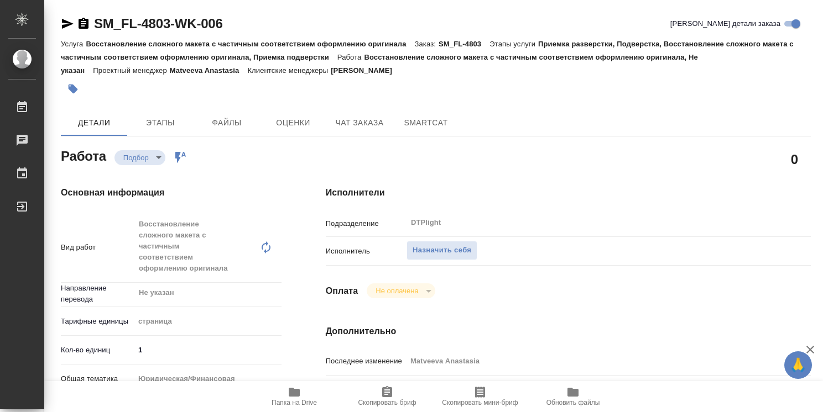
type textarea "x"
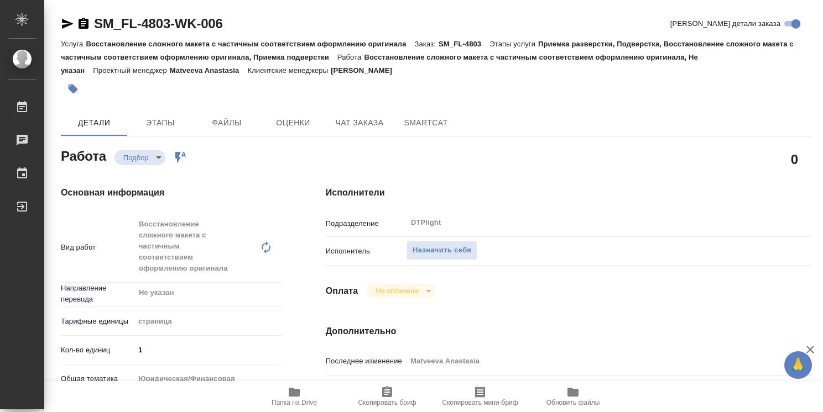
type textarea "x"
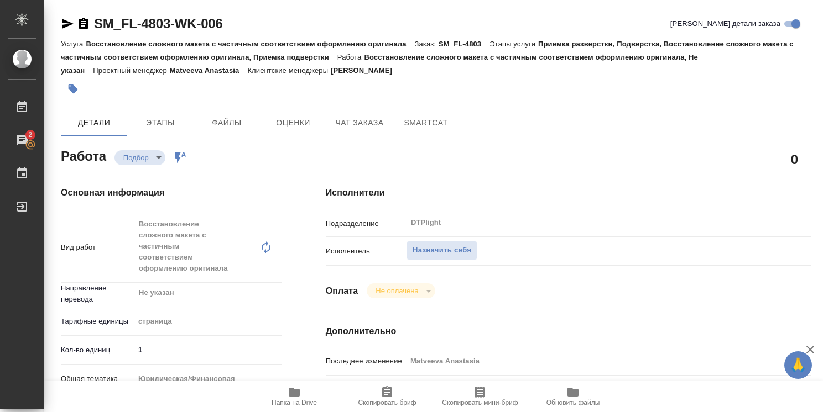
type textarea "x"
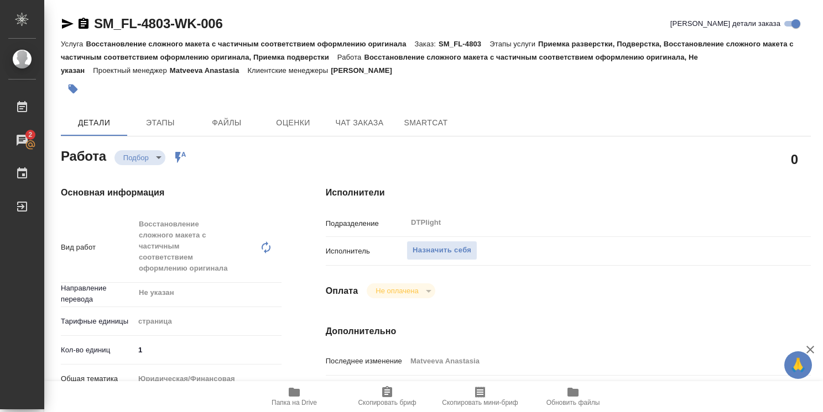
type textarea "x"
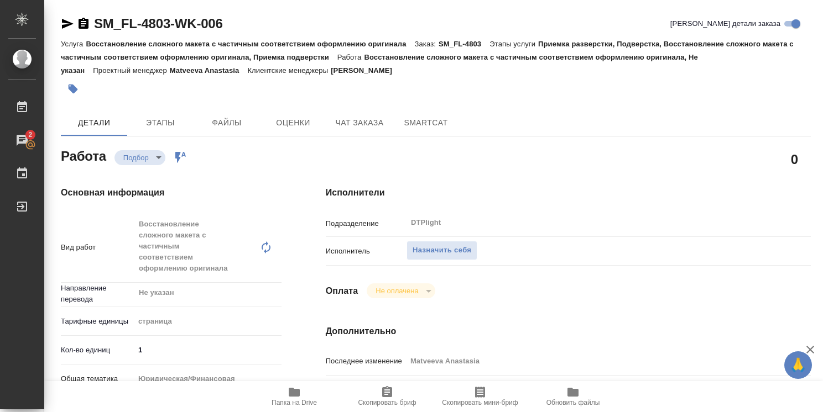
type textarea "x"
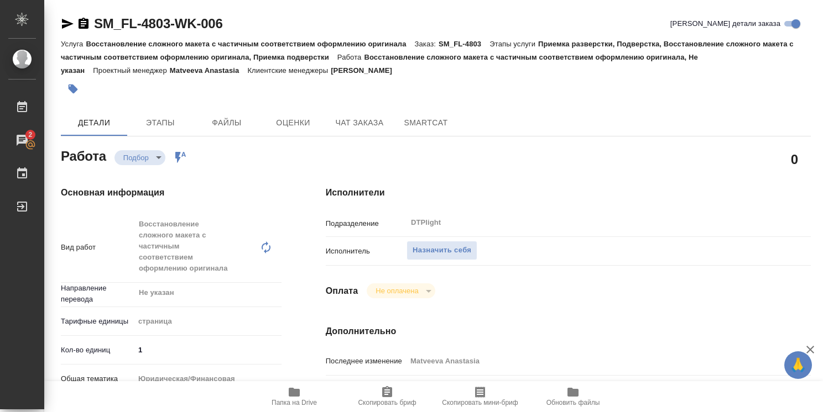
type textarea "x"
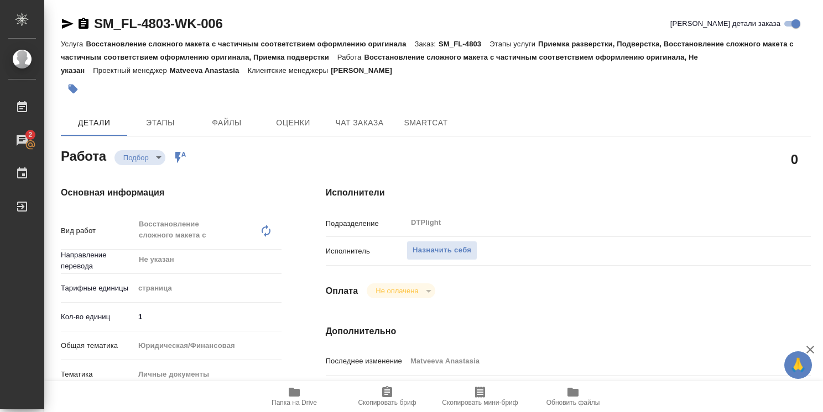
type textarea "x"
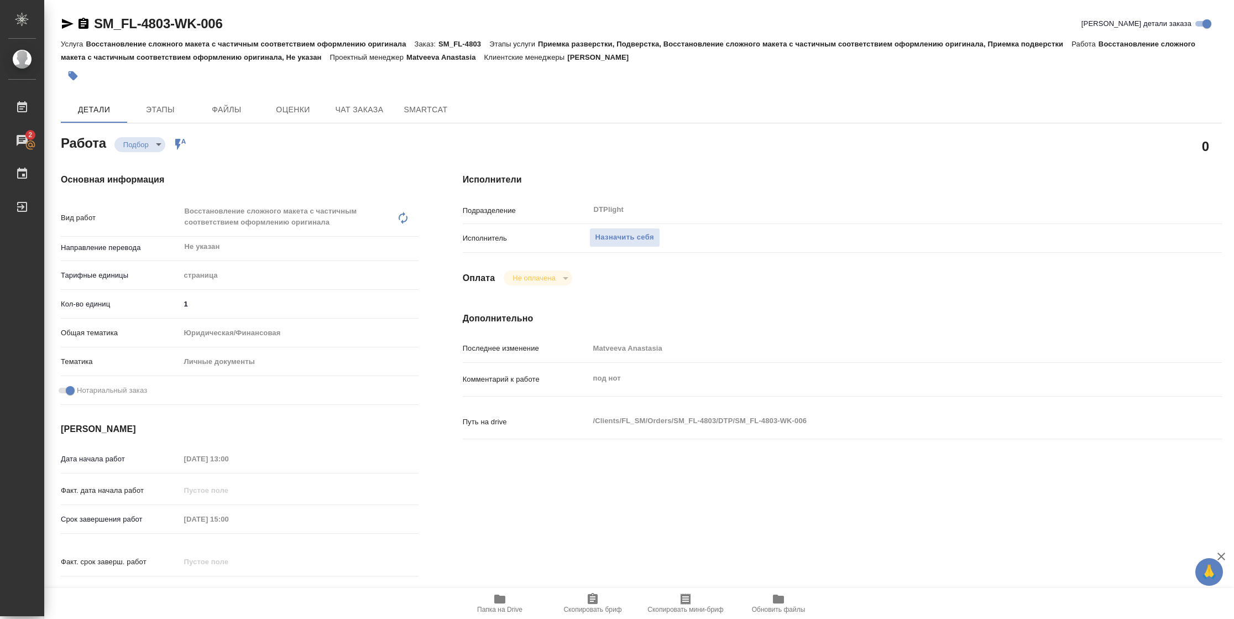
type textarea "x"
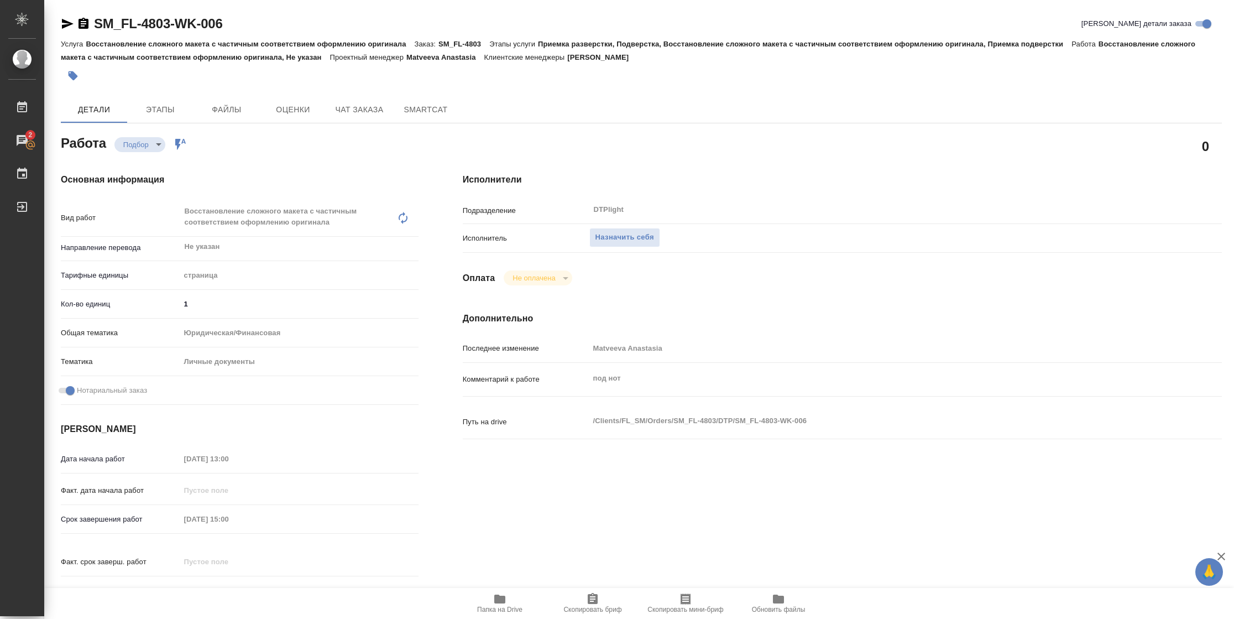
type textarea "x"
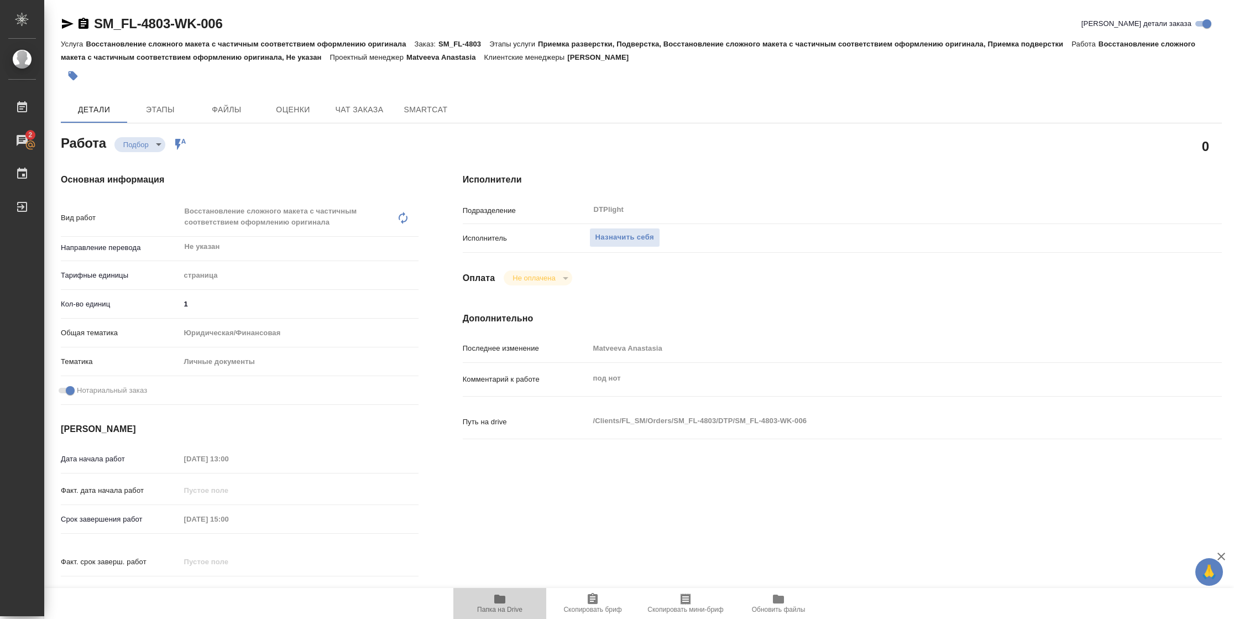
click at [489, 412] on span "Папка на Drive" at bounding box center [499, 609] width 45 height 8
type textarea "x"
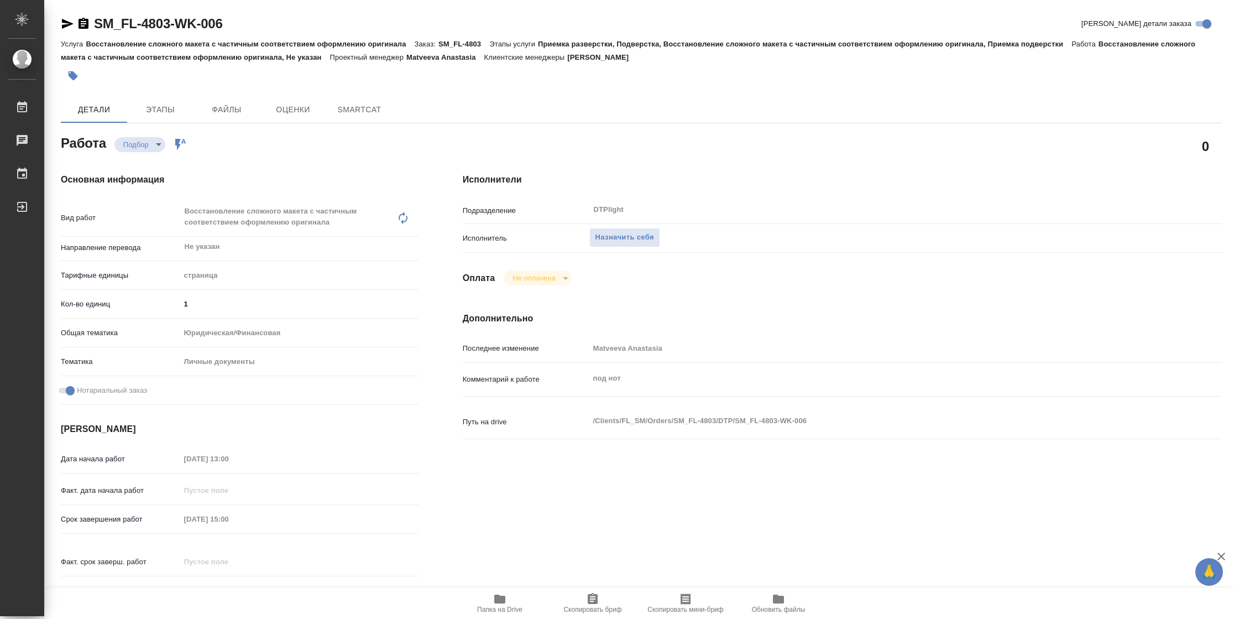
type textarea "x"
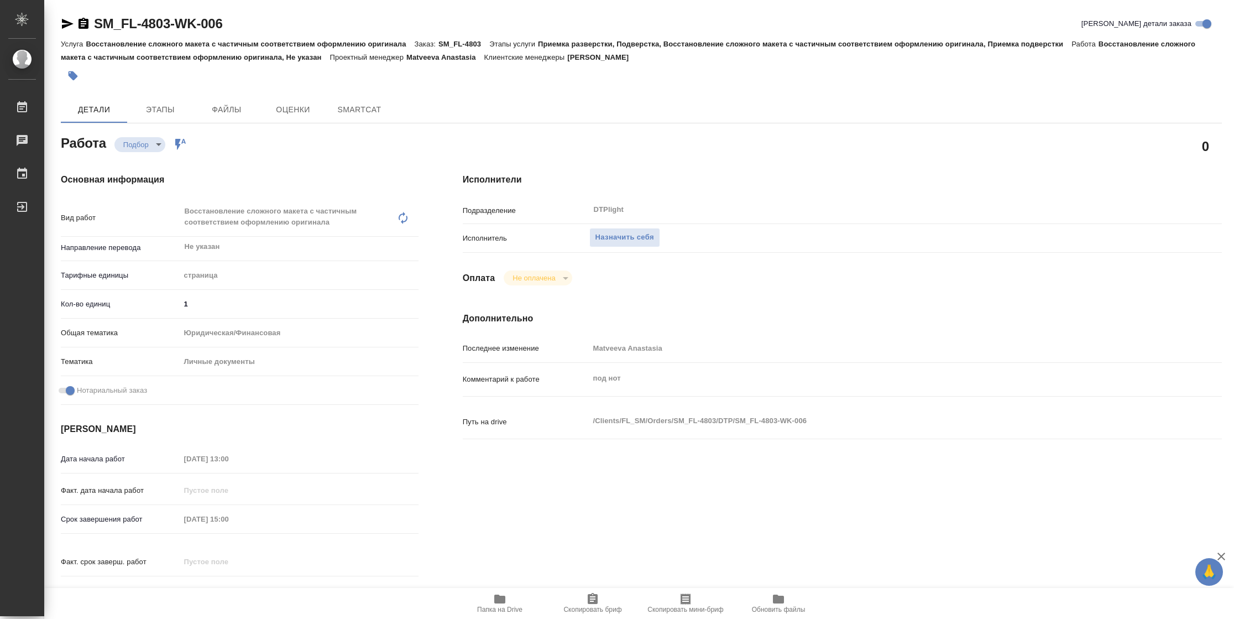
type textarea "x"
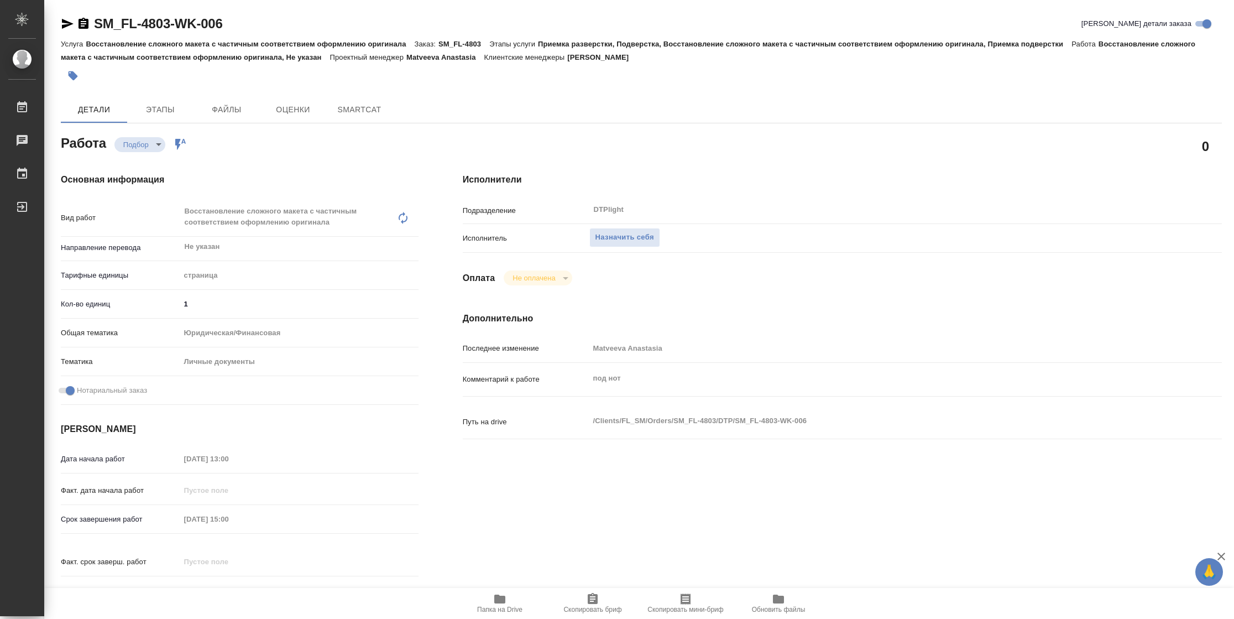
type textarea "x"
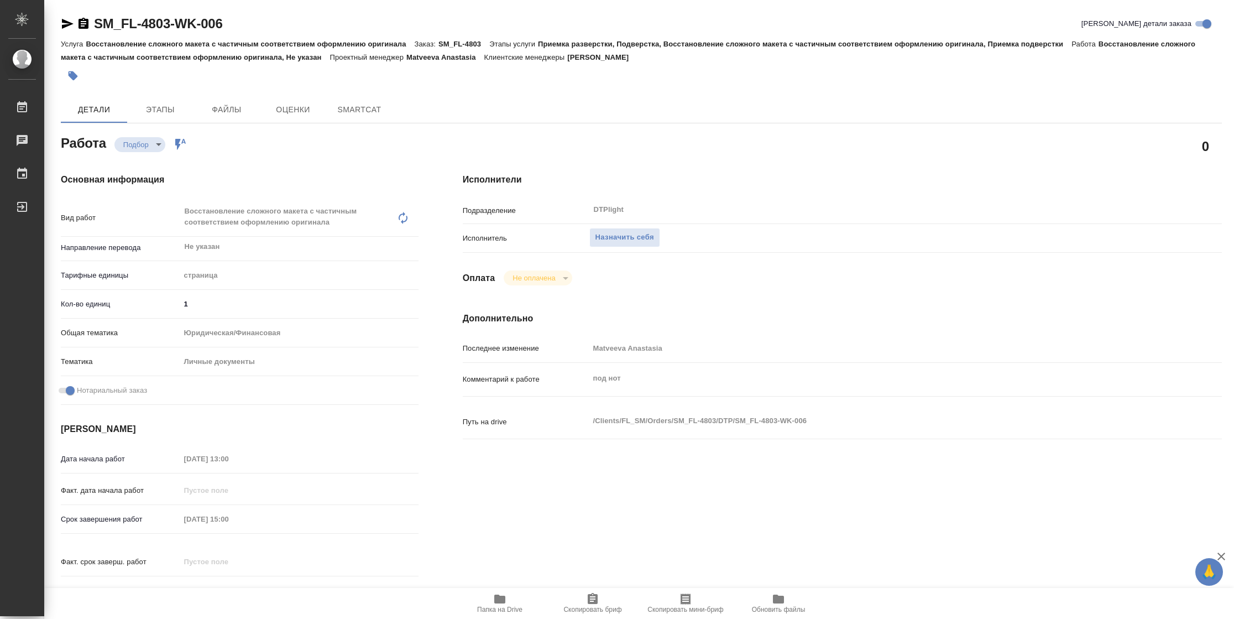
type textarea "x"
click at [498, 604] on icon "button" at bounding box center [499, 598] width 13 height 13
type textarea "x"
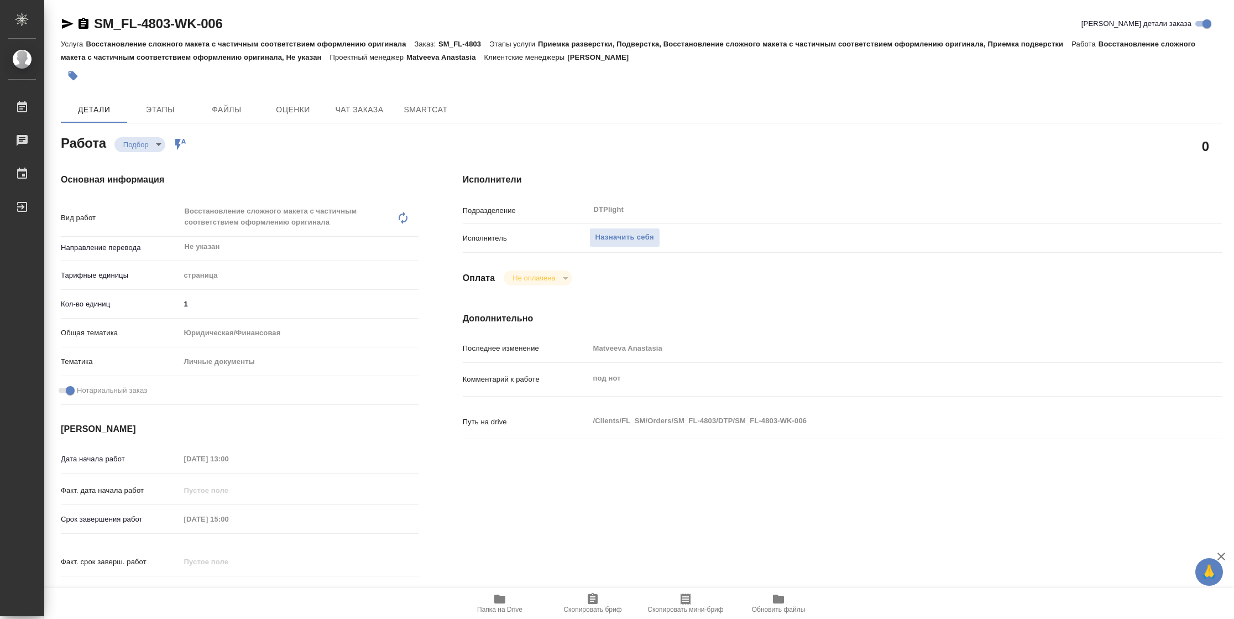
type textarea "x"
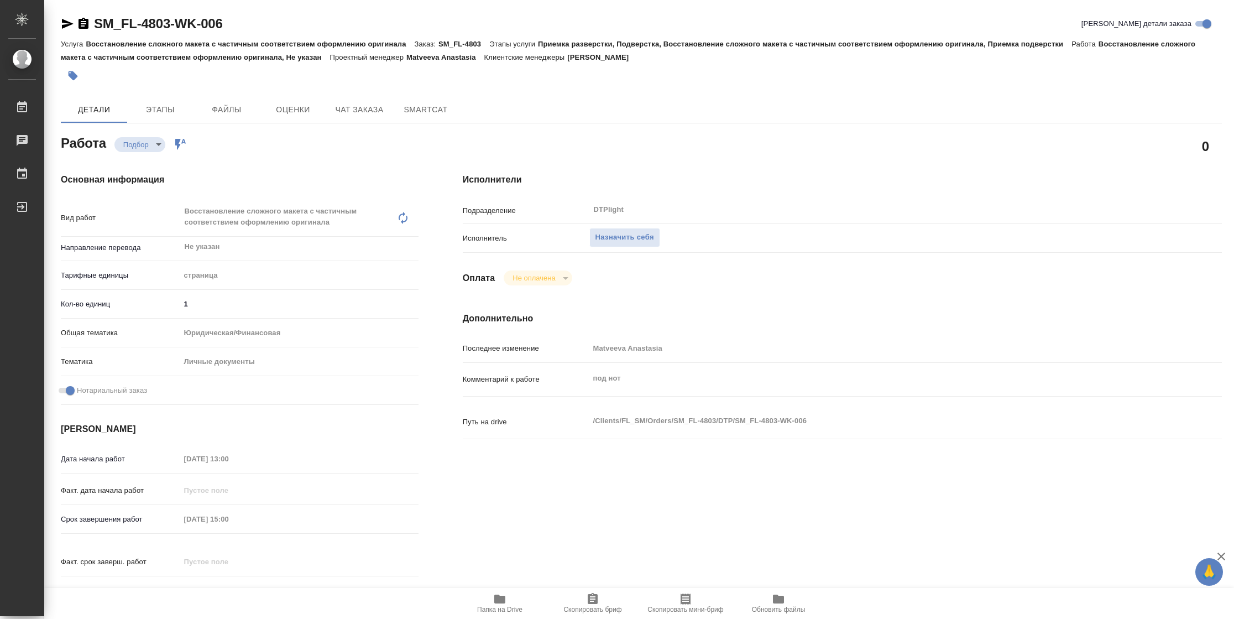
type textarea "x"
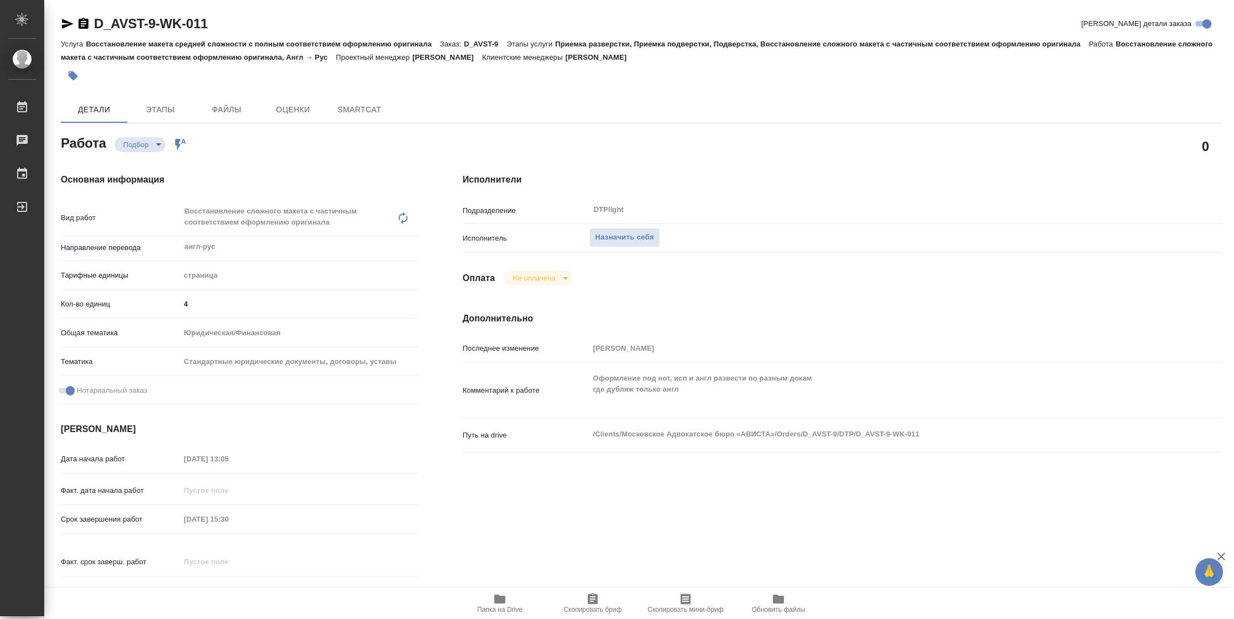
type textarea "x"
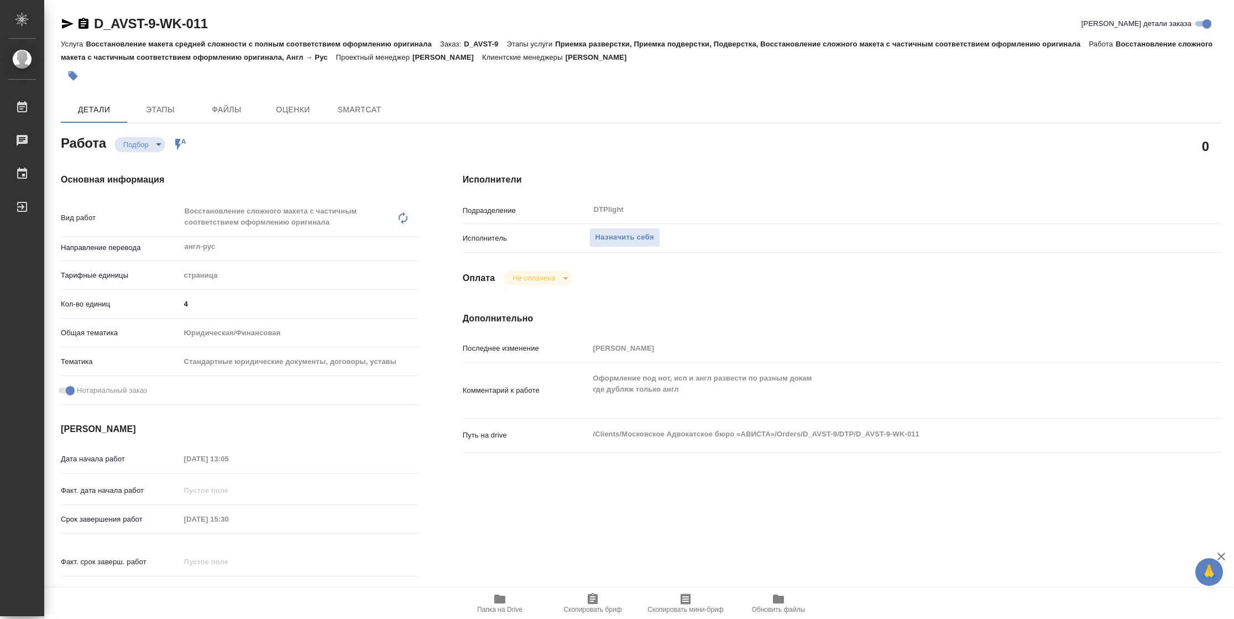
type textarea "x"
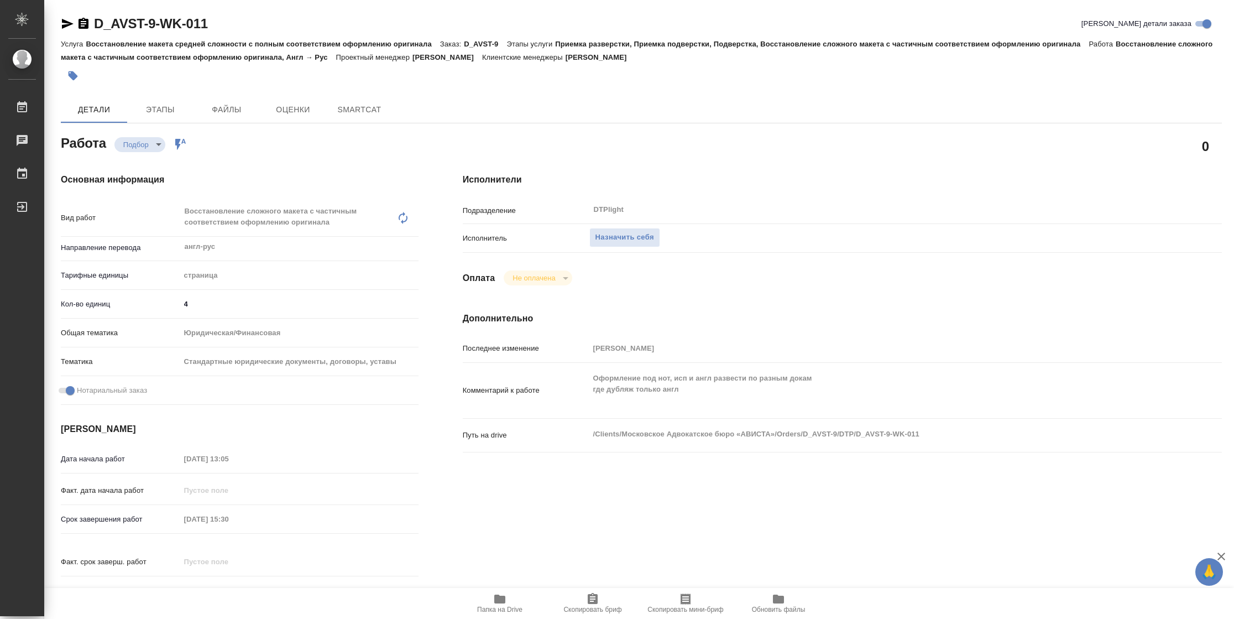
type textarea "x"
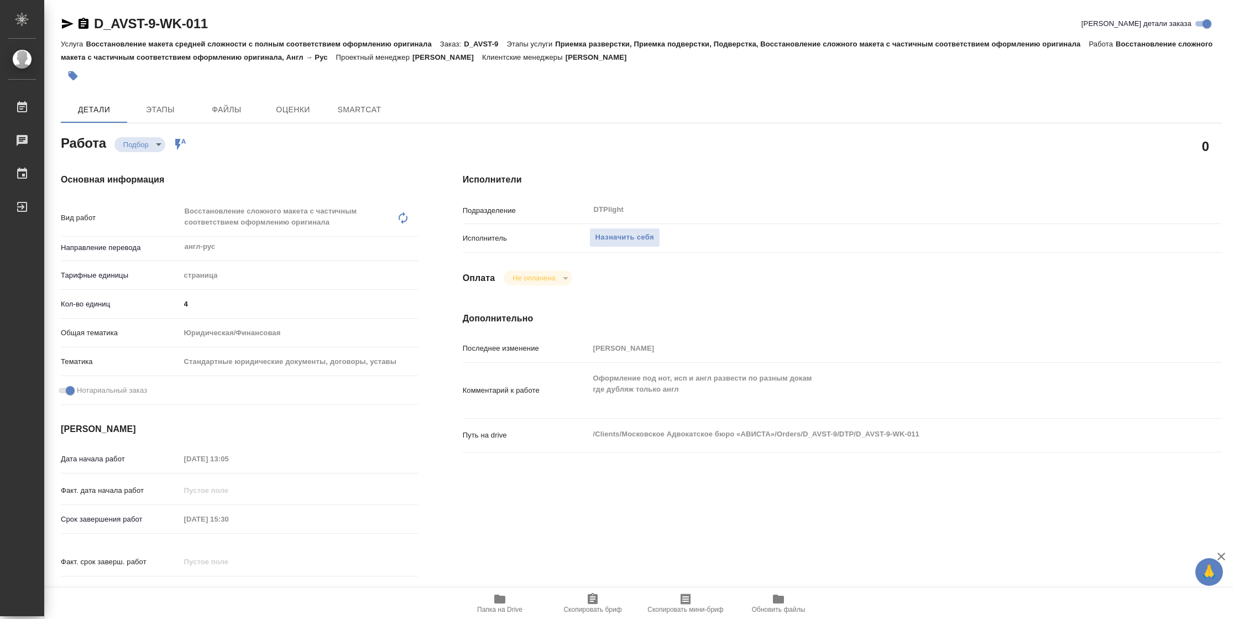
type textarea "x"
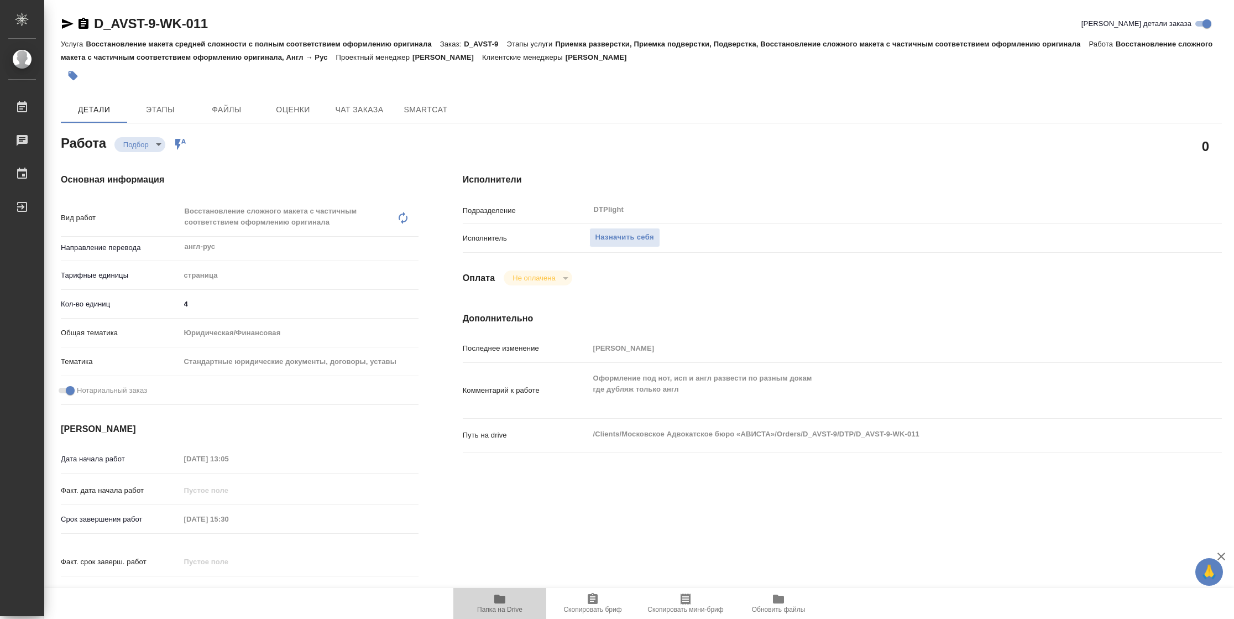
click at [512, 605] on span "Папка на Drive" at bounding box center [499, 609] width 45 height 8
type textarea "x"
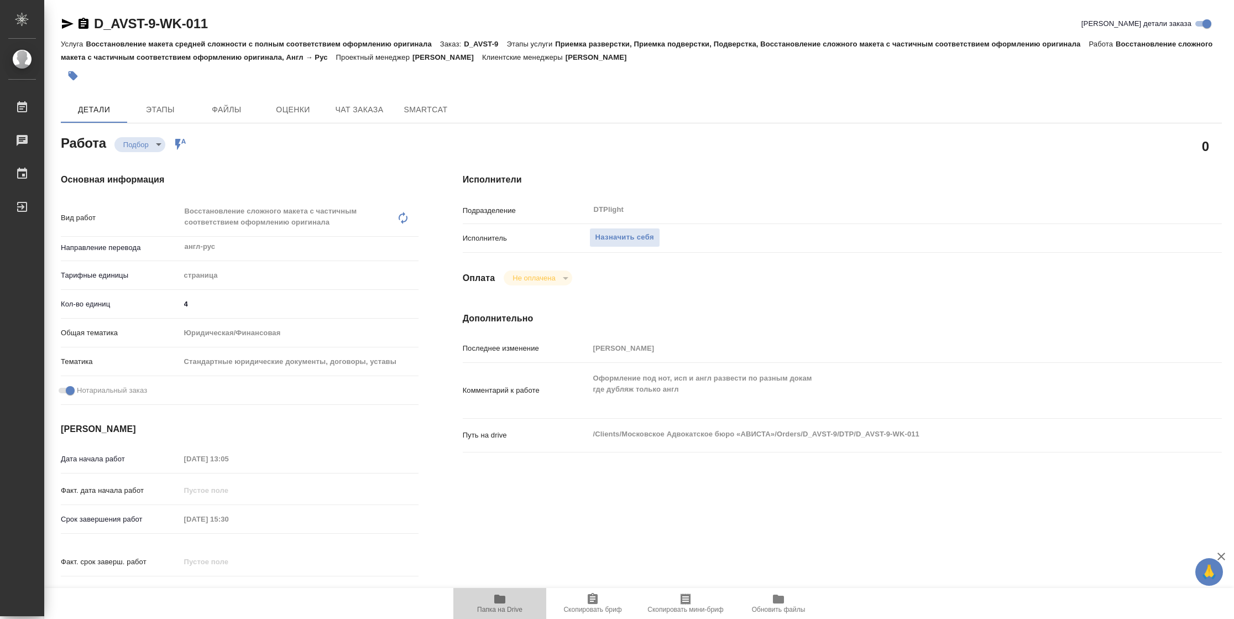
type textarea "x"
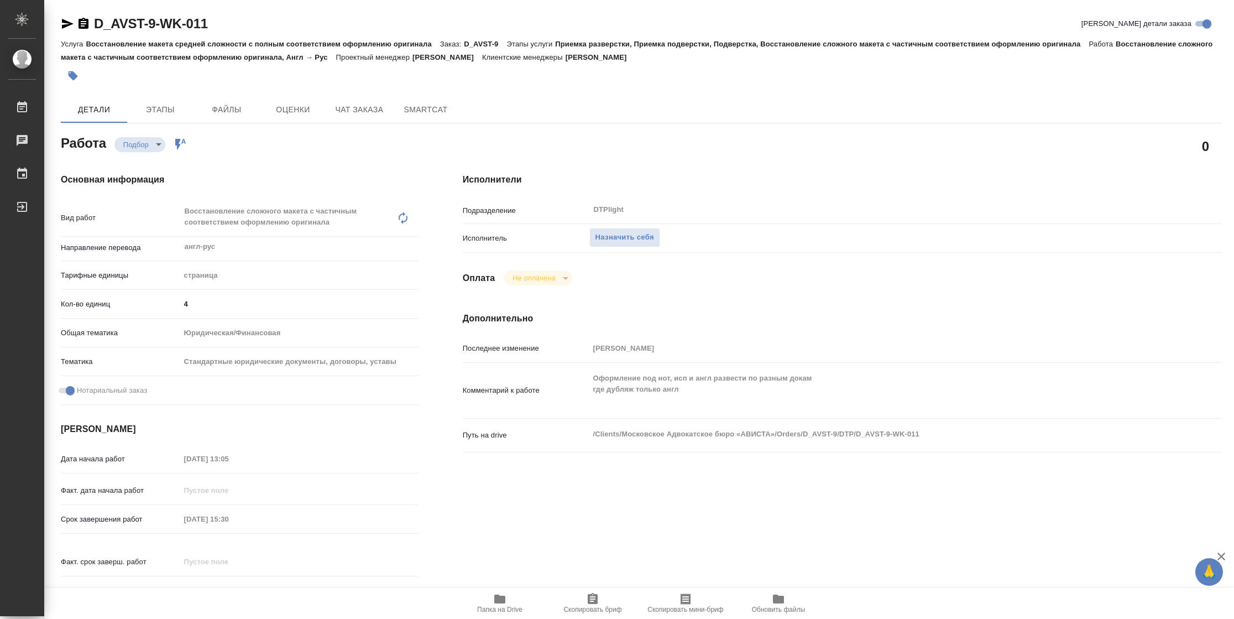
type textarea "x"
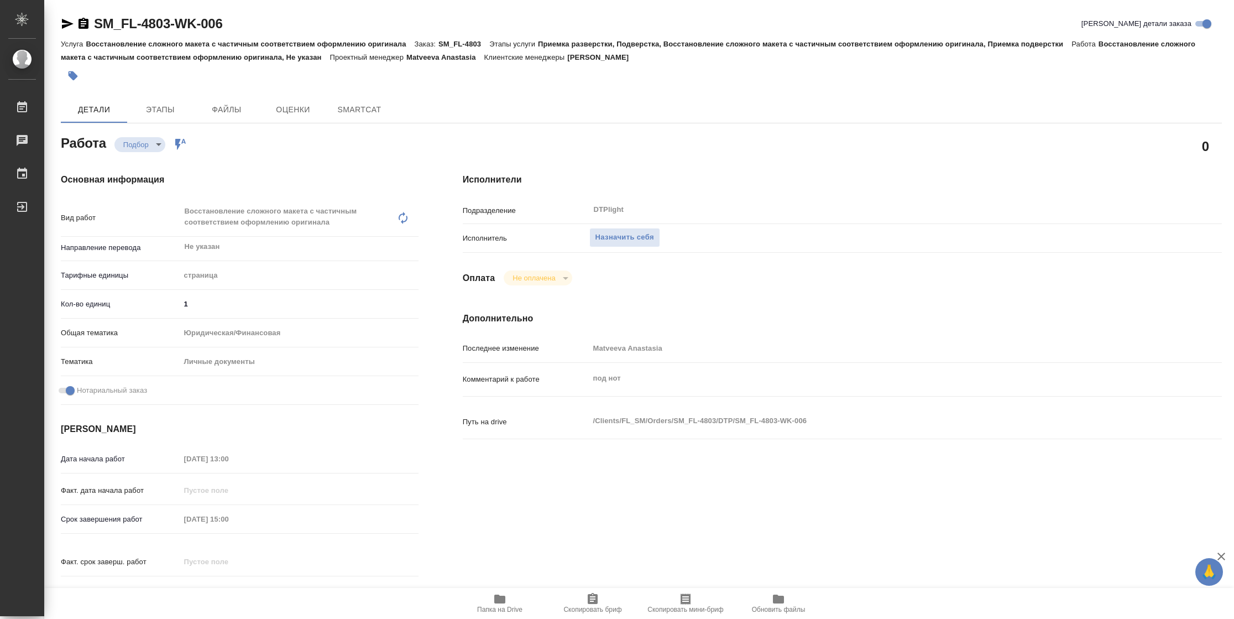
type textarea "x"
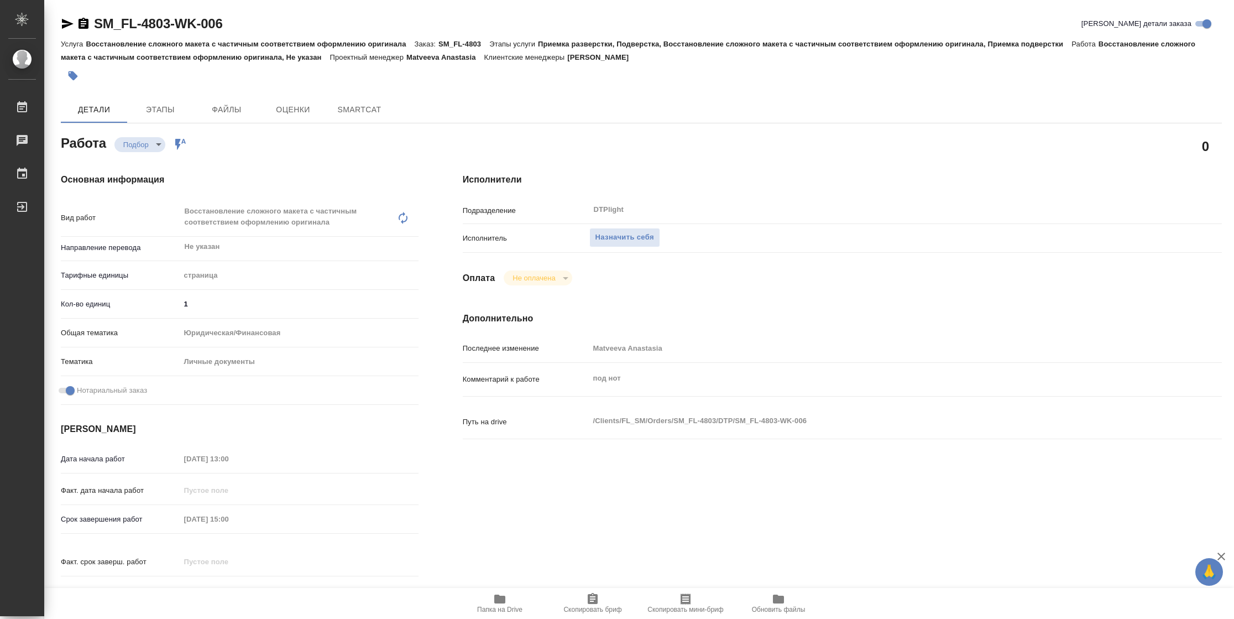
type textarea "x"
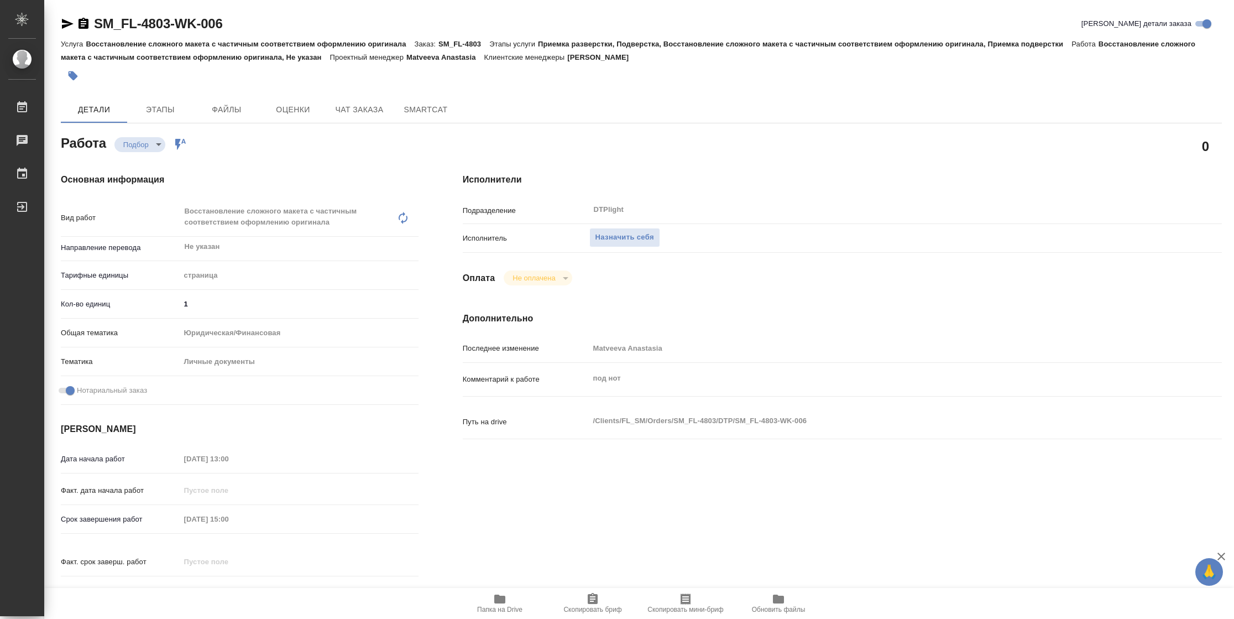
type textarea "x"
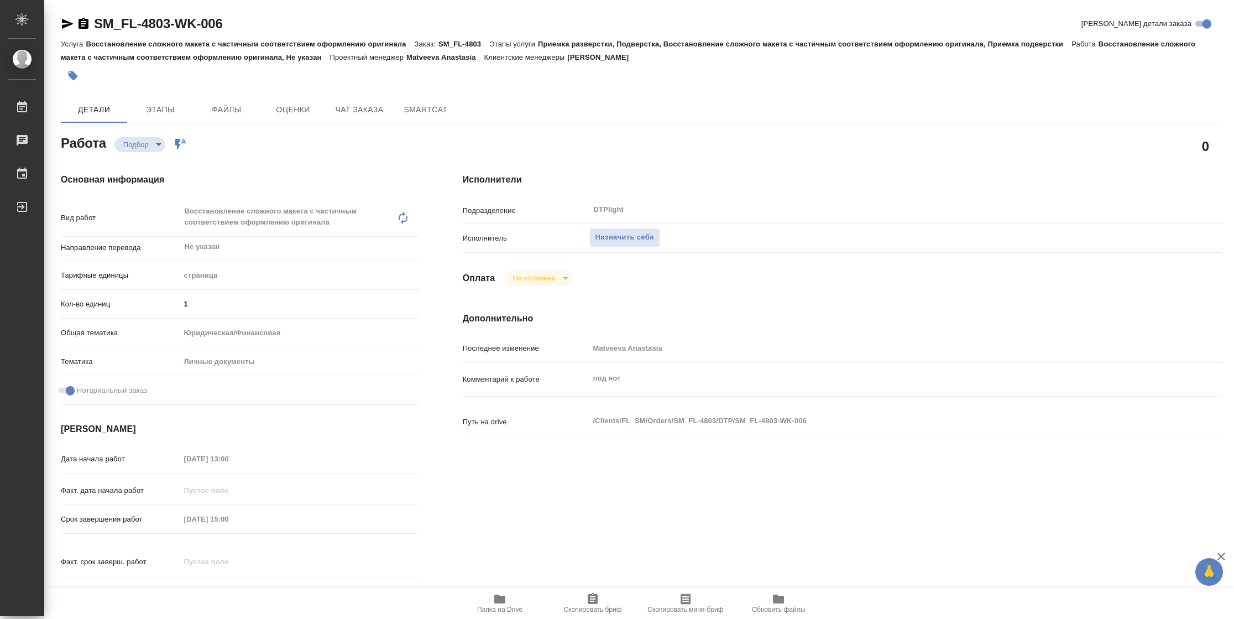
type textarea "x"
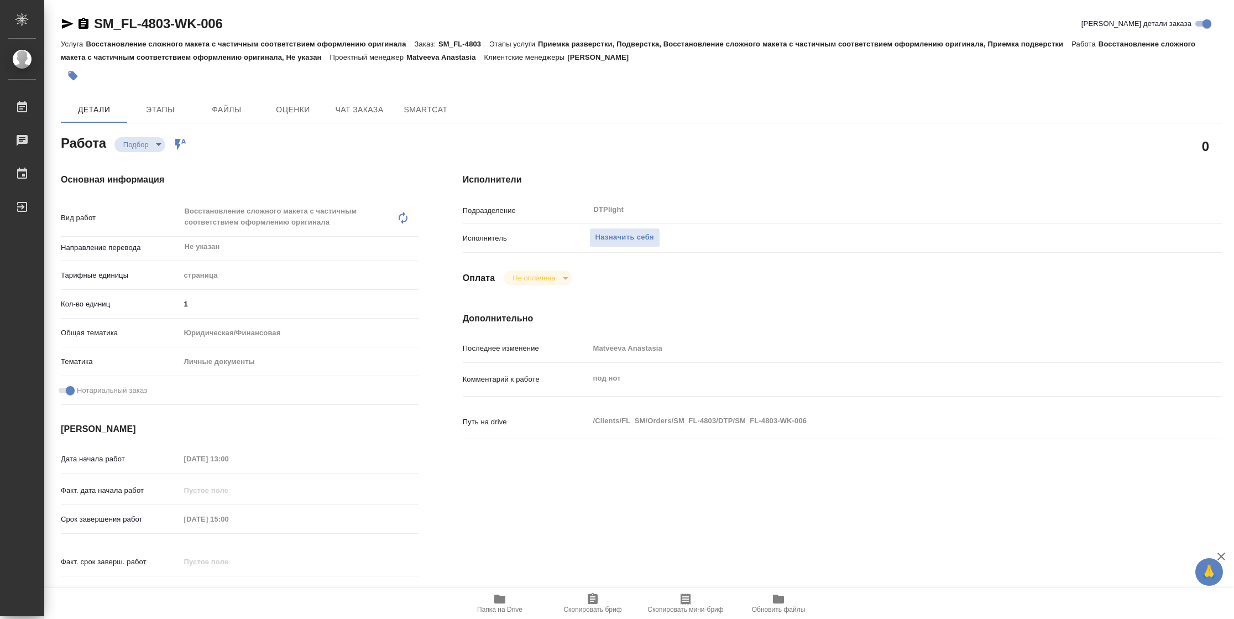
click at [502, 608] on span "Папка на Drive" at bounding box center [499, 609] width 45 height 8
type textarea "x"
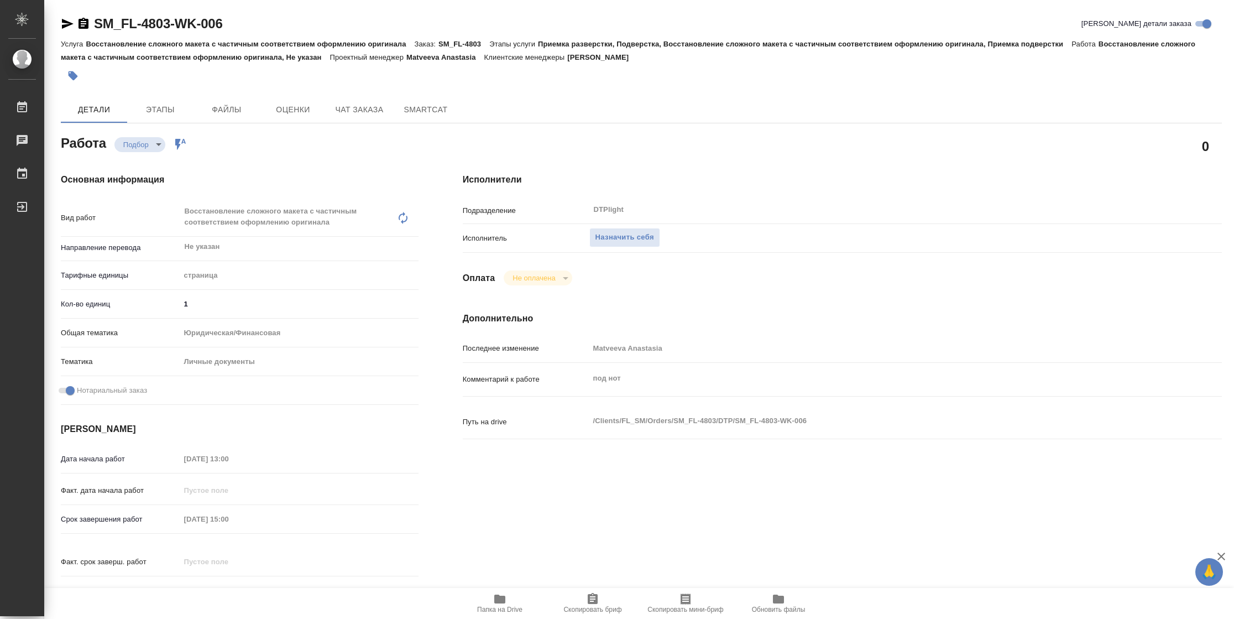
type textarea "x"
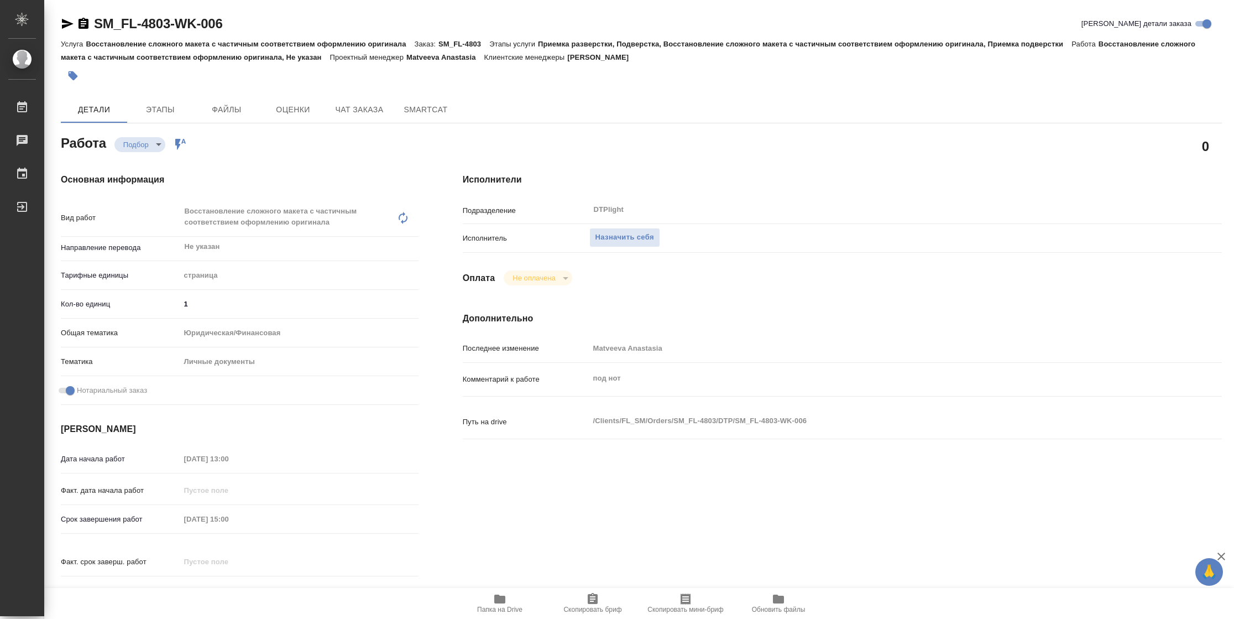
type textarea "x"
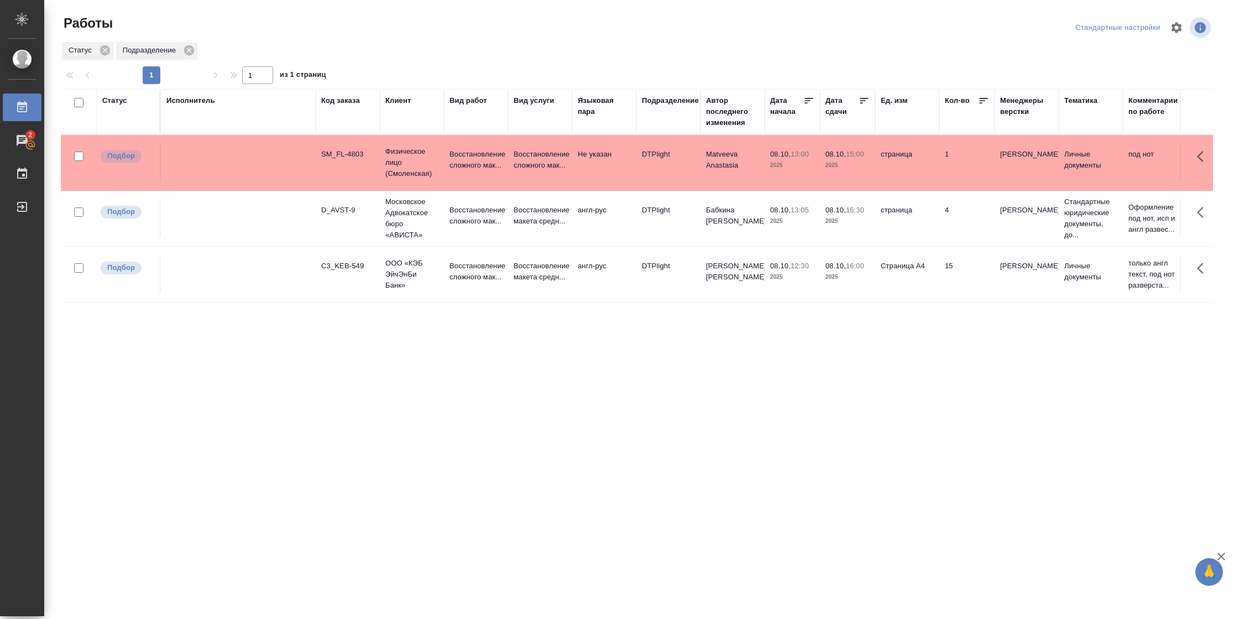
click at [877, 511] on div ".cls-1 fill:#fff; AWATERA [PERSON_NAME] 2 Чаты График Выйти Работы Стандартные …" at bounding box center [617, 309] width 1234 height 619
click at [655, 96] on div "Подразделение" at bounding box center [670, 100] width 57 height 11
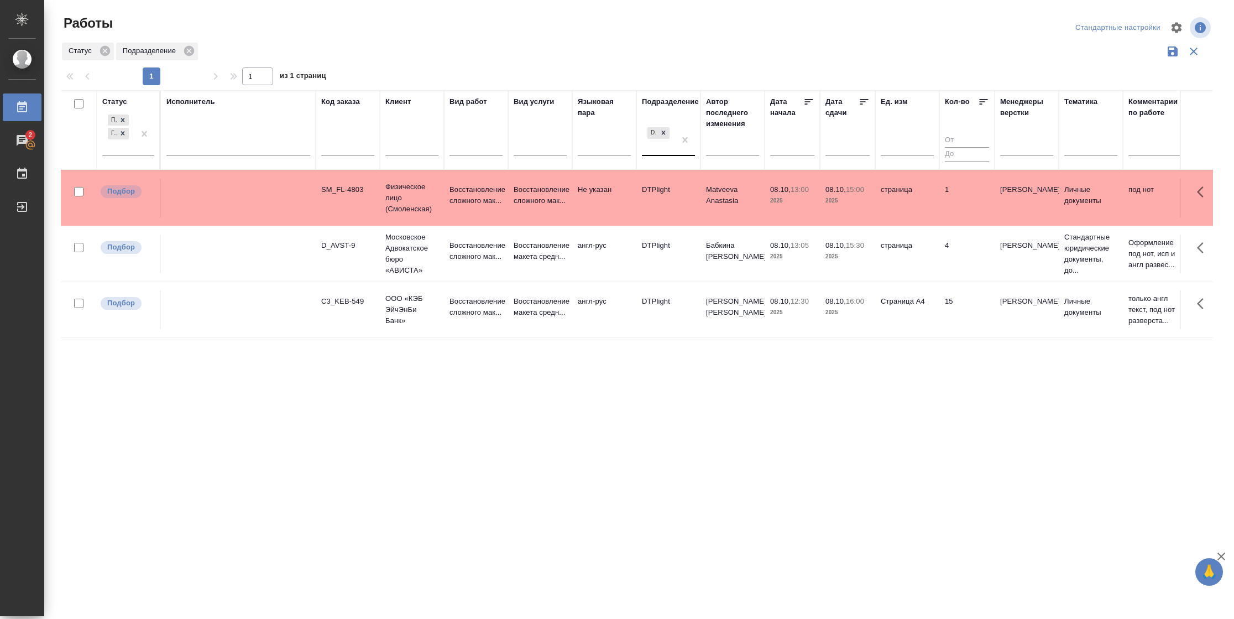
click at [660, 150] on div "DTPlight" at bounding box center [658, 140] width 33 height 30
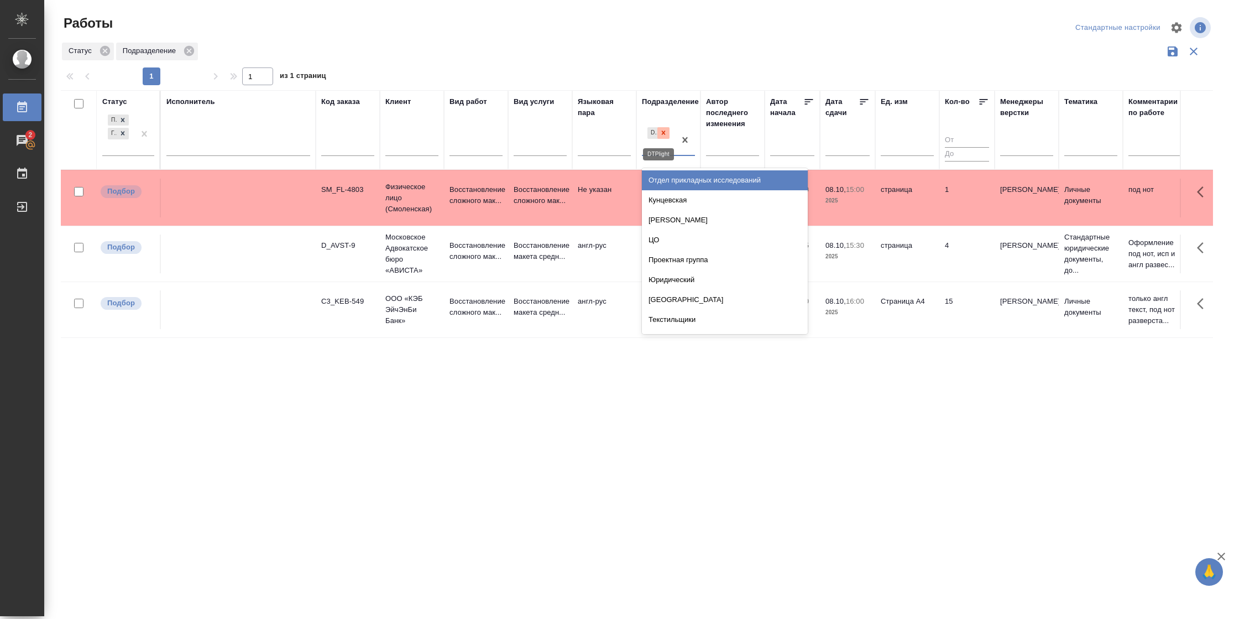
click at [660, 138] on div at bounding box center [663, 133] width 12 height 12
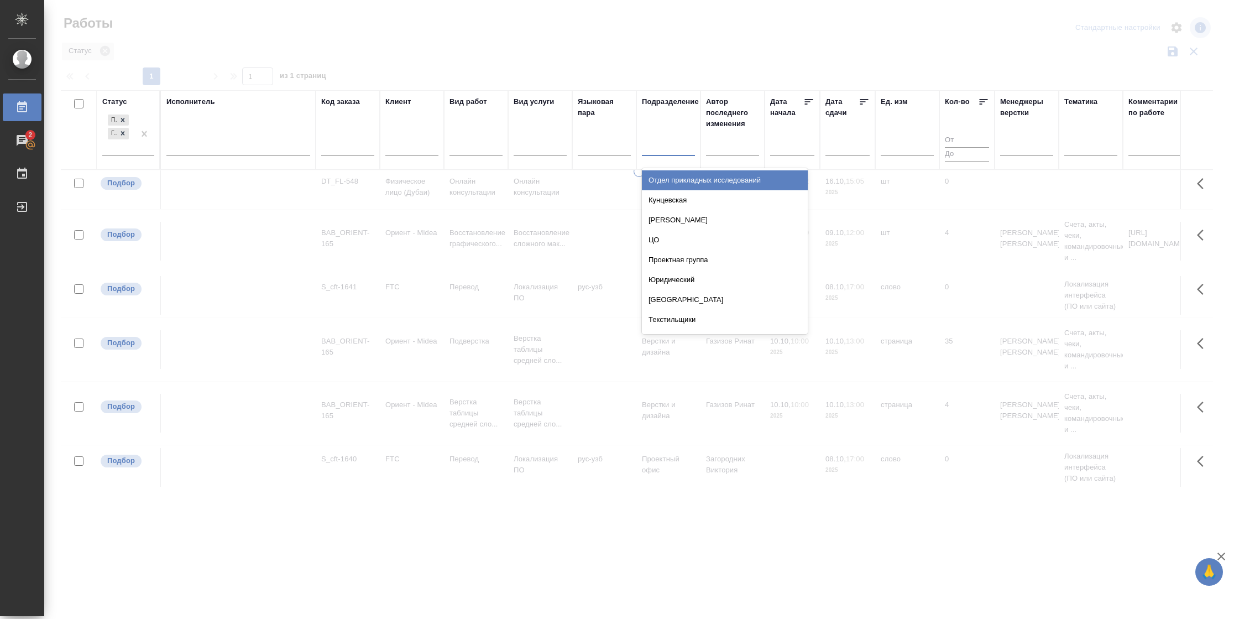
type input "[PERSON_NAME]"
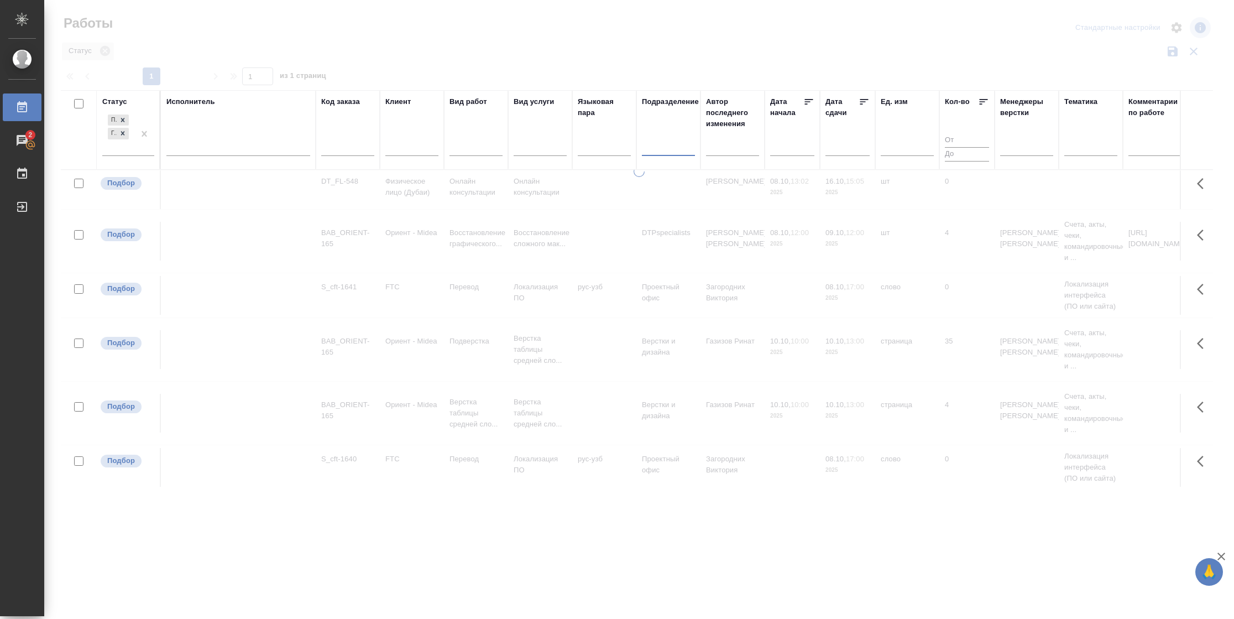
drag, startPoint x: 661, startPoint y: 145, endPoint x: 639, endPoint y: 142, distance: 22.4
click at [639, 142] on th "Подразделение option DTPlight, deselected. 0 results available. Select is focus…" at bounding box center [668, 130] width 64 height 80
type input "вер"
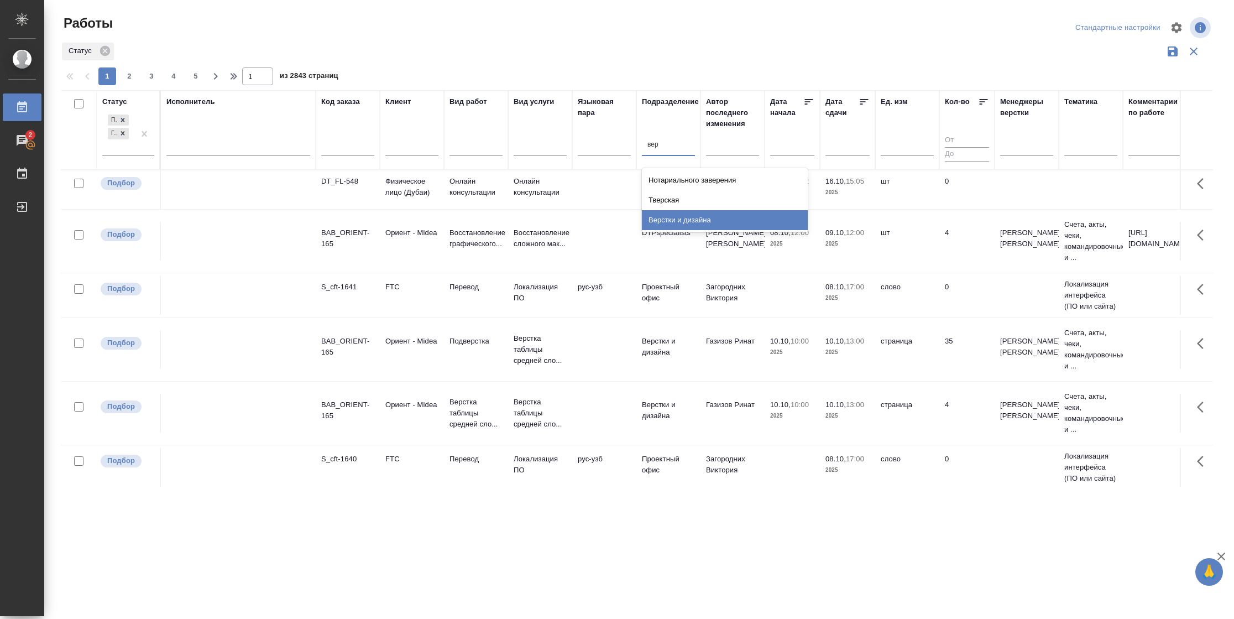
click at [699, 219] on div "Верстки и дизайна" at bounding box center [725, 220] width 166 height 20
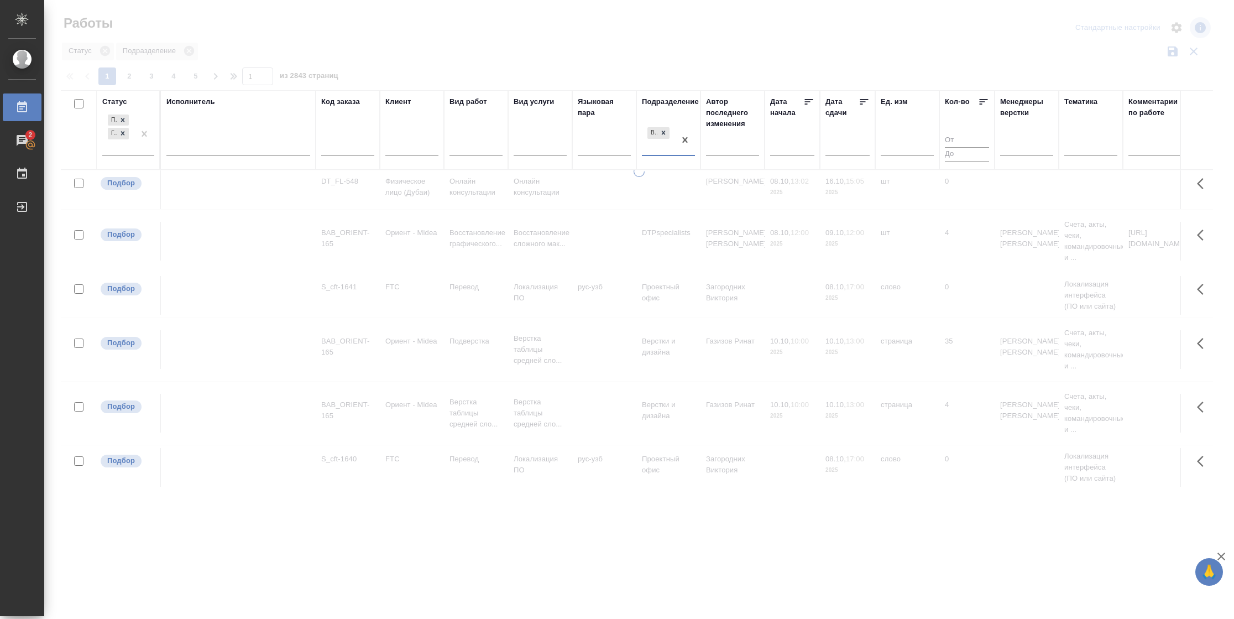
click at [864, 102] on icon at bounding box center [864, 101] width 11 height 11
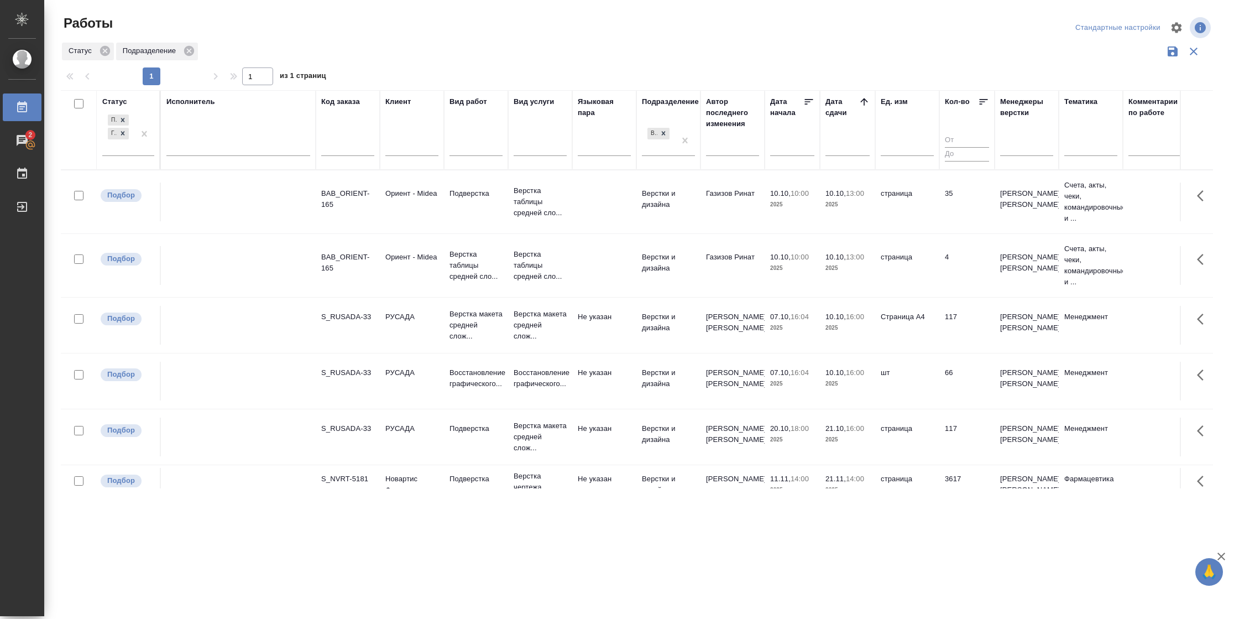
click at [861, 268] on p "2025" at bounding box center [847, 268] width 44 height 11
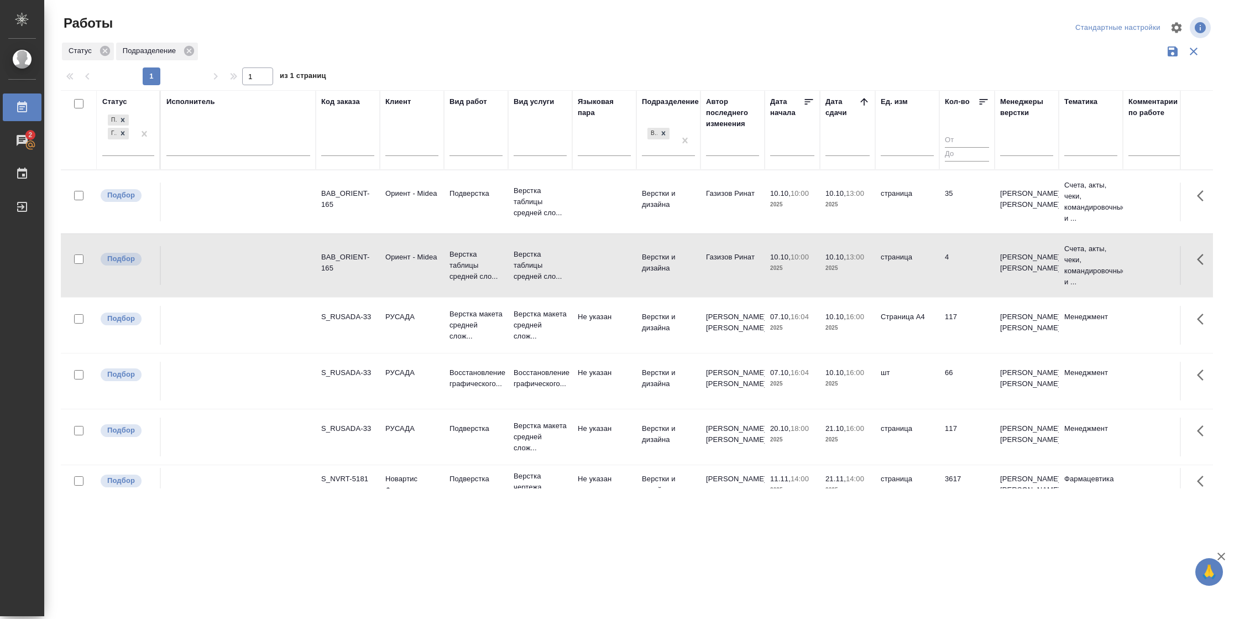
click at [861, 268] on p "2025" at bounding box center [847, 268] width 44 height 11
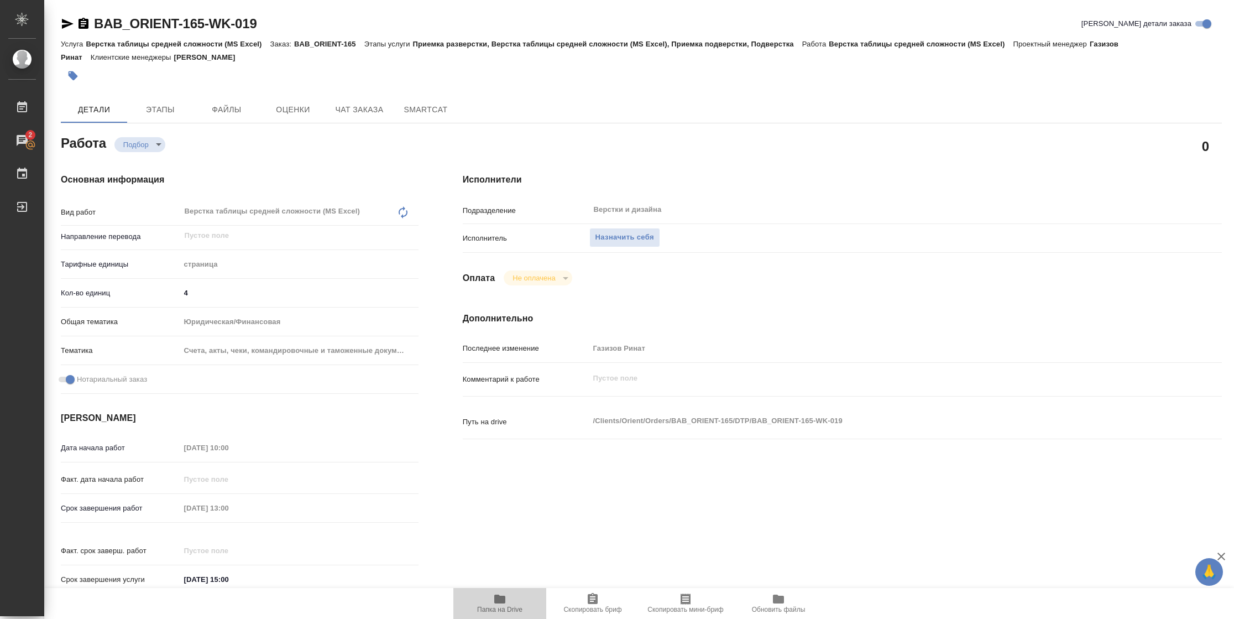
click at [488, 597] on span "Папка на Drive" at bounding box center [500, 602] width 80 height 21
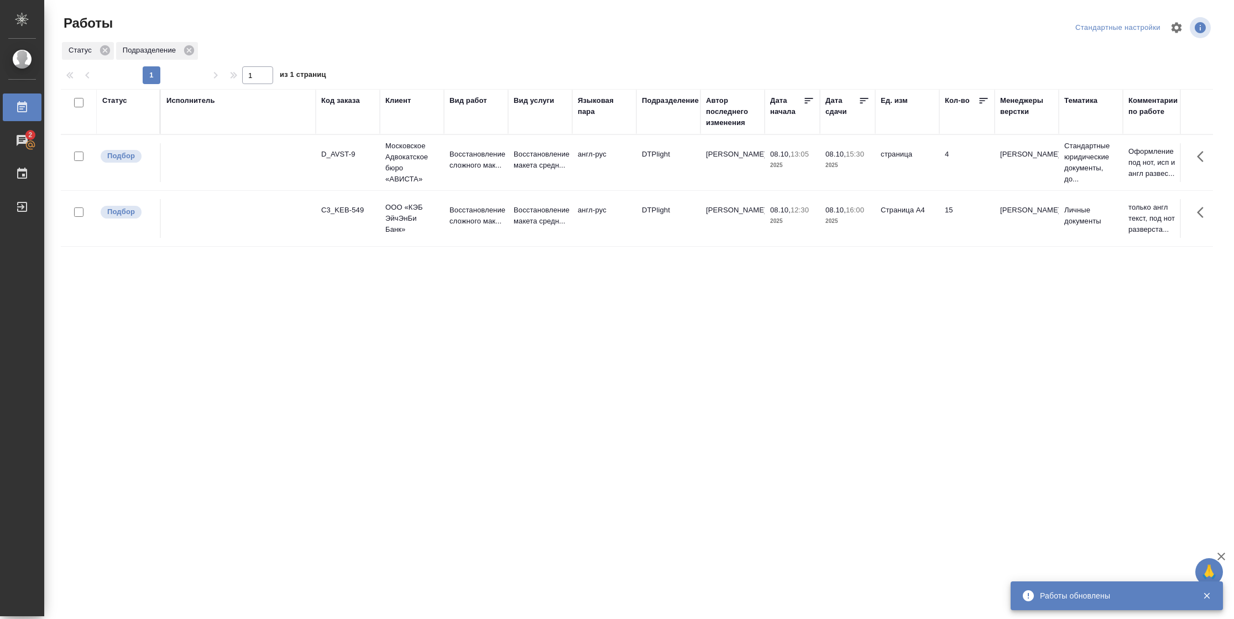
click at [924, 178] on td "страница" at bounding box center [907, 162] width 64 height 39
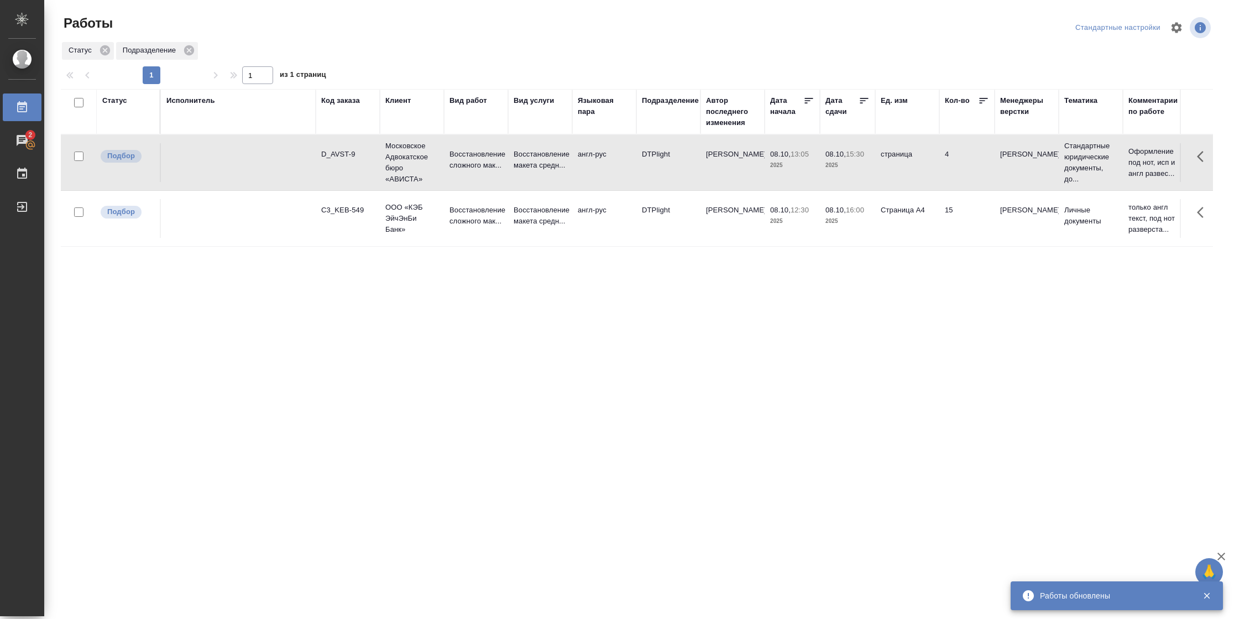
click at [924, 178] on td "страница" at bounding box center [907, 162] width 64 height 39
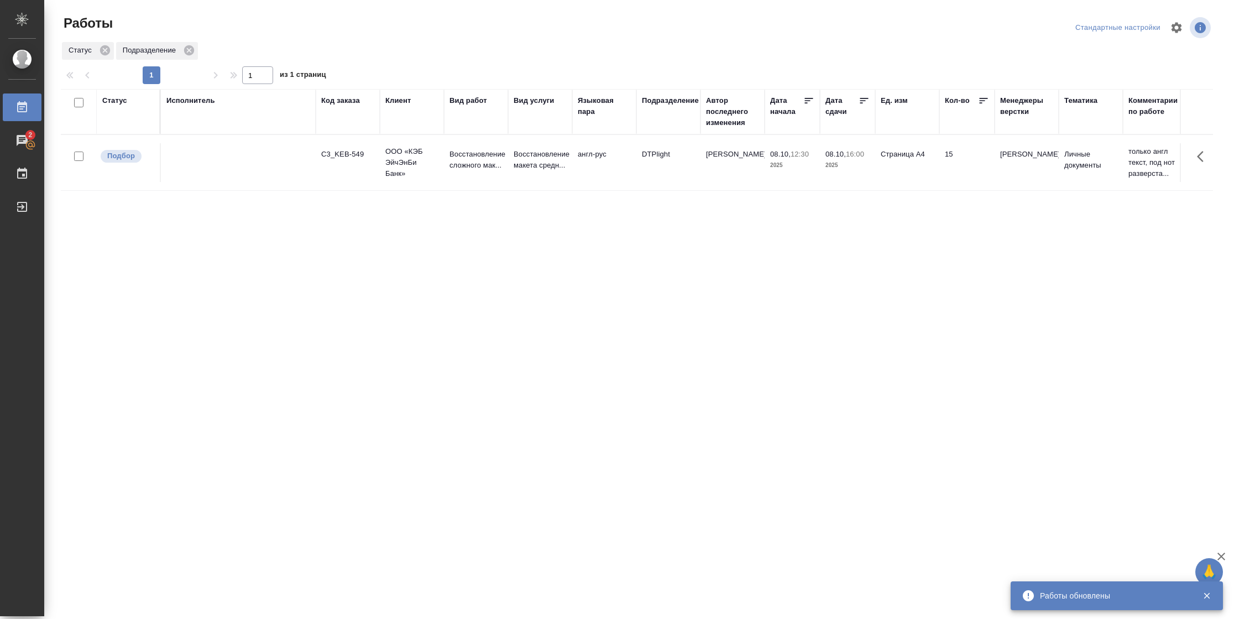
click at [114, 96] on div "Статус" at bounding box center [114, 100] width 25 height 11
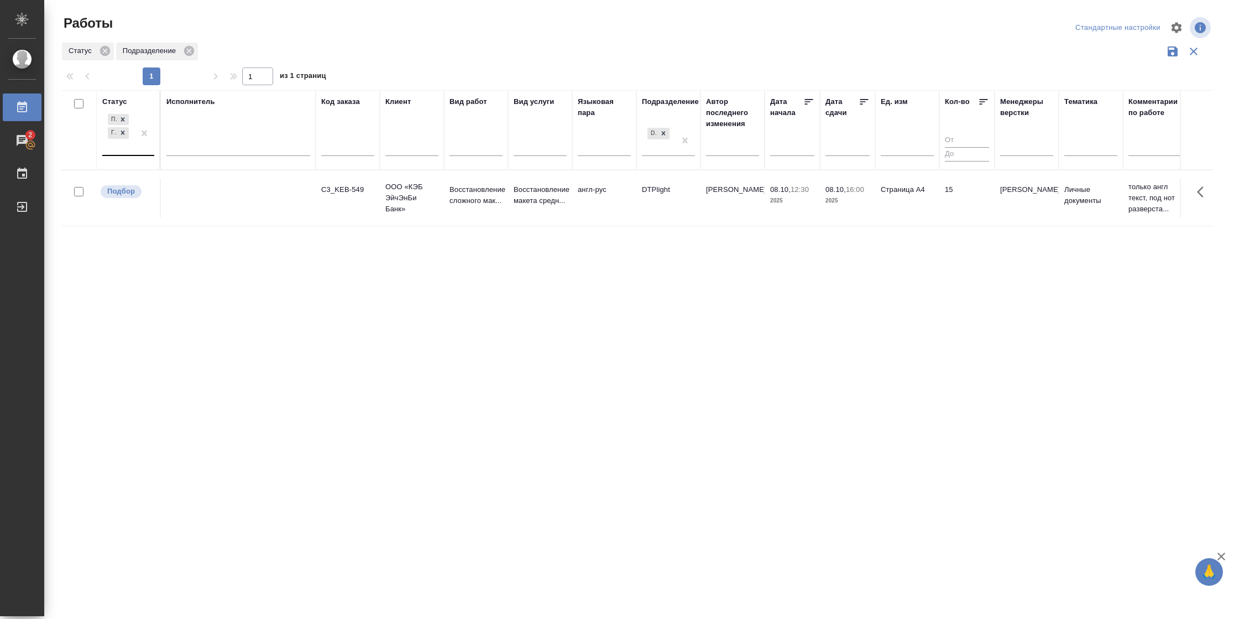
click at [132, 152] on div "Подбор Готов к работе" at bounding box center [118, 133] width 32 height 43
click at [195, 221] on div "В работе" at bounding box center [249, 220] width 166 height 20
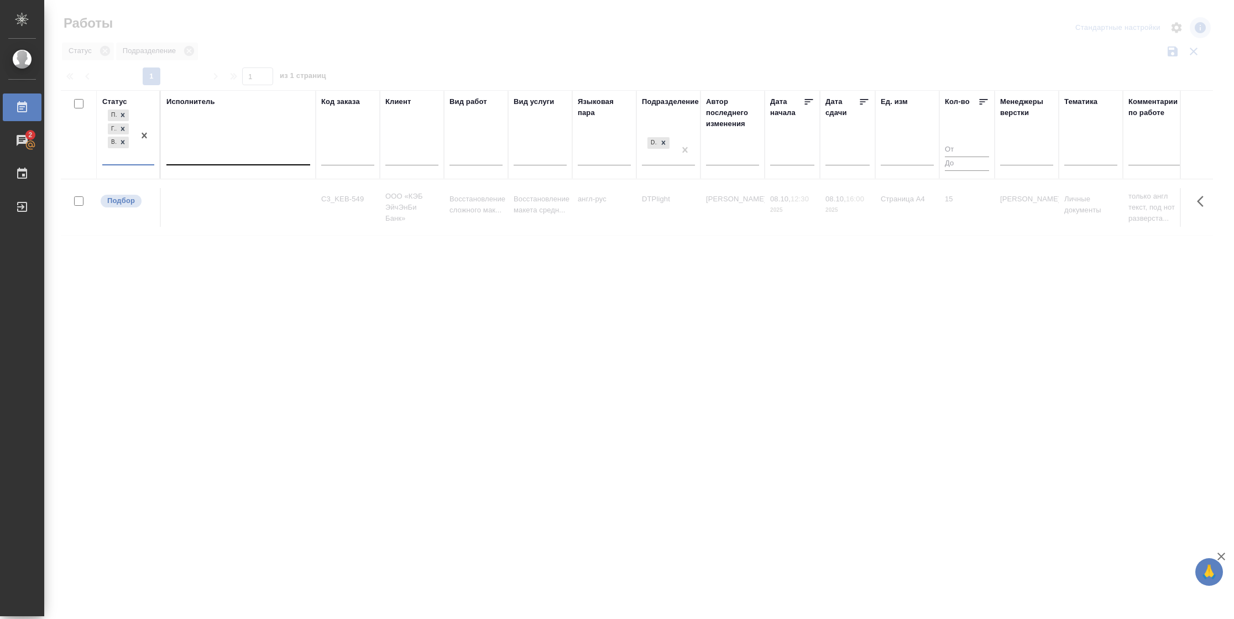
click at [213, 153] on div at bounding box center [238, 154] width 144 height 16
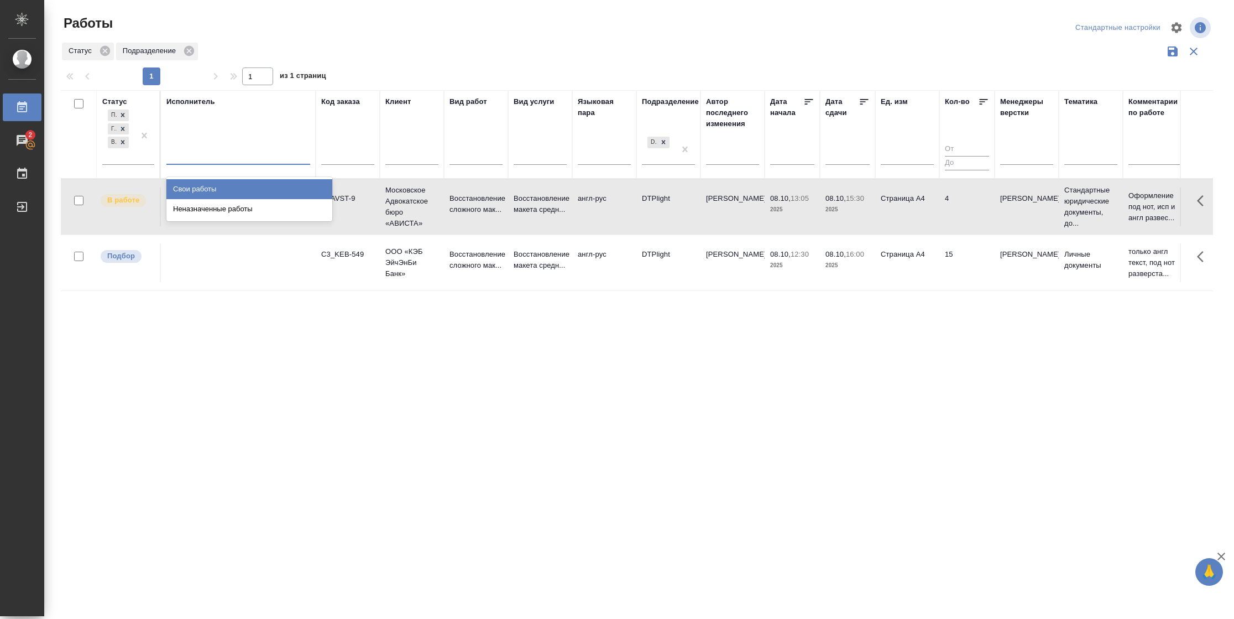
click at [205, 188] on div "Свои работы" at bounding box center [249, 189] width 166 height 20
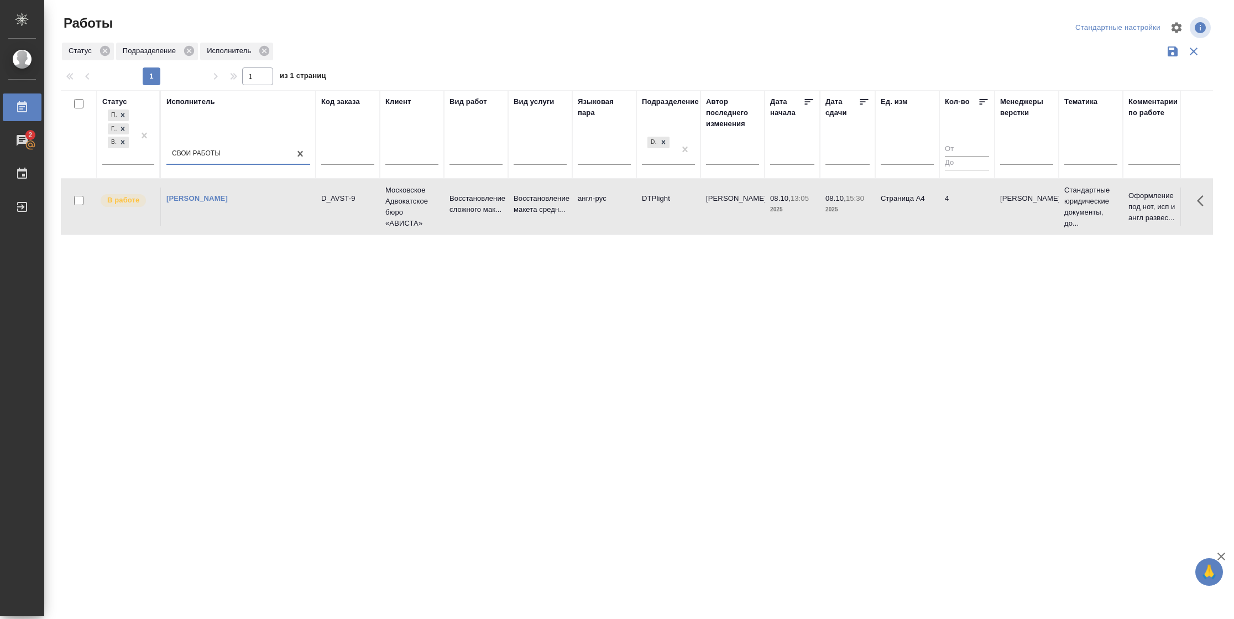
click at [861, 102] on icon at bounding box center [864, 102] width 8 height 6
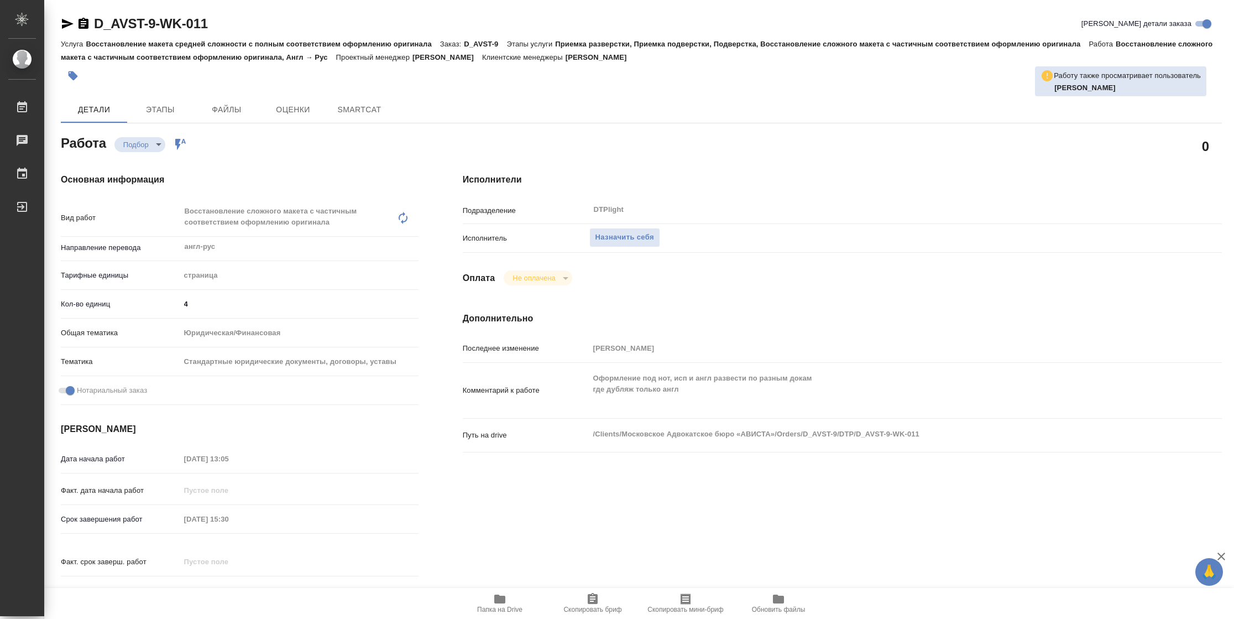
type textarea "x"
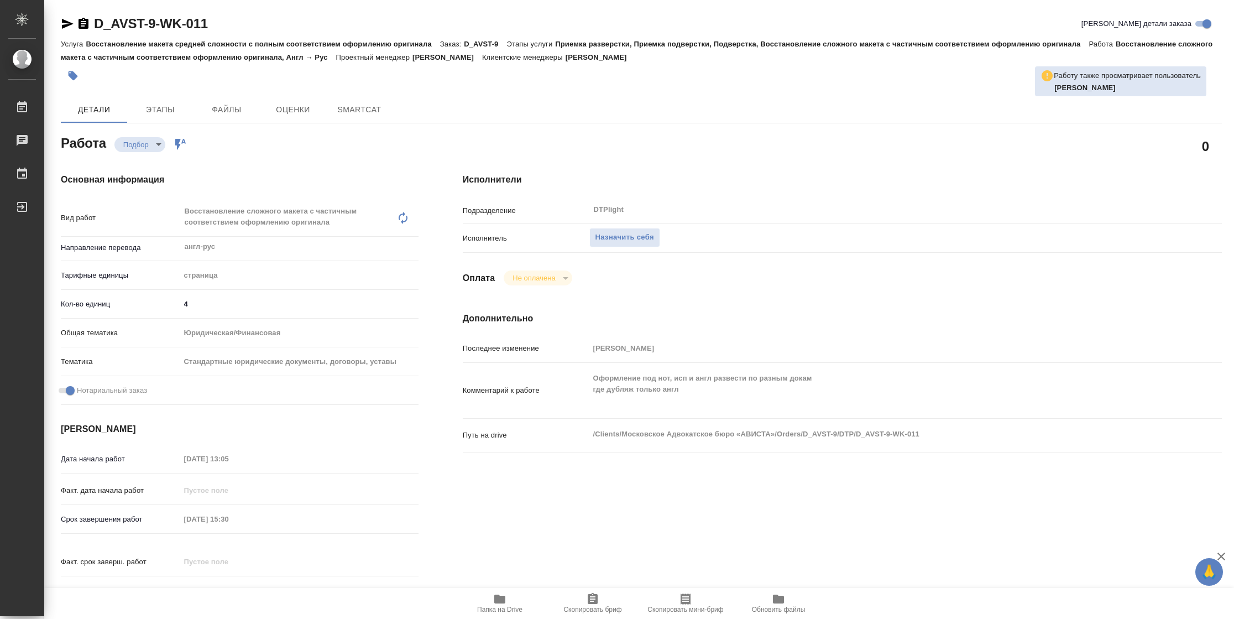
type textarea "x"
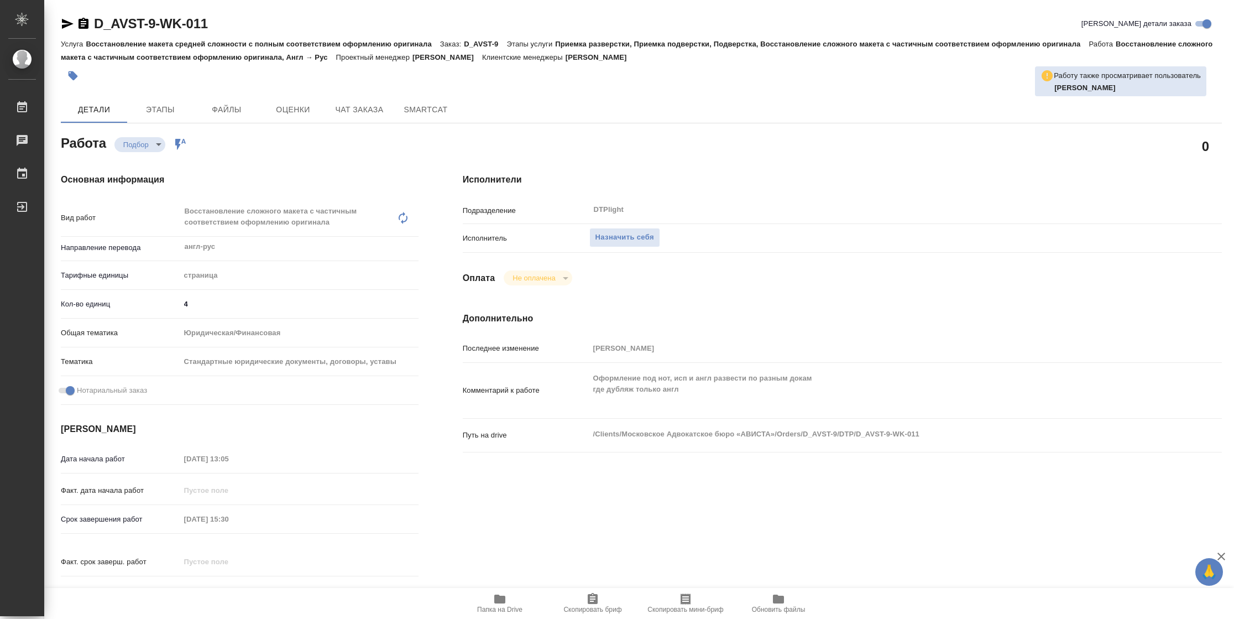
type textarea "x"
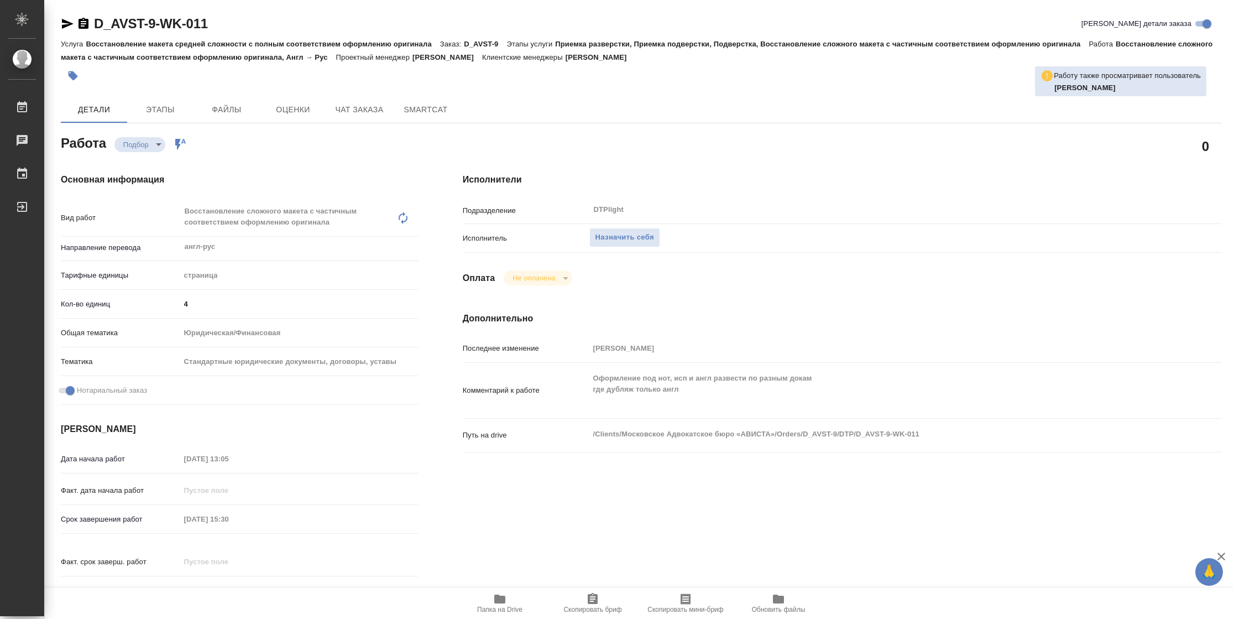
type textarea "x"
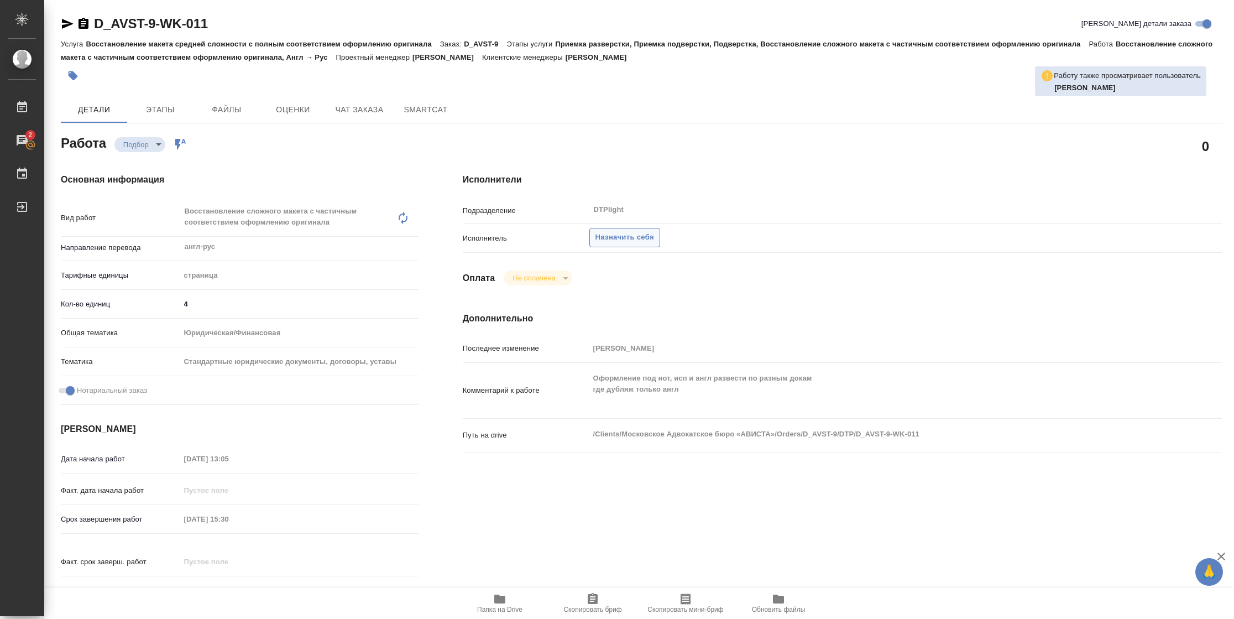
click at [629, 237] on span "Назначить себя" at bounding box center [624, 237] width 59 height 13
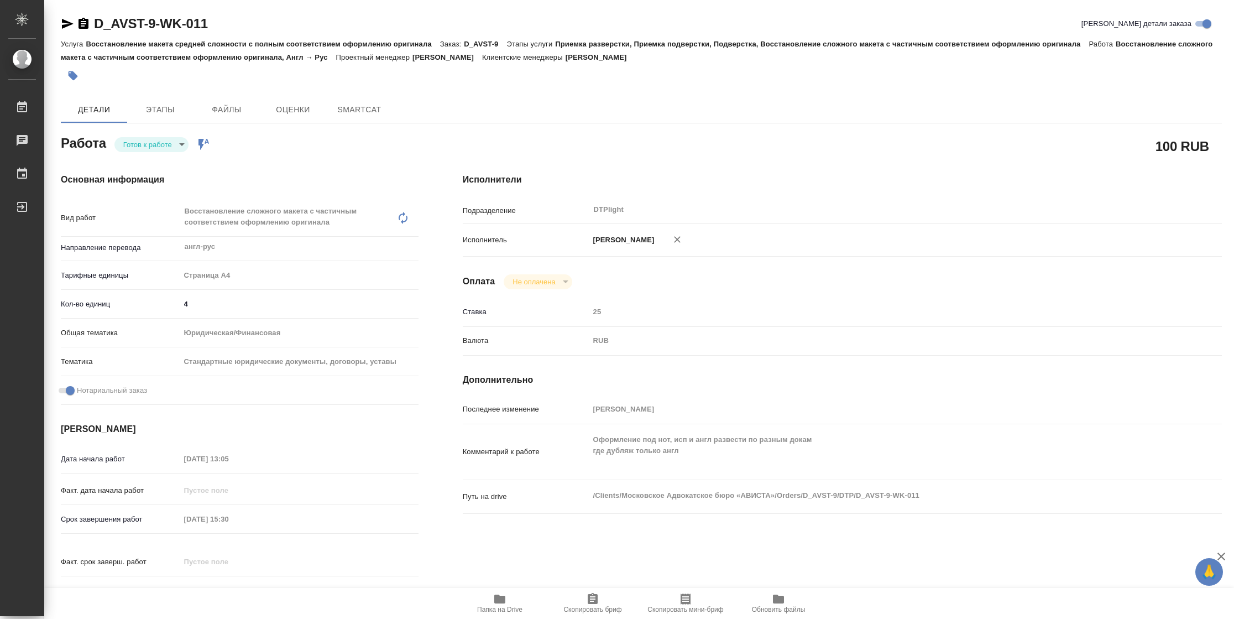
type textarea "x"
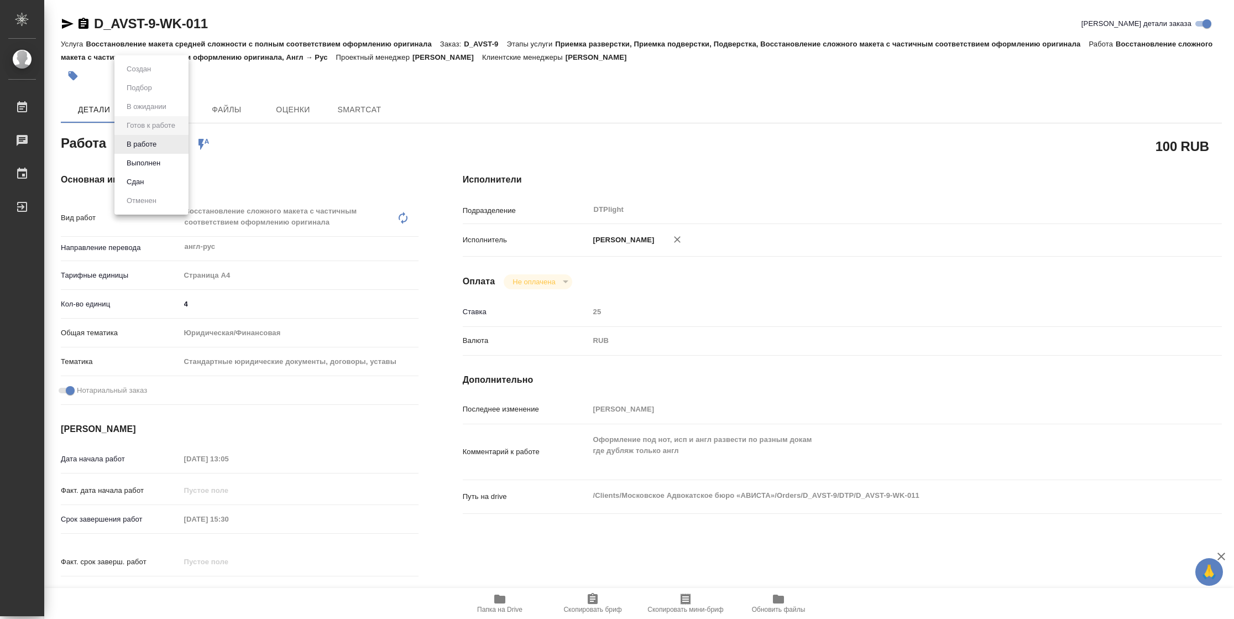
click at [174, 145] on body "🙏 .cls-1 fill:#fff; AWATERA [PERSON_NAME] Чаты График Выйти D_AVST-9-WK-011 Кра…" at bounding box center [617, 309] width 1234 height 619
type textarea "x"
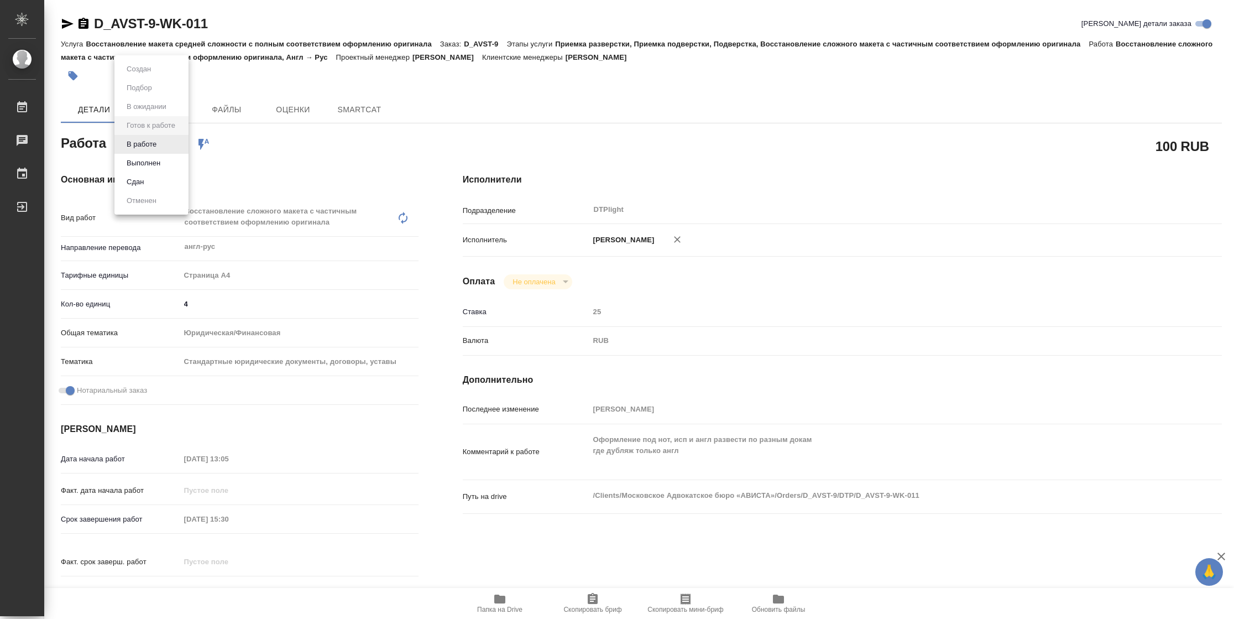
type textarea "x"
click at [170, 145] on li "В работе" at bounding box center [151, 144] width 74 height 19
type textarea "x"
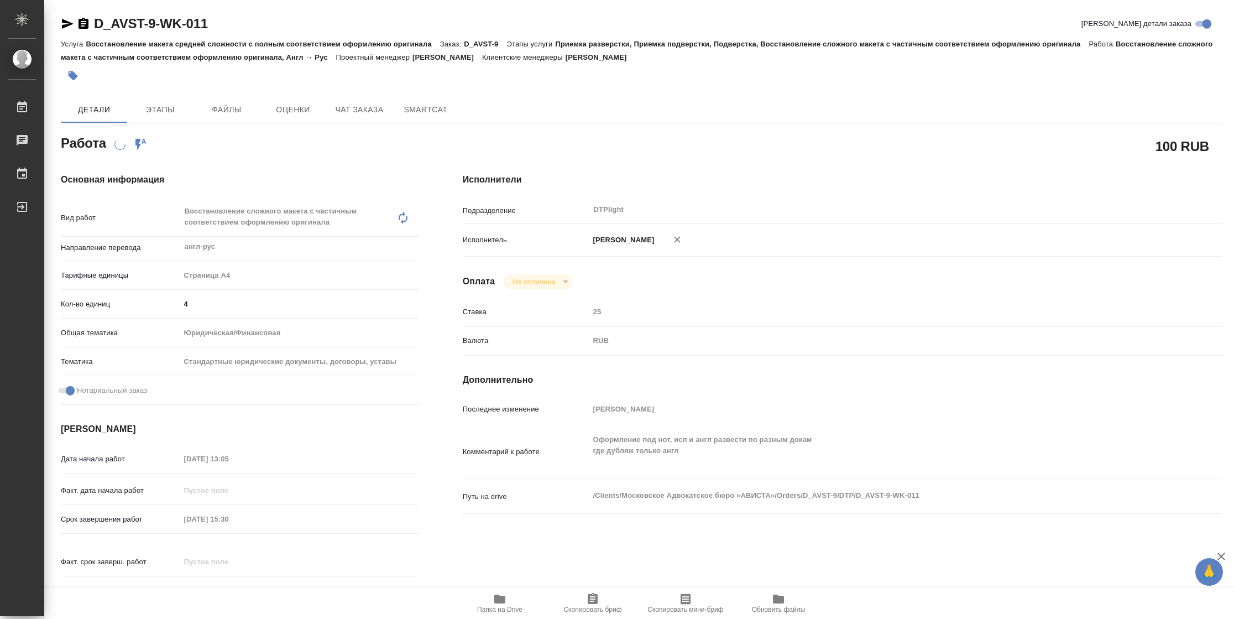
type textarea "x"
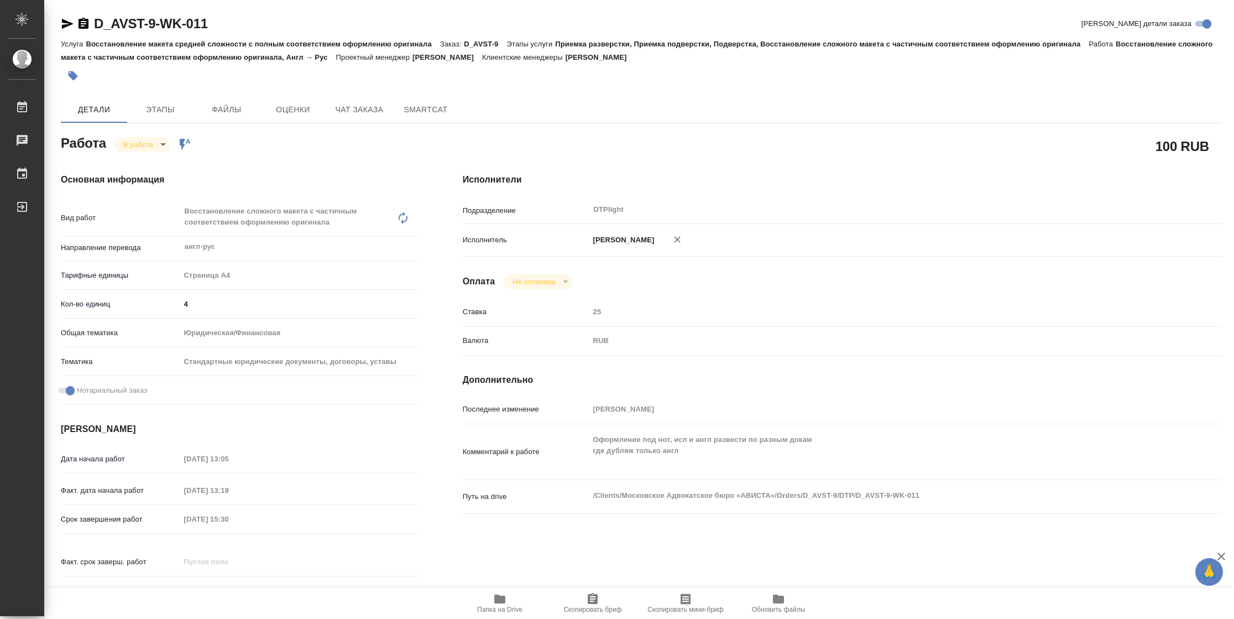
type textarea "x"
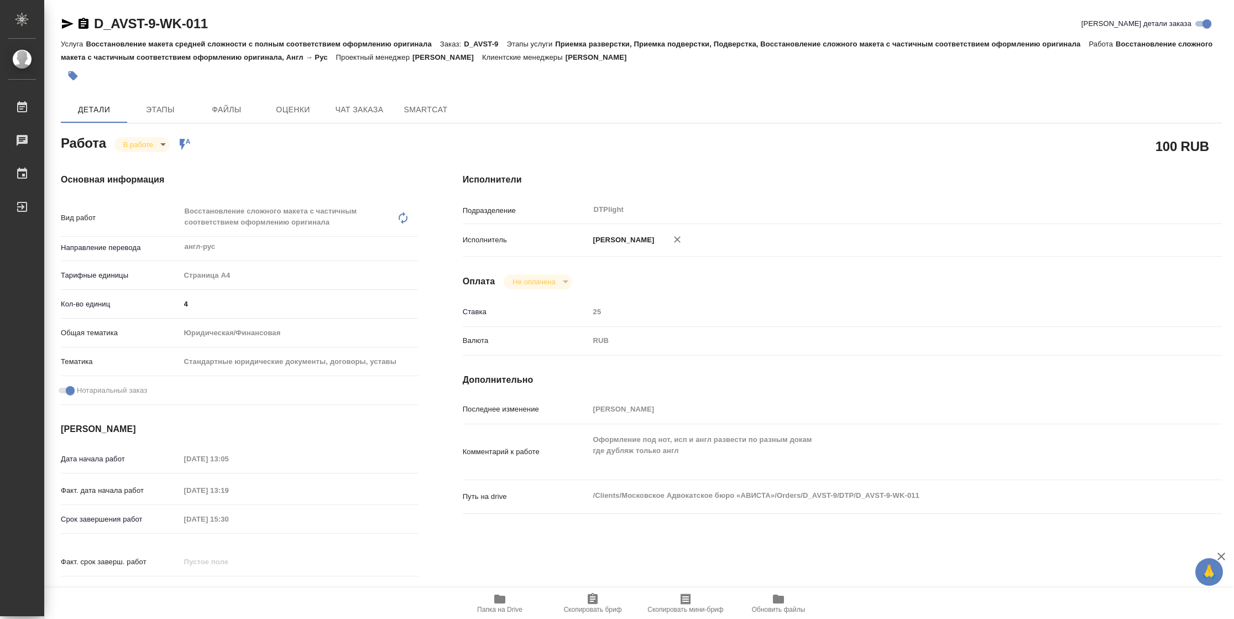
type textarea "x"
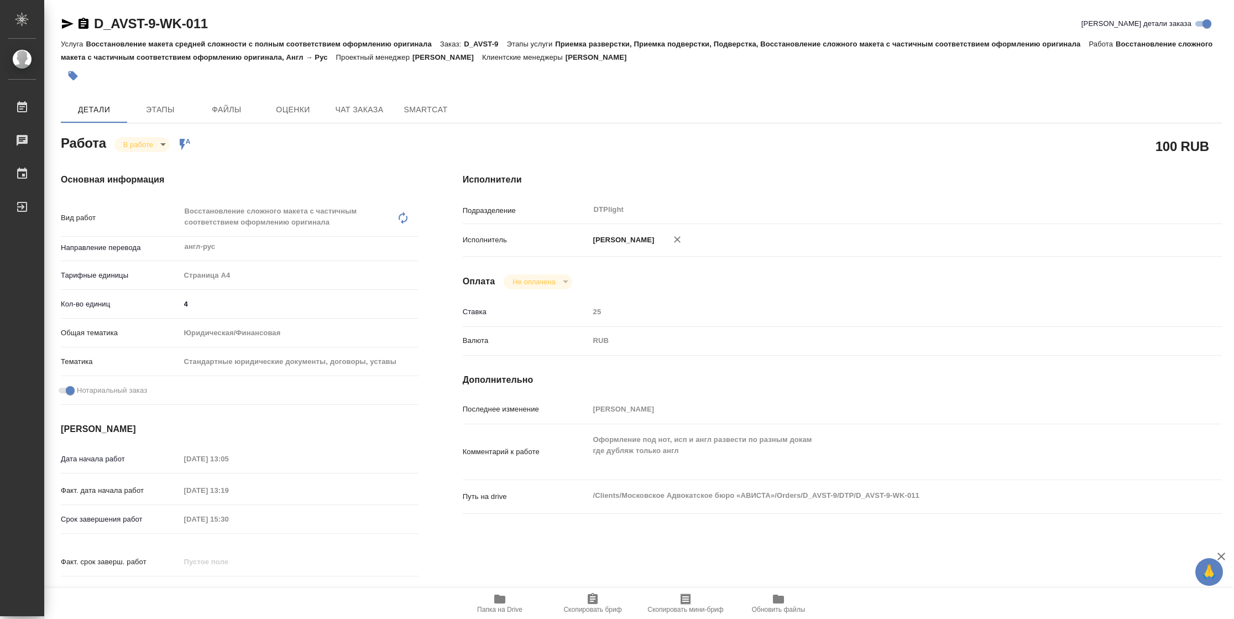
type textarea "x"
click at [72, 24] on icon "button" at bounding box center [67, 23] width 13 height 13
type textarea "x"
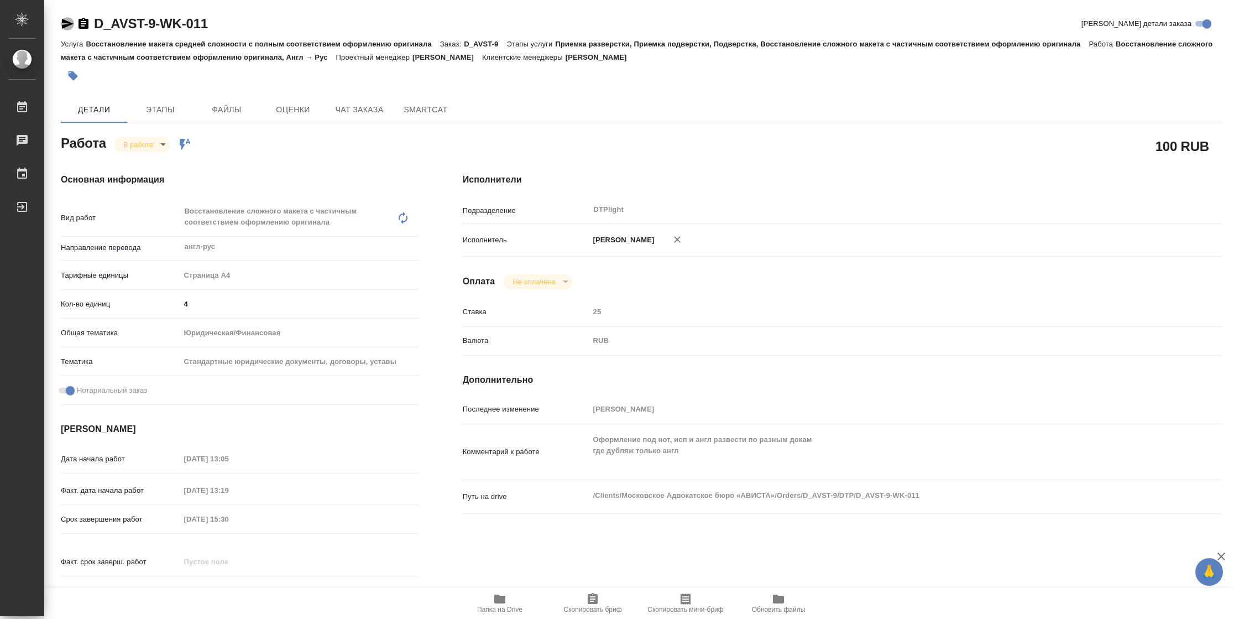
type textarea "x"
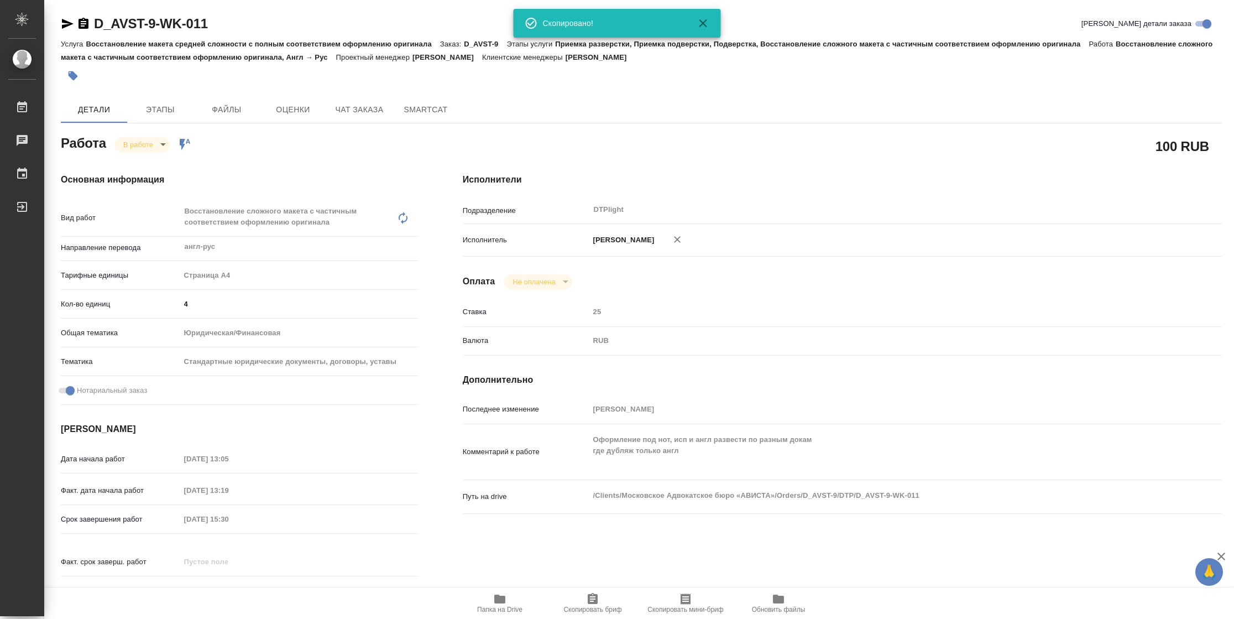
type textarea "x"
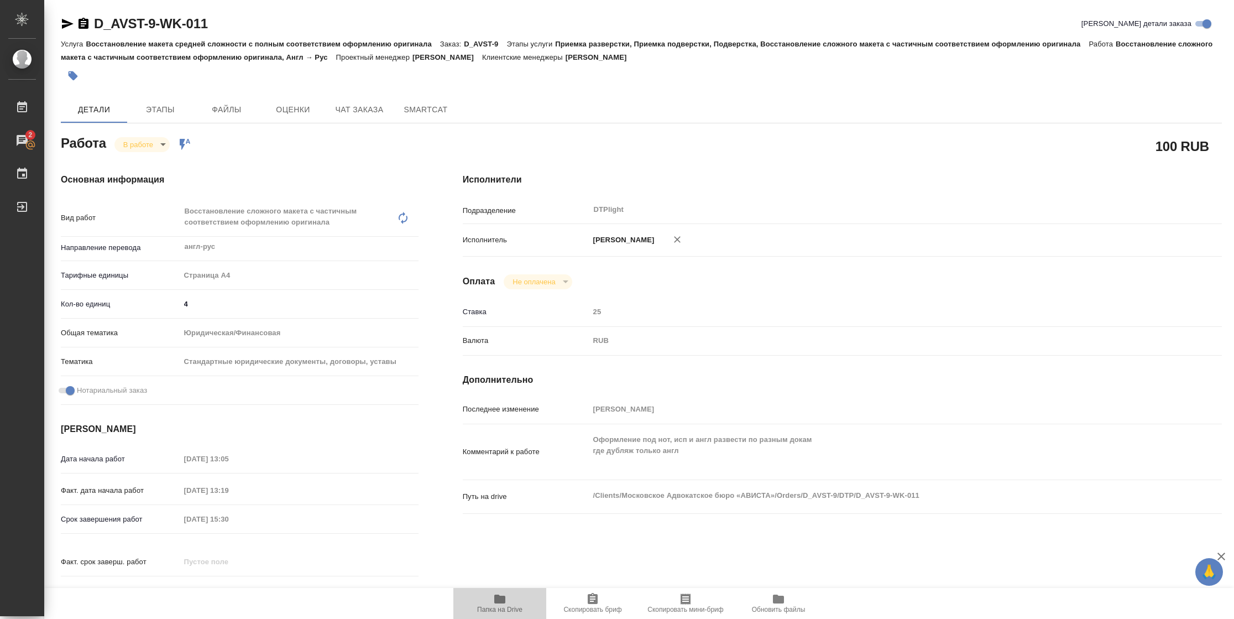
click at [498, 606] on span "Папка на Drive" at bounding box center [499, 609] width 45 height 8
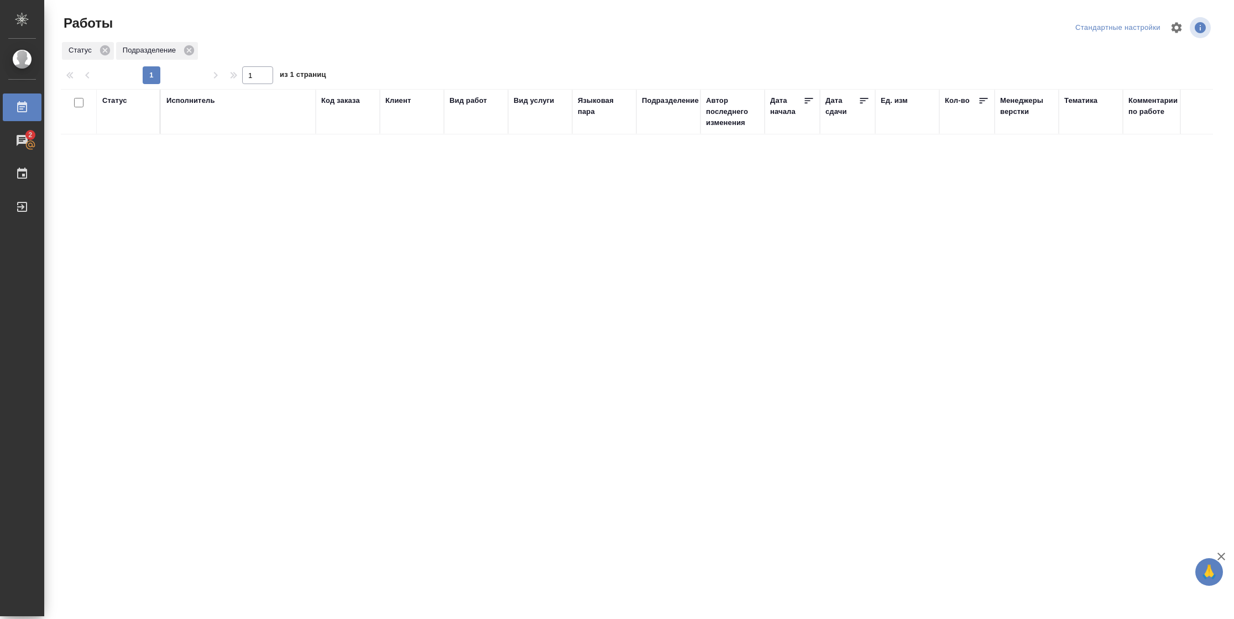
click at [120, 92] on th "Статус" at bounding box center [129, 111] width 64 height 45
click at [117, 103] on div "Статус" at bounding box center [114, 100] width 25 height 11
click at [127, 153] on div "Подбор Готов к работе" at bounding box center [118, 133] width 32 height 43
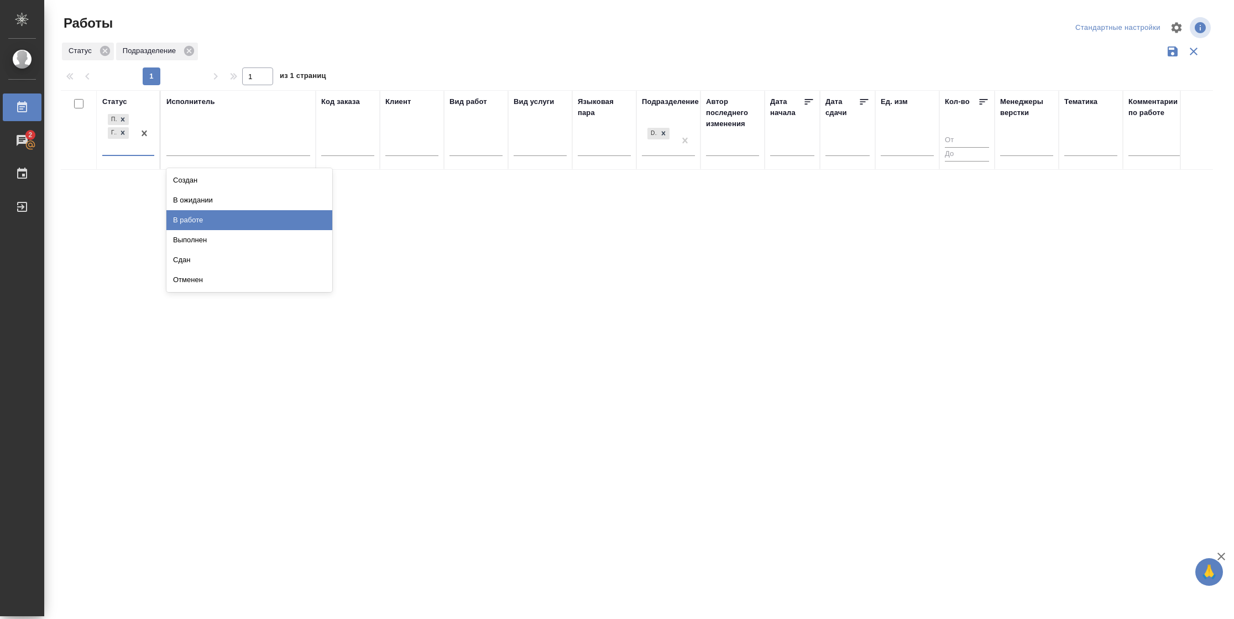
click at [196, 217] on div "В работе" at bounding box center [249, 220] width 166 height 20
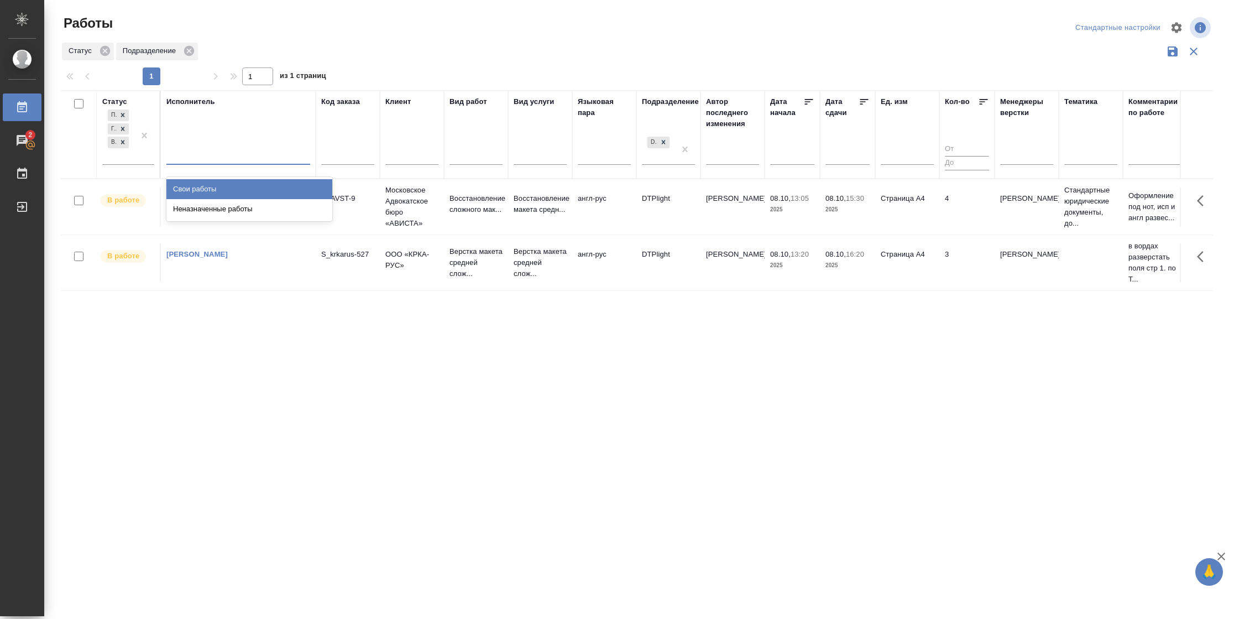
click at [198, 153] on div at bounding box center [238, 153] width 144 height 16
click at [201, 184] on div "Свои работы" at bounding box center [249, 189] width 166 height 20
click at [940, 252] on td "3" at bounding box center [966, 262] width 55 height 39
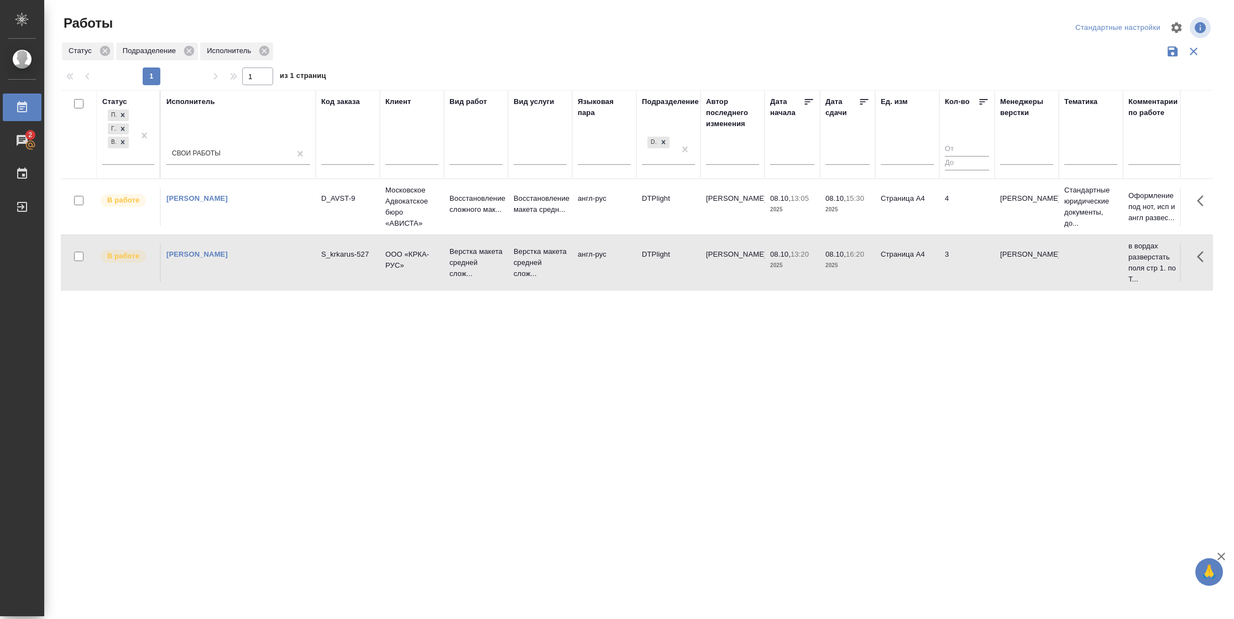
click at [940, 252] on td "3" at bounding box center [966, 262] width 55 height 39
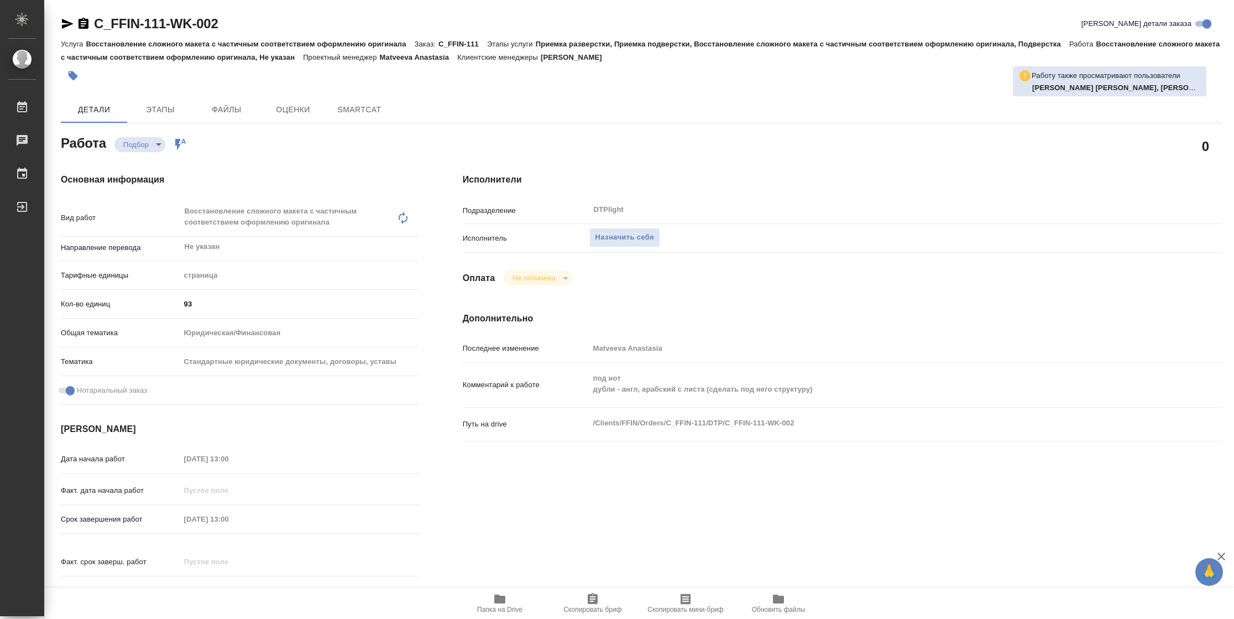
type textarea "x"
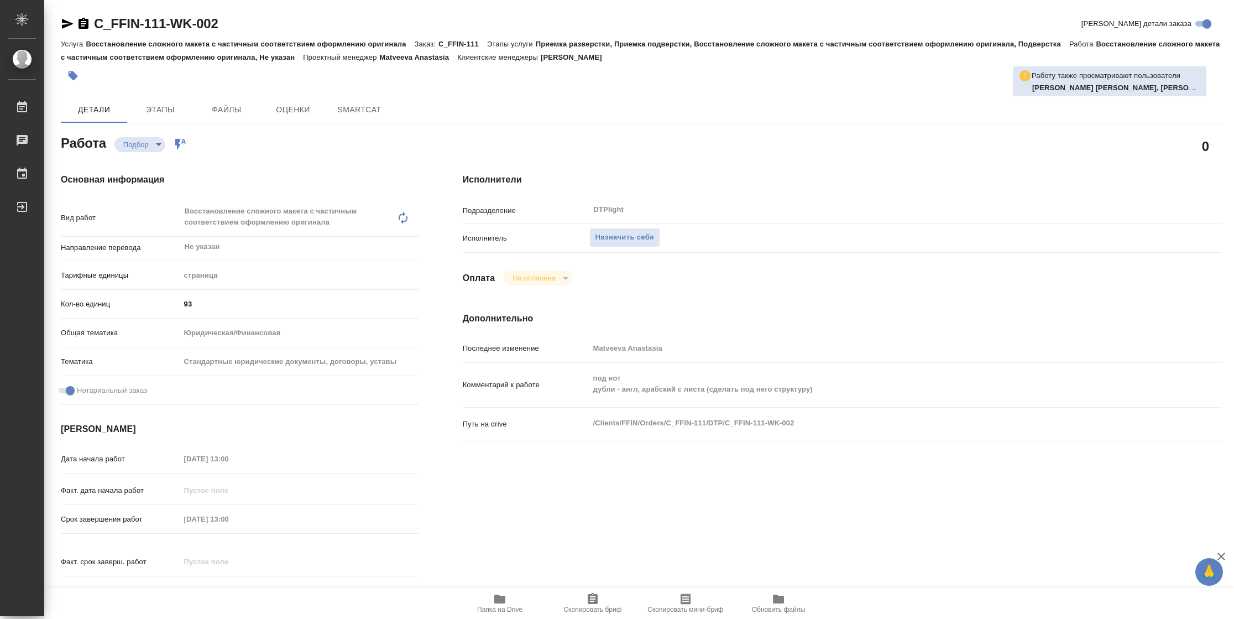
type textarea "x"
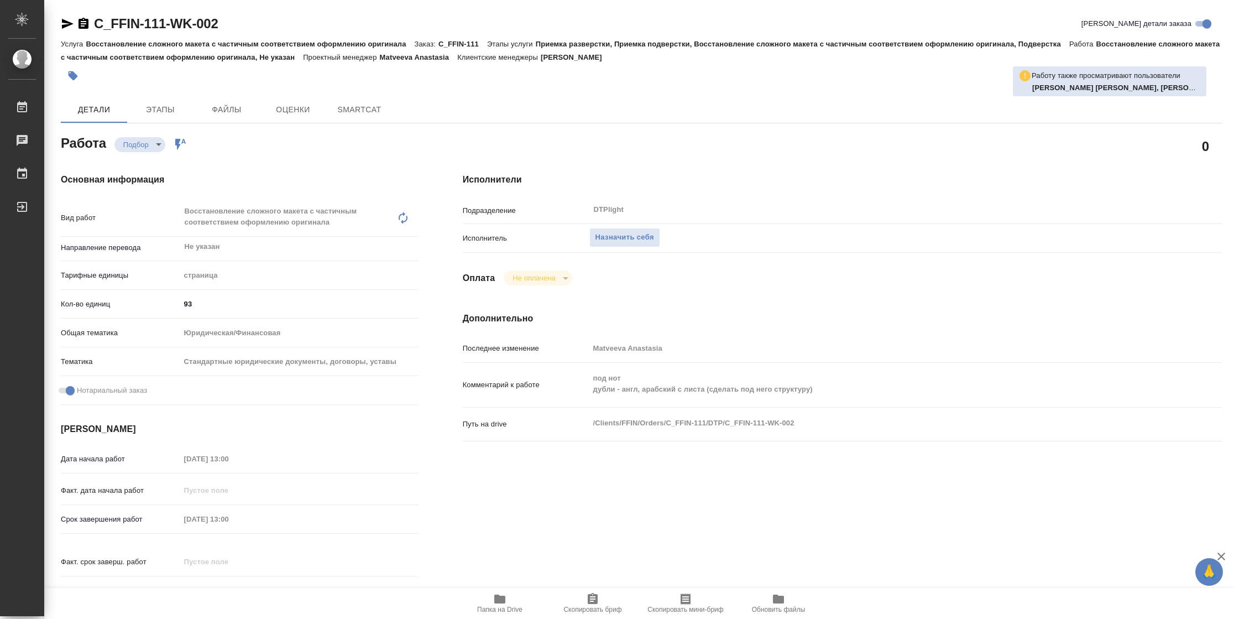
type textarea "x"
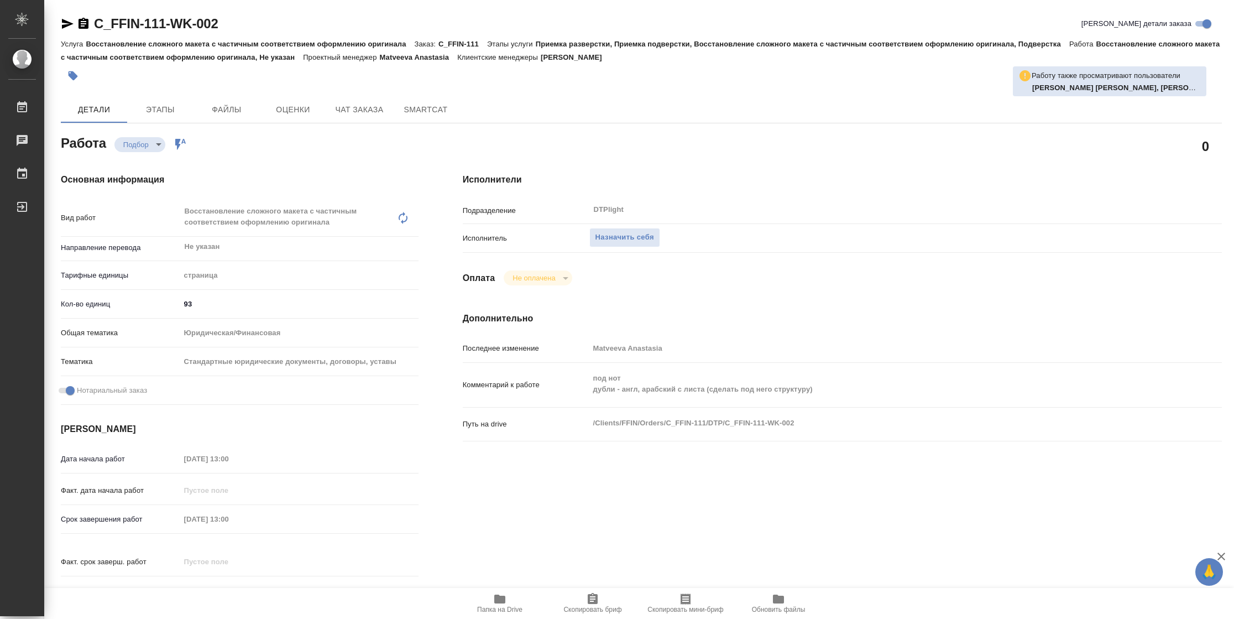
click at [507, 601] on span "Папка на Drive" at bounding box center [500, 602] width 80 height 21
type textarea "x"
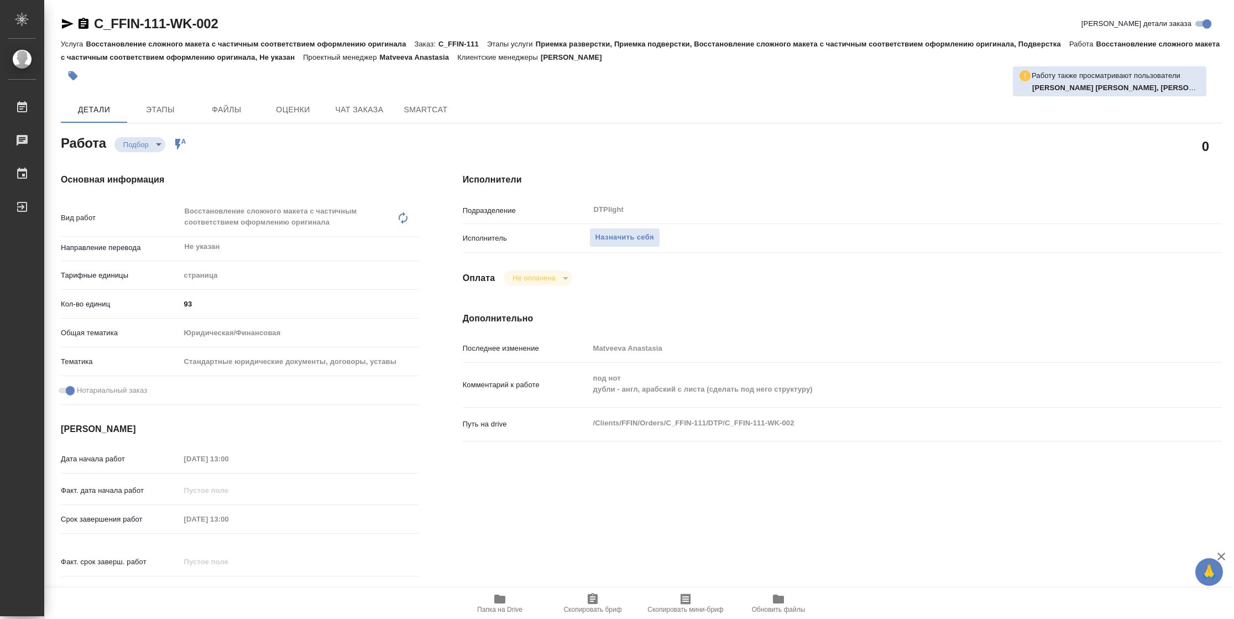
type textarea "x"
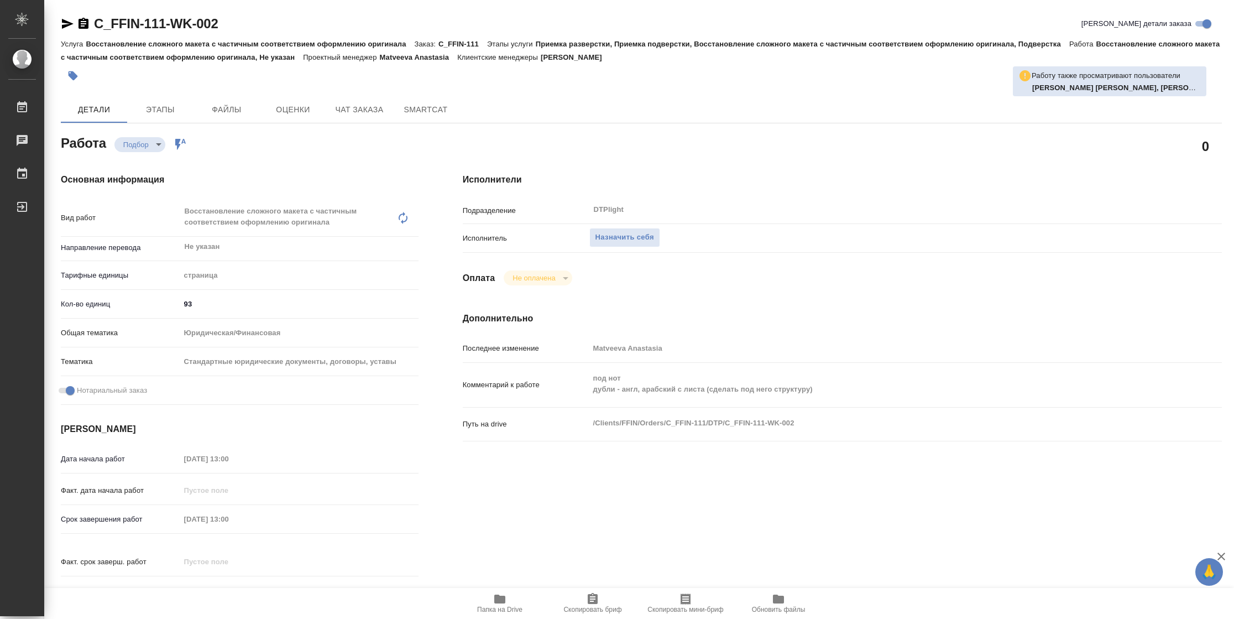
type textarea "x"
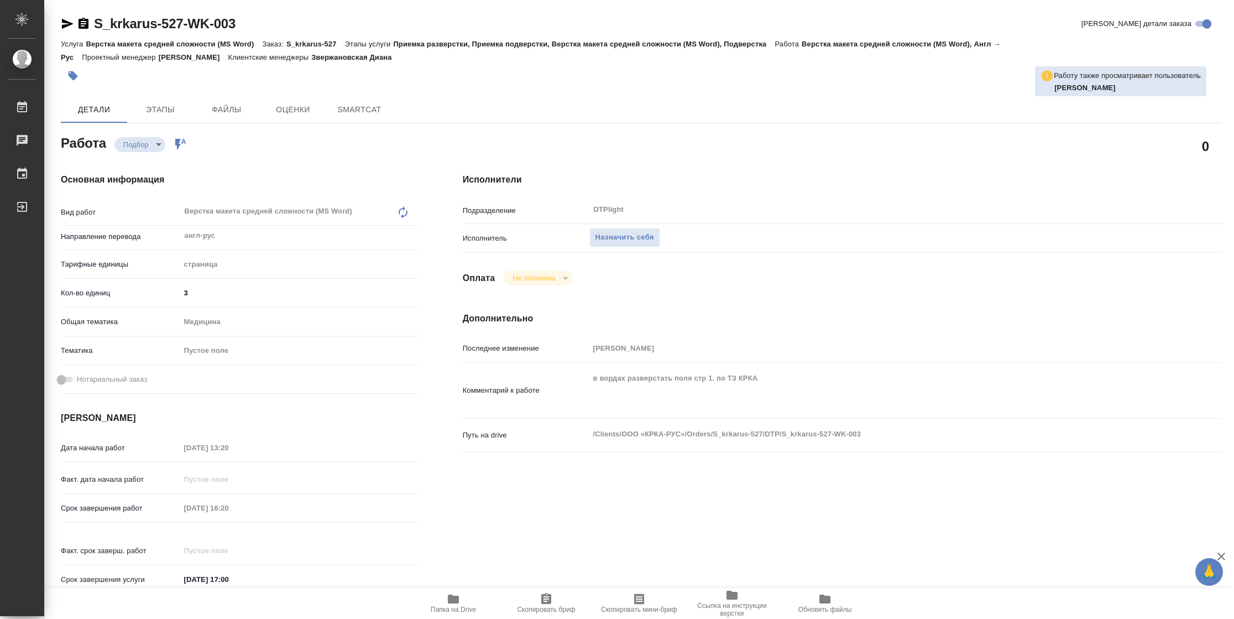
type textarea "x"
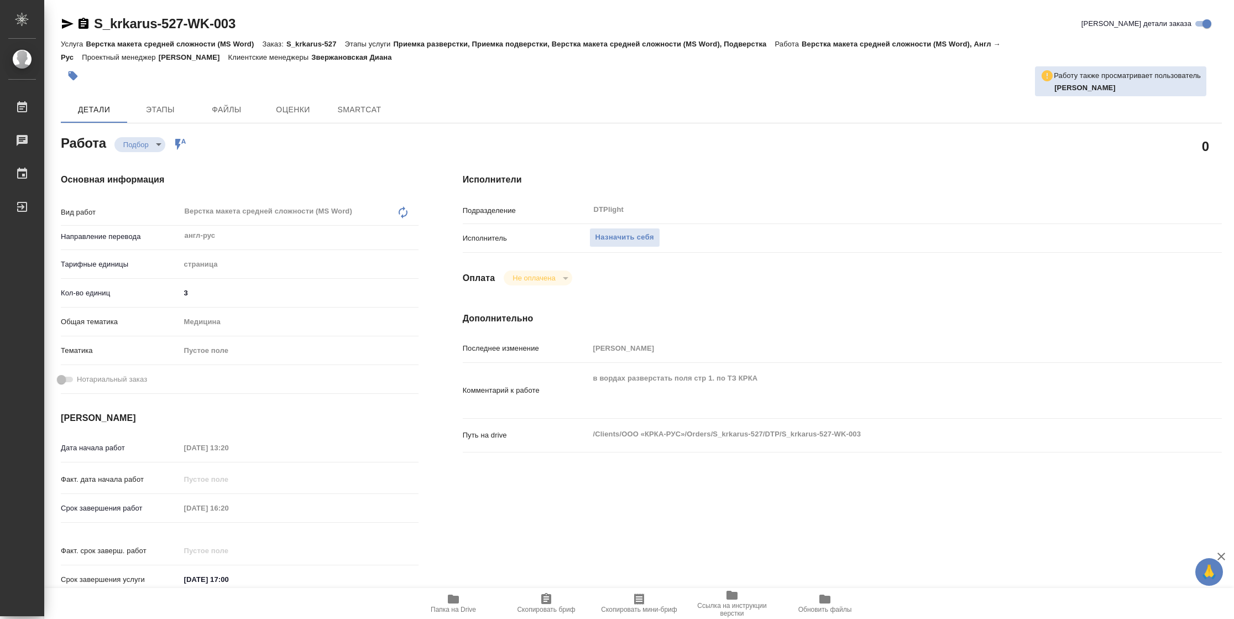
type textarea "x"
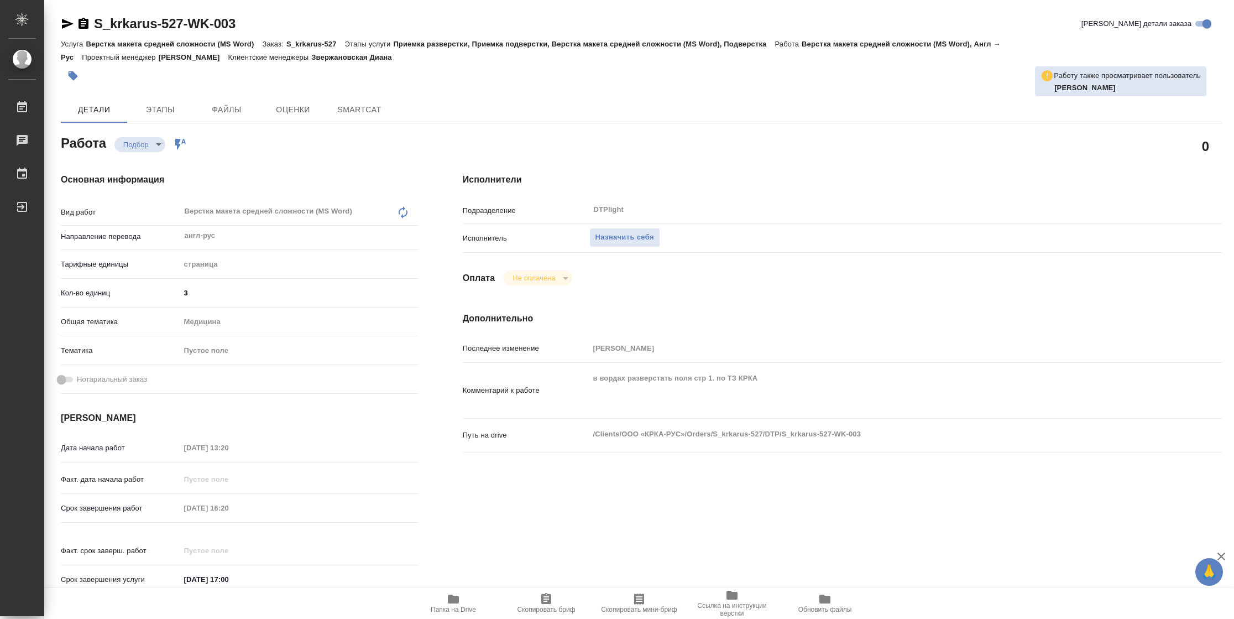
click at [631, 226] on div "Подразделение DTPlight ​" at bounding box center [842, 214] width 759 height 29
type textarea "x"
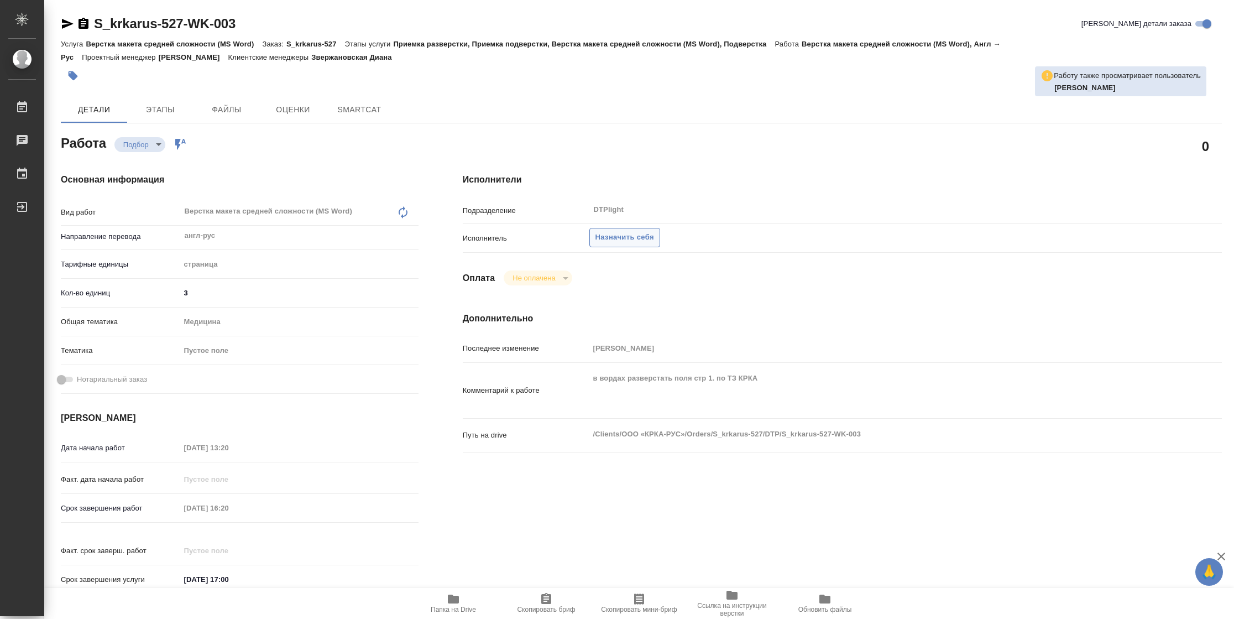
type textarea "x"
click at [626, 239] on span "Назначить себя" at bounding box center [624, 237] width 59 height 13
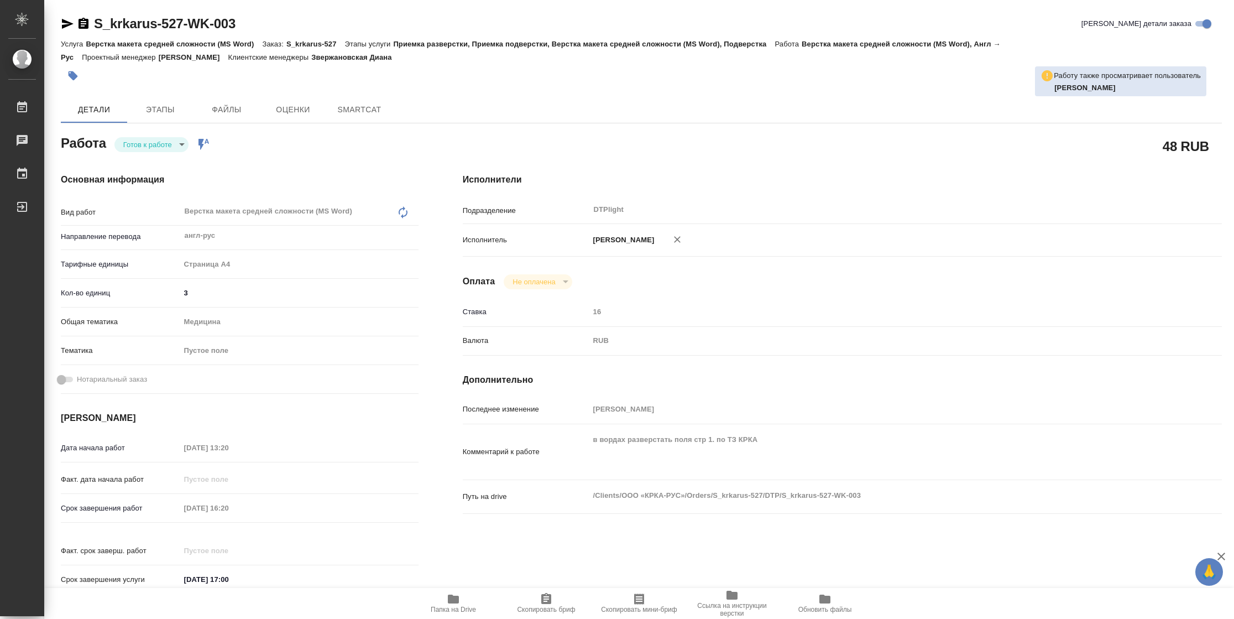
type textarea "x"
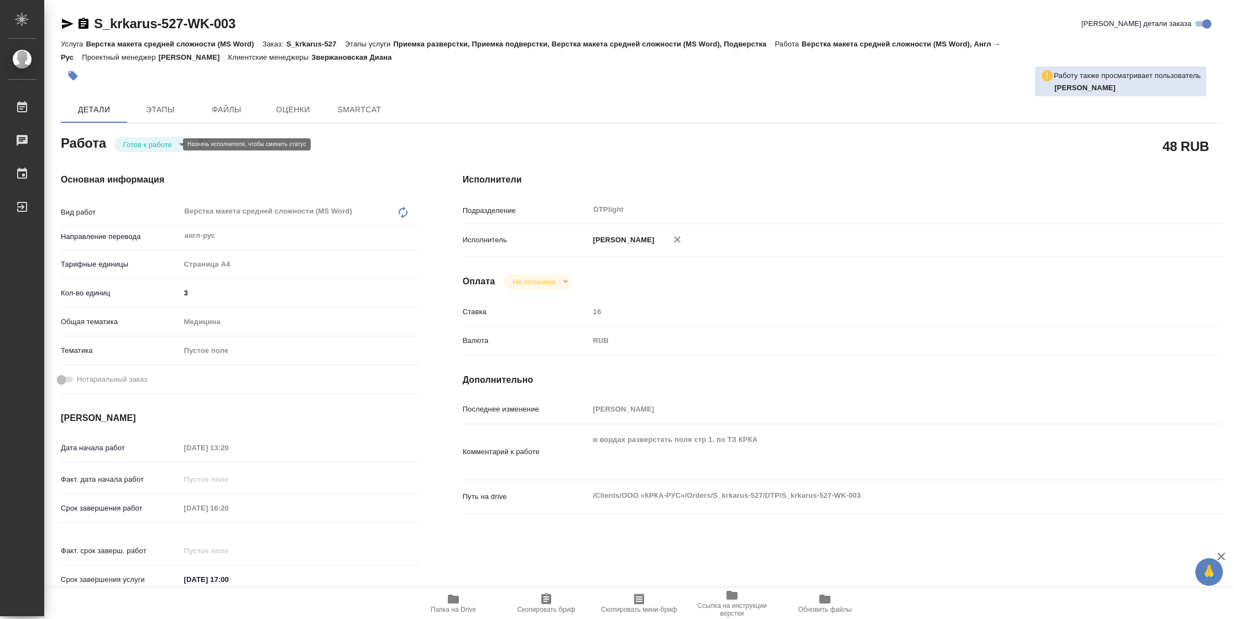
click at [138, 143] on body "🙏 .cls-1 fill:#fff; AWATERA [PERSON_NAME] Чаты График Выйти S_krkarus-527-WK-00…" at bounding box center [617, 309] width 1234 height 619
type textarea "x"
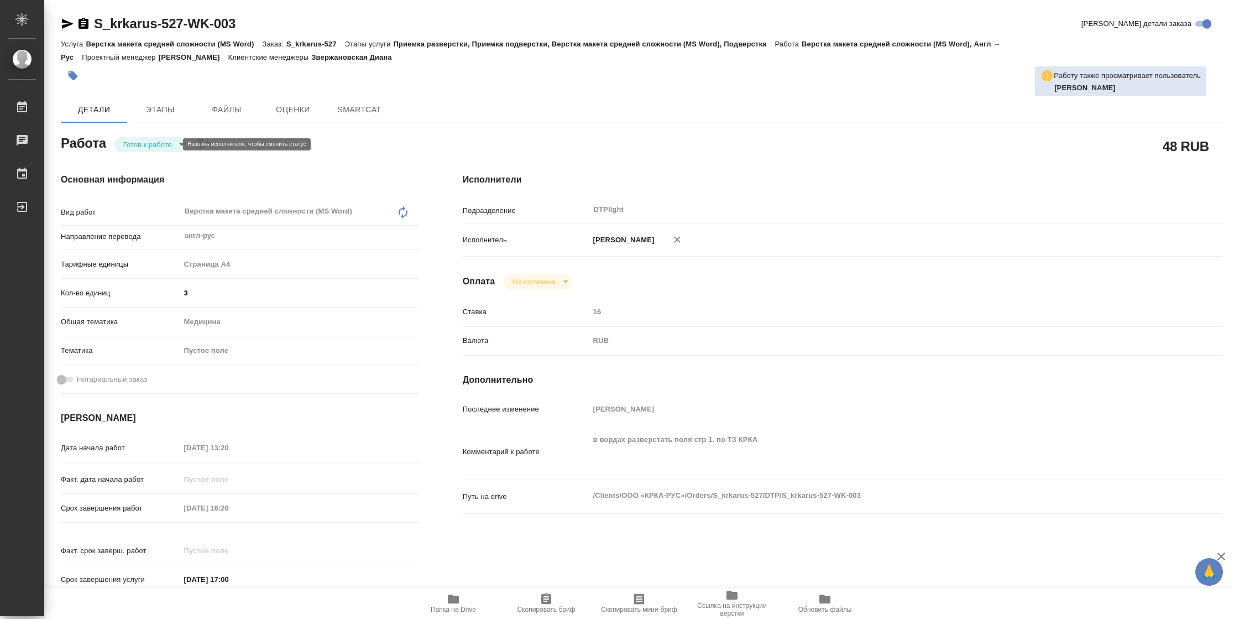
type textarea "x"
drag, startPoint x: 139, startPoint y: 143, endPoint x: 588, endPoint y: 6, distance: 469.4
click at [140, 144] on button "В работе" at bounding box center [141, 144] width 36 height 12
type textarea "x"
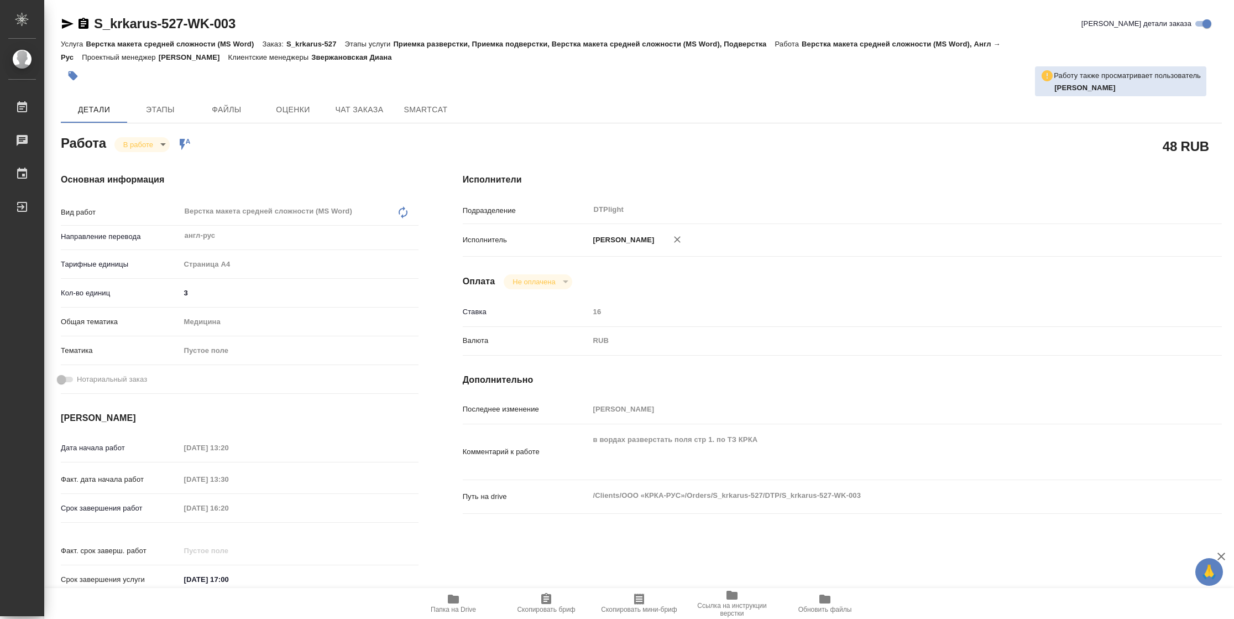
type textarea "x"
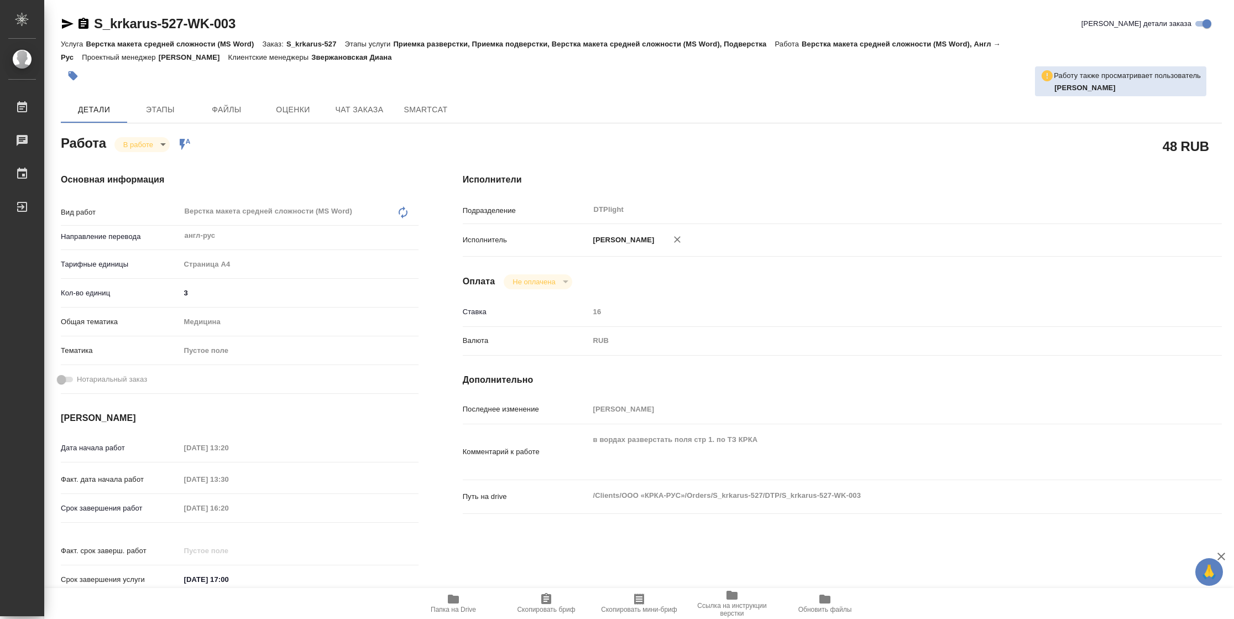
type textarea "x"
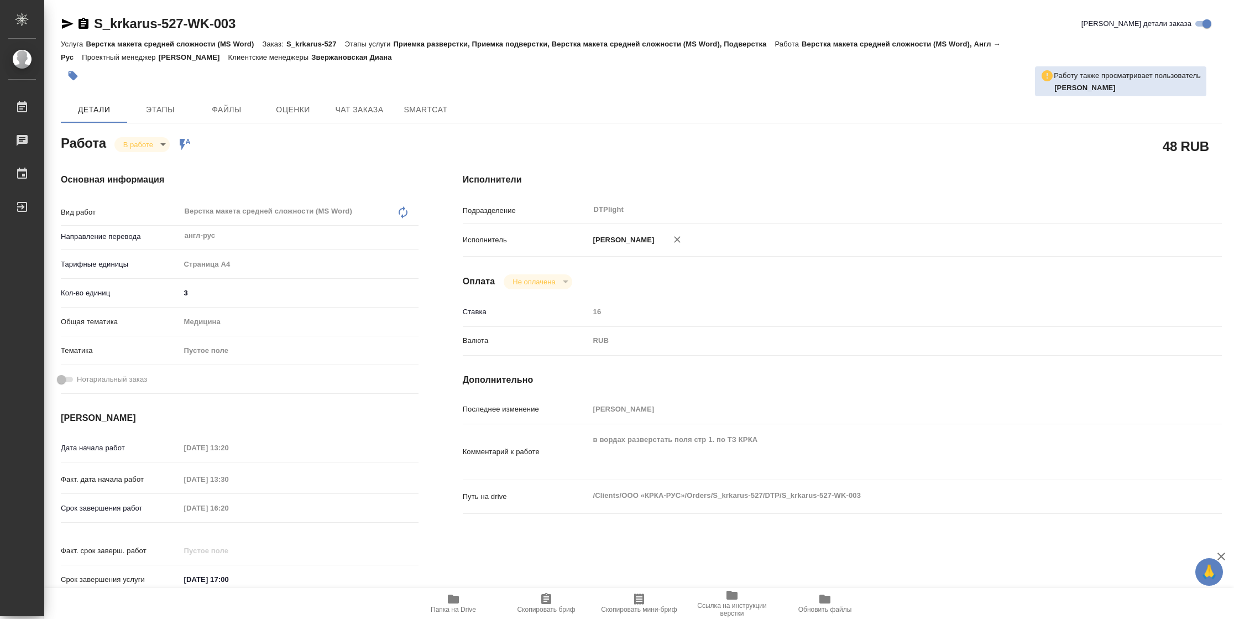
type textarea "x"
